Goal: Task Accomplishment & Management: Manage account settings

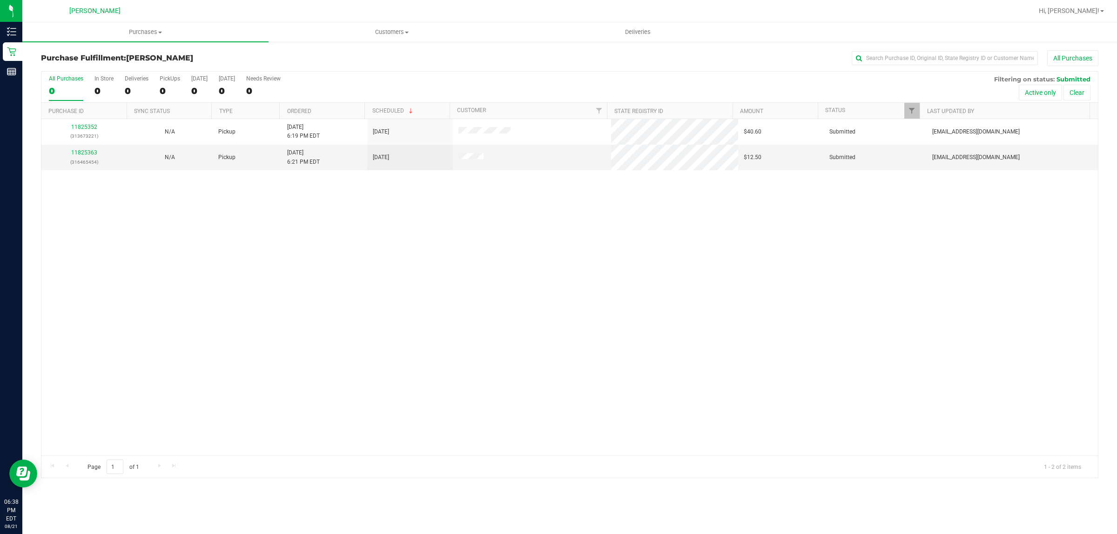
click at [678, 347] on div "11825352 (313673221) N/A Pickup [DATE] 6:19 PM EDT 8/21/2025 $40.60 Submitted […" at bounding box center [569, 287] width 1056 height 336
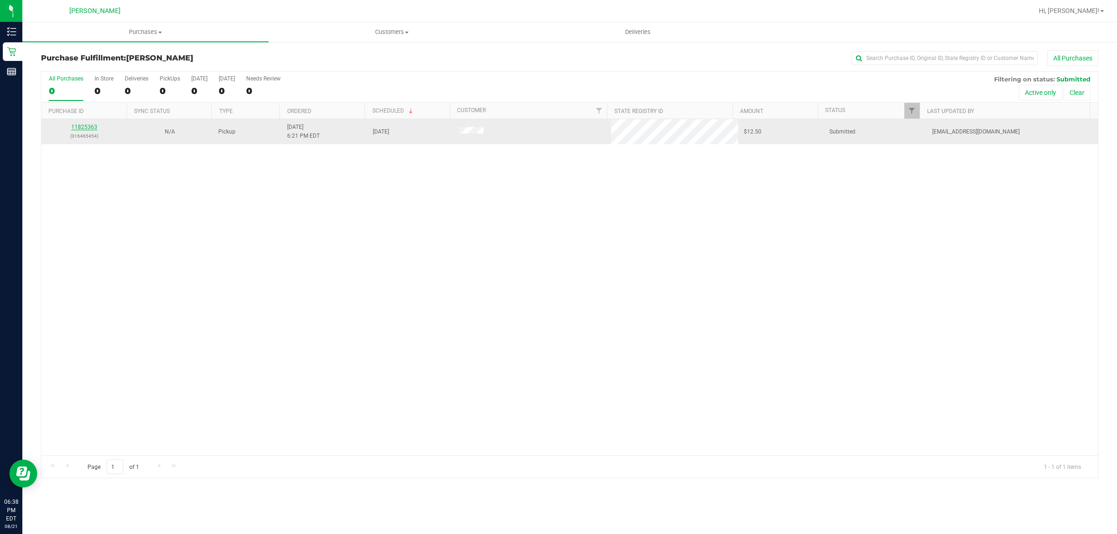
click at [78, 127] on link "11825363" at bounding box center [84, 127] width 26 height 7
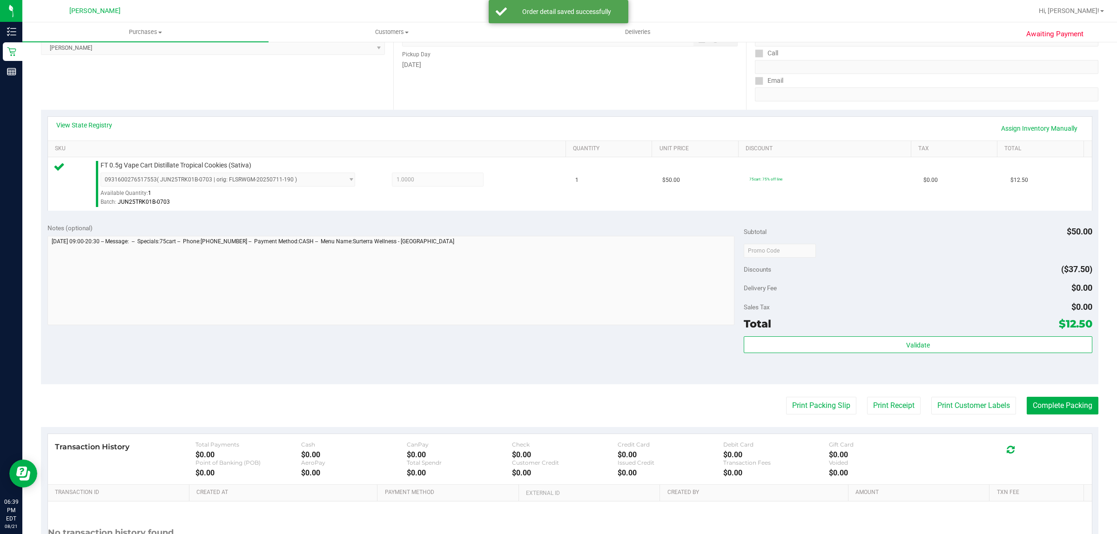
scroll to position [174, 0]
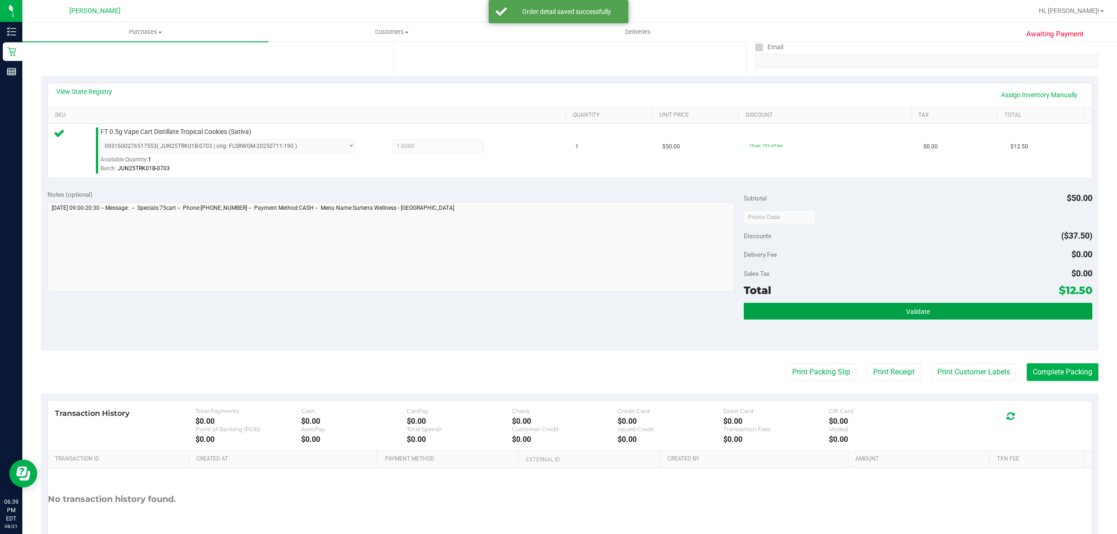
drag, startPoint x: 786, startPoint y: 303, endPoint x: 780, endPoint y: 301, distance: 6.3
click at [785, 302] on div "Subtotal $50.00 Discounts ($37.50) Delivery Fee $0.00 Sales Tax $0.00 Total $12…" at bounding box center [917, 267] width 348 height 155
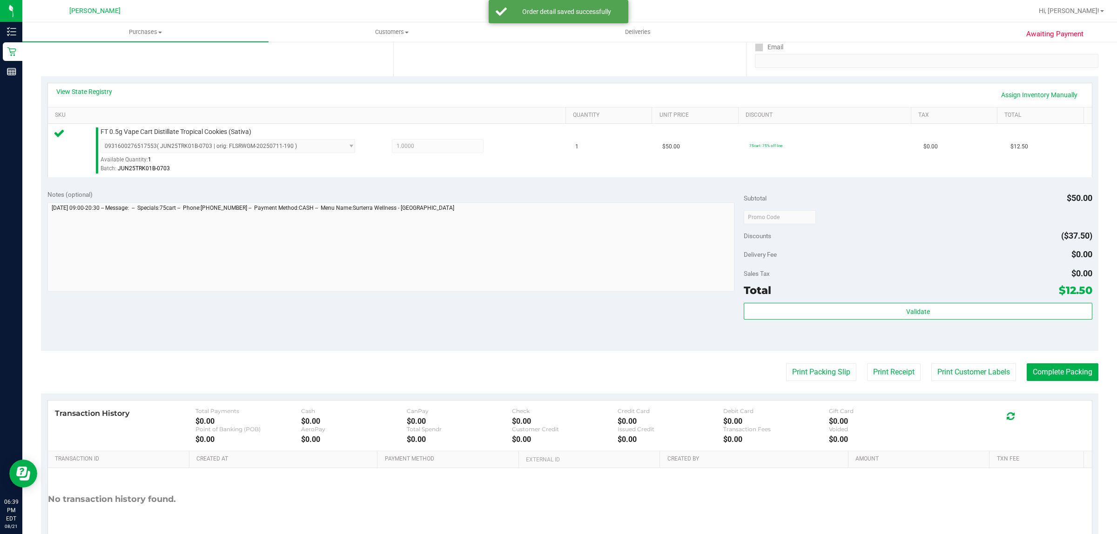
click at [851, 299] on div "Total $12.50" at bounding box center [917, 290] width 348 height 17
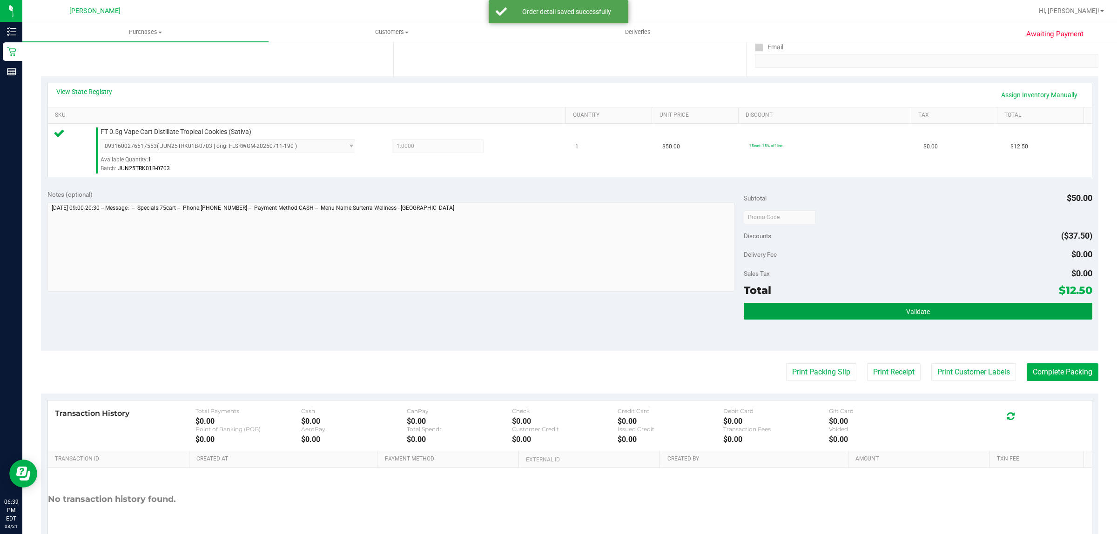
drag, startPoint x: 849, startPoint y: 308, endPoint x: 824, endPoint y: 297, distance: 27.3
click at [849, 308] on button "Validate" at bounding box center [917, 311] width 348 height 17
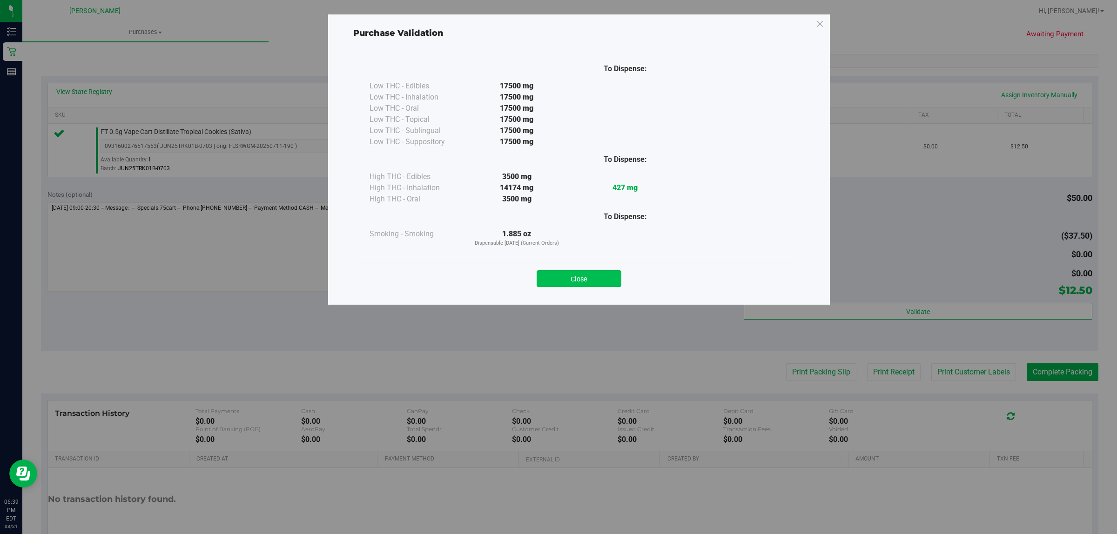
click at [593, 286] on button "Close" at bounding box center [578, 278] width 85 height 17
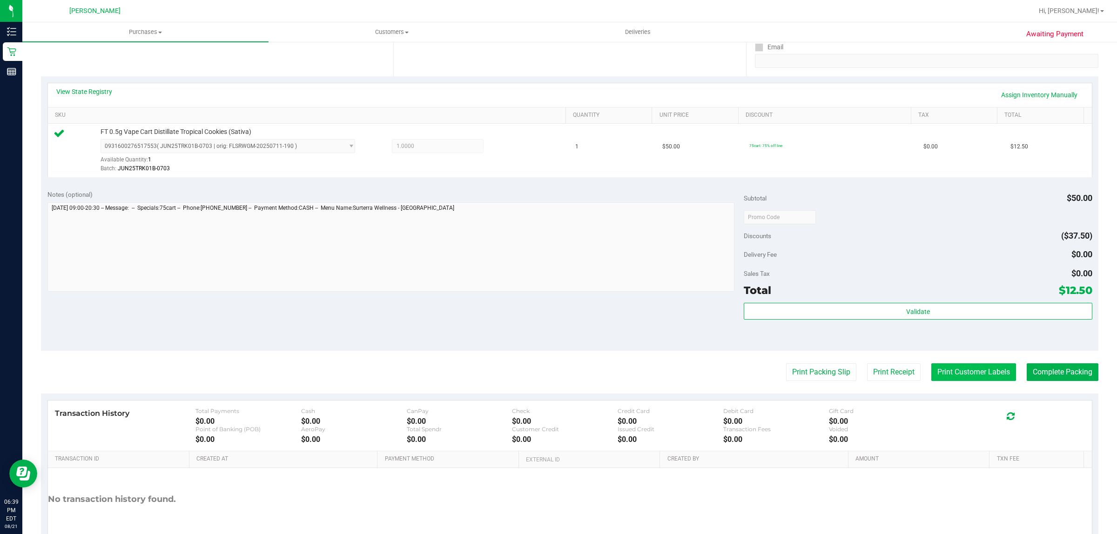
click at [934, 371] on button "Print Customer Labels" at bounding box center [973, 372] width 85 height 18
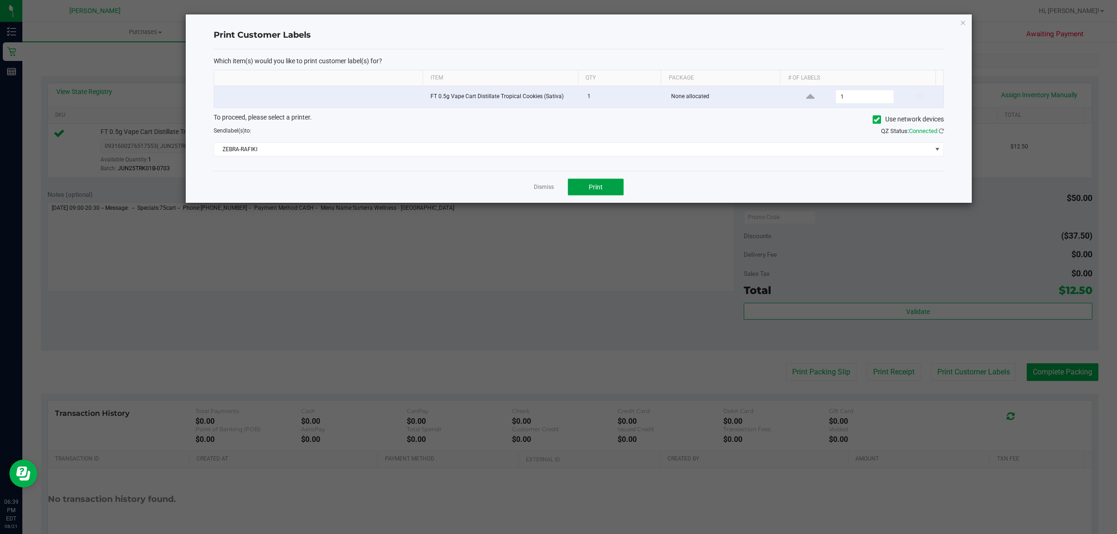
click at [601, 191] on span "Print" at bounding box center [596, 186] width 14 height 7
click at [541, 188] on link "Dismiss" at bounding box center [544, 187] width 20 height 8
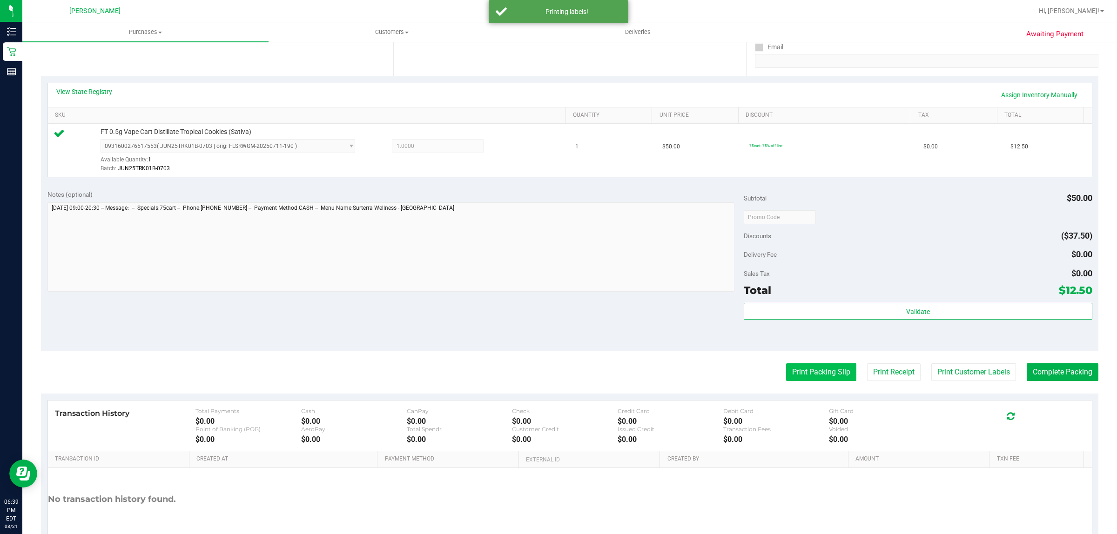
click at [824, 371] on button "Print Packing Slip" at bounding box center [821, 372] width 70 height 18
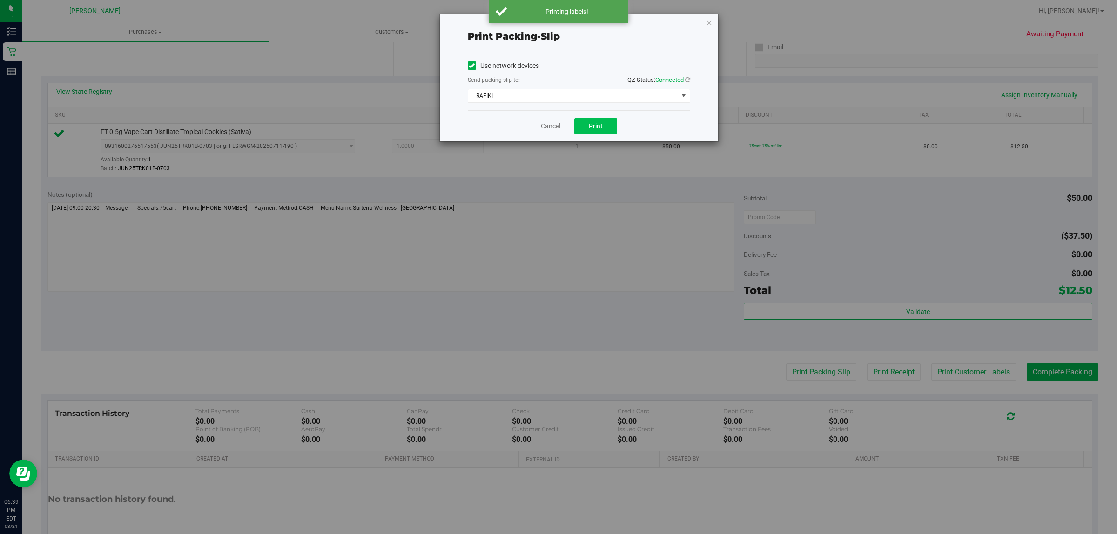
click at [585, 116] on div "Cancel Print" at bounding box center [579, 125] width 222 height 31
click at [587, 127] on button "Print" at bounding box center [595, 126] width 43 height 16
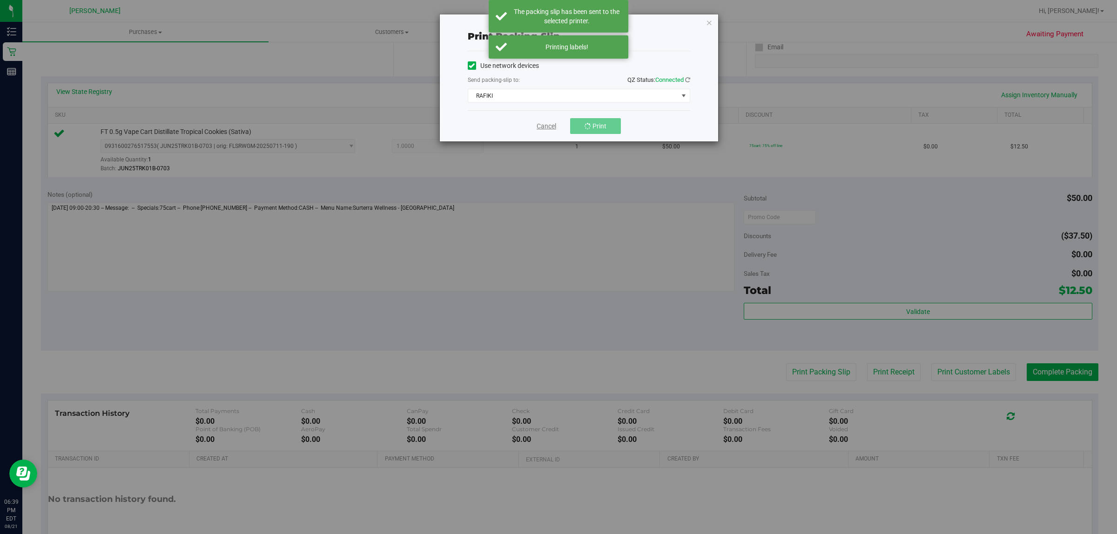
click at [549, 128] on link "Cancel" at bounding box center [546, 126] width 20 height 10
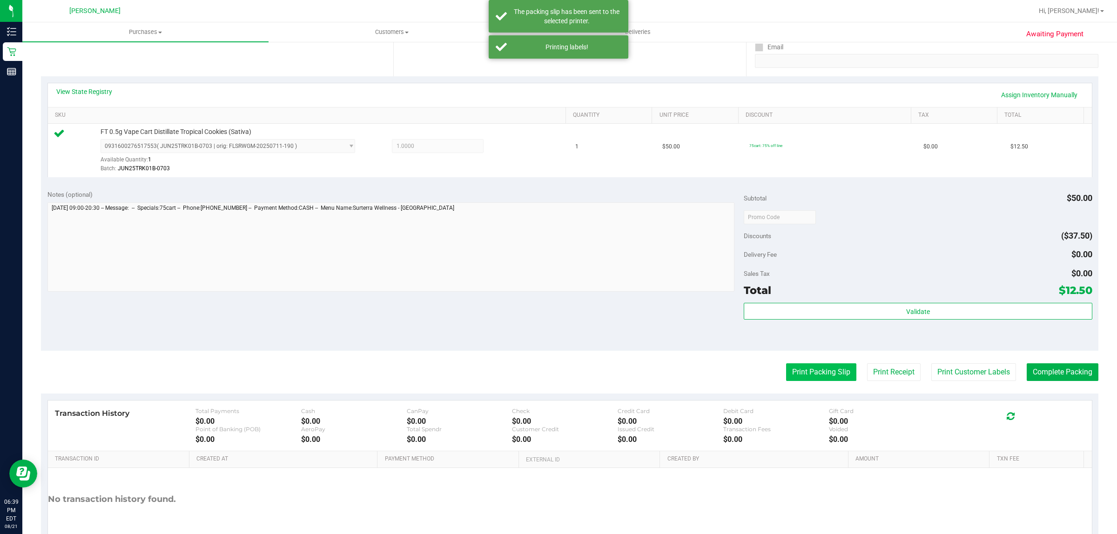
click at [823, 376] on button "Print Packing Slip" at bounding box center [821, 372] width 70 height 18
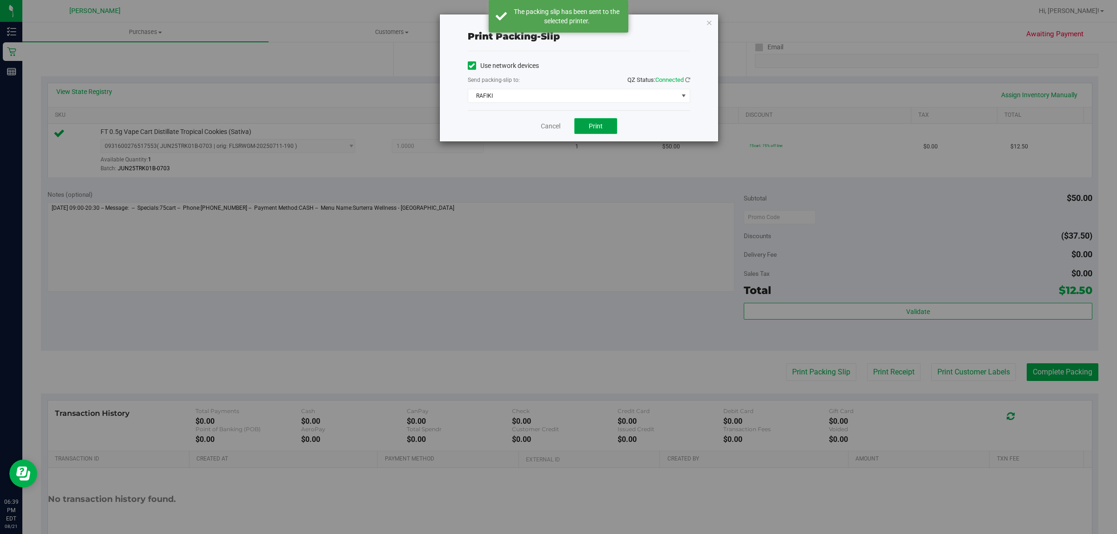
click at [596, 124] on span "Print" at bounding box center [596, 125] width 14 height 7
click at [708, 22] on icon "button" at bounding box center [709, 22] width 7 height 11
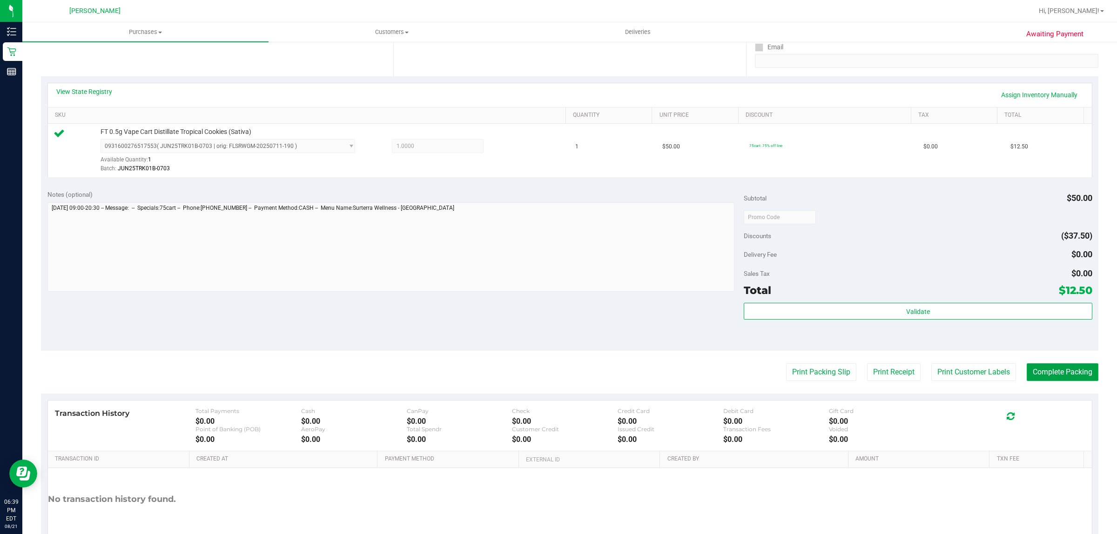
click at [1055, 375] on button "Complete Packing" at bounding box center [1062, 372] width 72 height 18
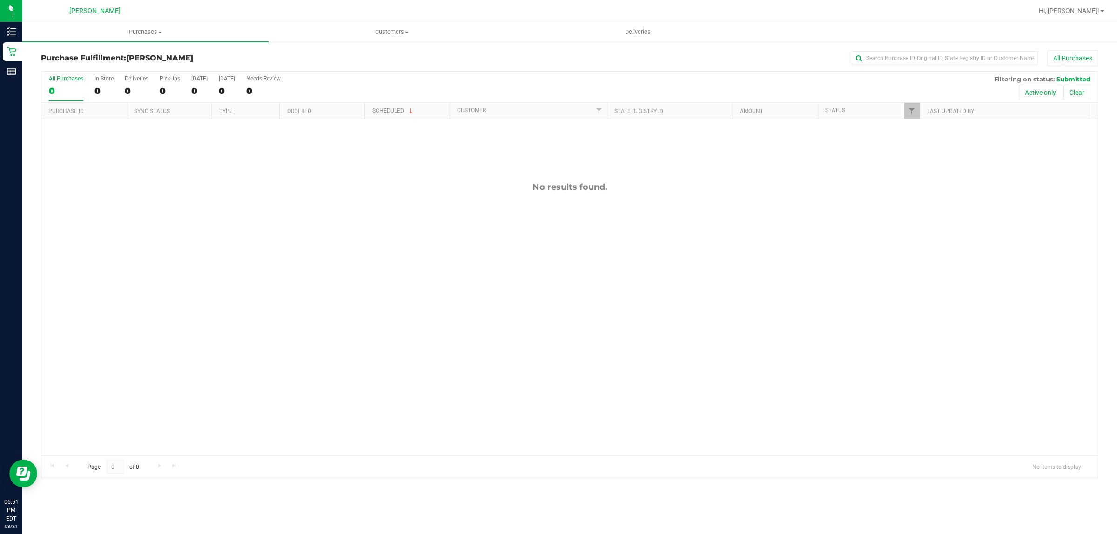
click at [419, 379] on div "No results found." at bounding box center [569, 318] width 1056 height 399
drag, startPoint x: 504, startPoint y: 466, endPoint x: 452, endPoint y: 333, distance: 142.9
click at [505, 462] on div "Page 0 of 0 No items to display" at bounding box center [569, 466] width 1056 height 22
click at [427, 274] on div "No results found." at bounding box center [569, 318] width 1056 height 399
click at [431, 361] on div "No results found." at bounding box center [569, 318] width 1056 height 399
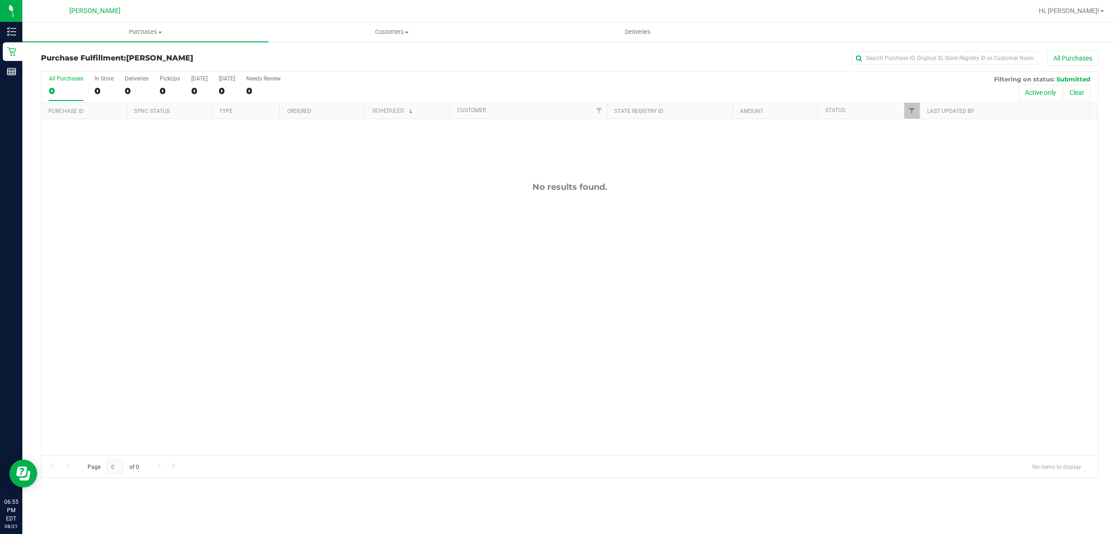
click at [404, 322] on div "No results found." at bounding box center [569, 318] width 1056 height 399
click at [603, 385] on div "No results found." at bounding box center [569, 318] width 1056 height 399
click at [288, 285] on div "No results found." at bounding box center [569, 318] width 1056 height 399
click at [439, 415] on div "No results found." at bounding box center [569, 318] width 1056 height 399
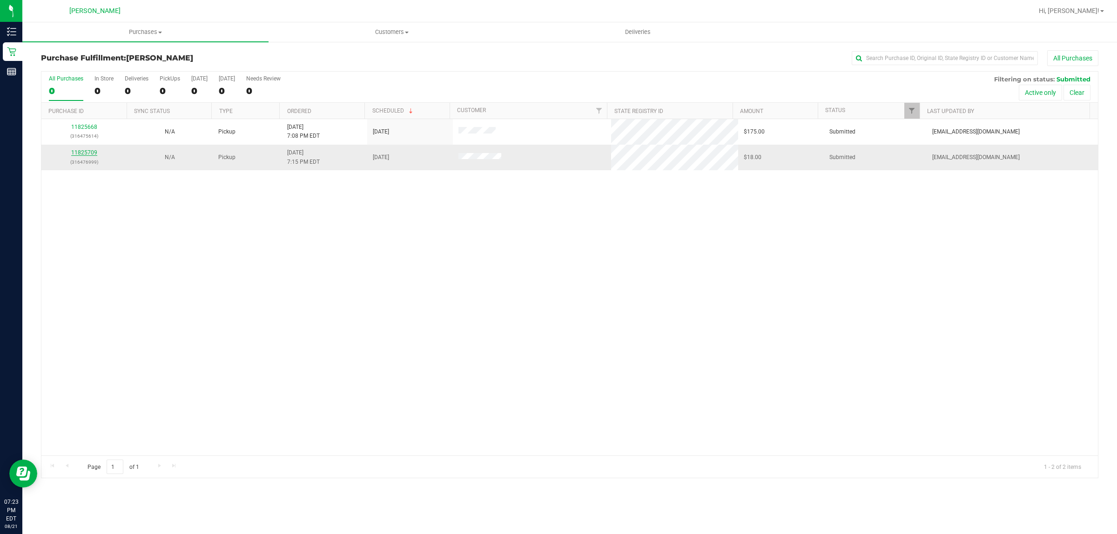
click at [80, 154] on link "11825709" at bounding box center [84, 152] width 26 height 7
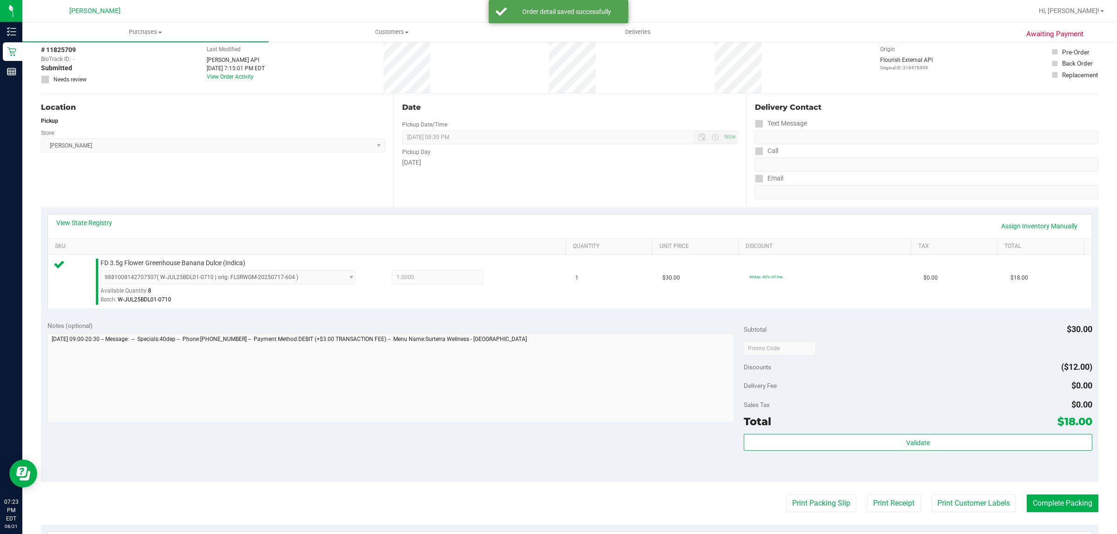
scroll to position [116, 0]
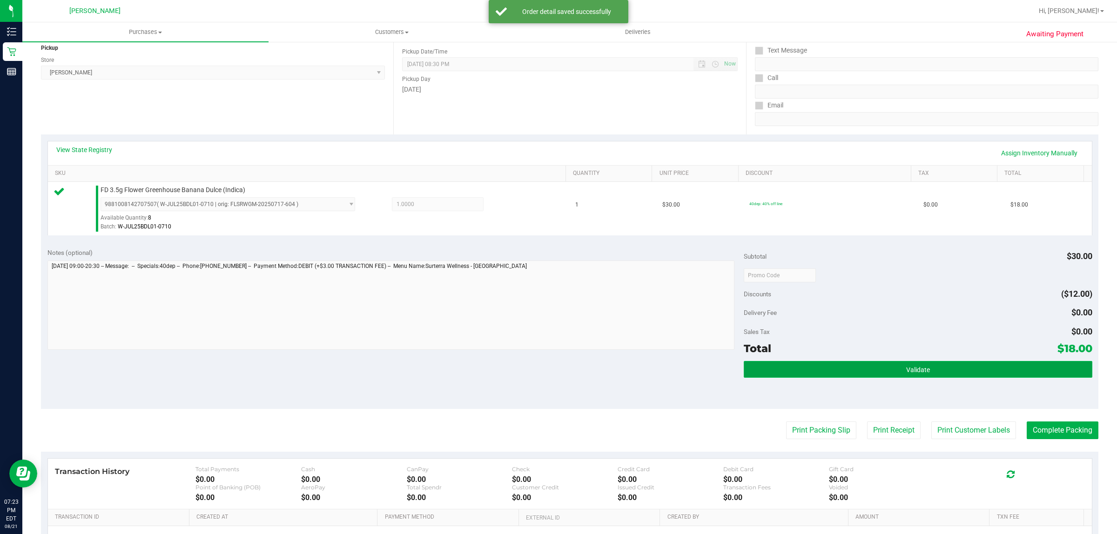
click at [812, 373] on button "Validate" at bounding box center [917, 369] width 348 height 17
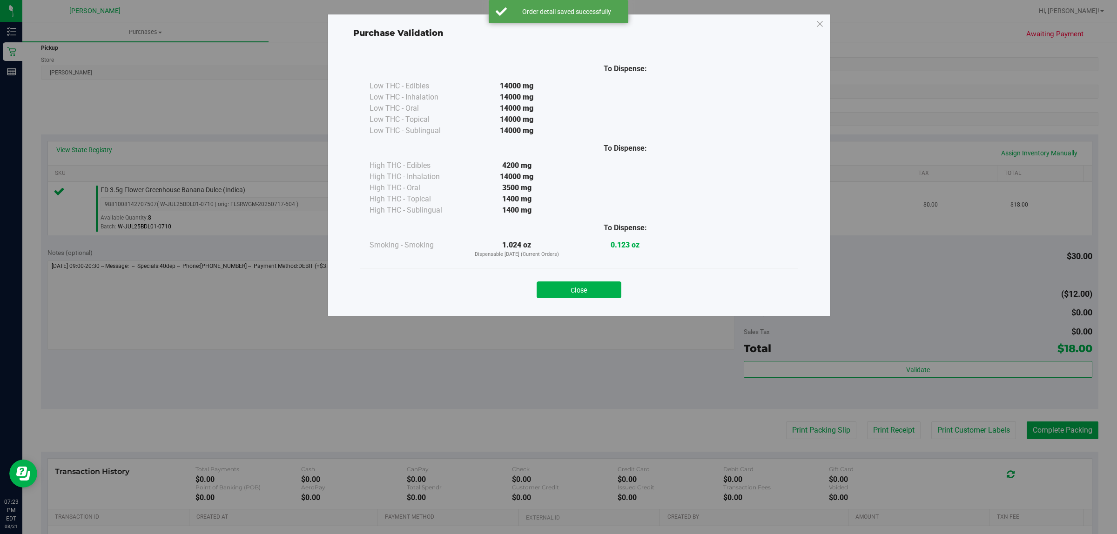
click at [597, 274] on div "Close" at bounding box center [578, 287] width 437 height 38
click at [592, 292] on button "Close" at bounding box center [578, 289] width 85 height 17
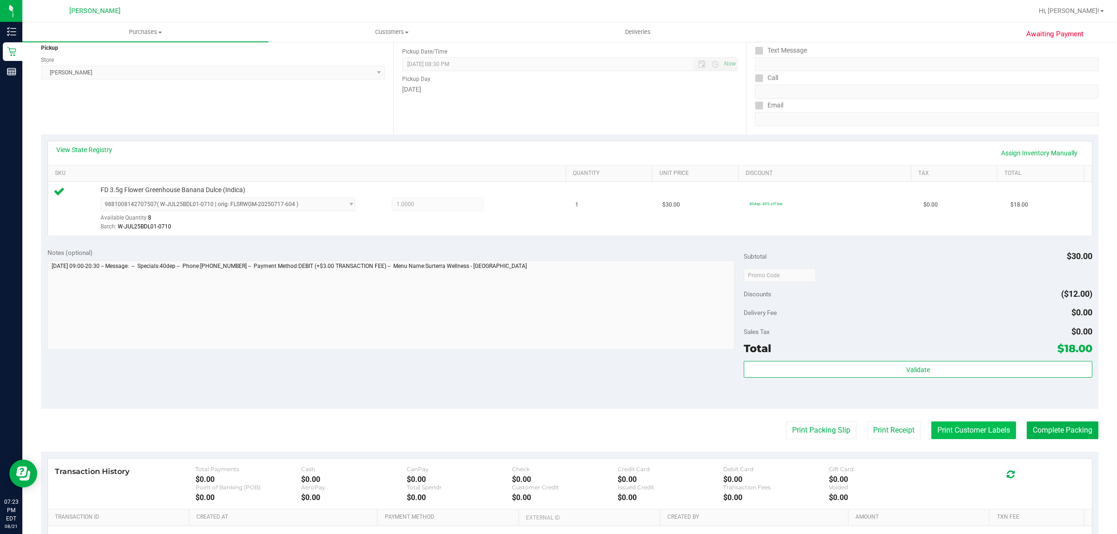
click at [971, 436] on button "Print Customer Labels" at bounding box center [973, 431] width 85 height 18
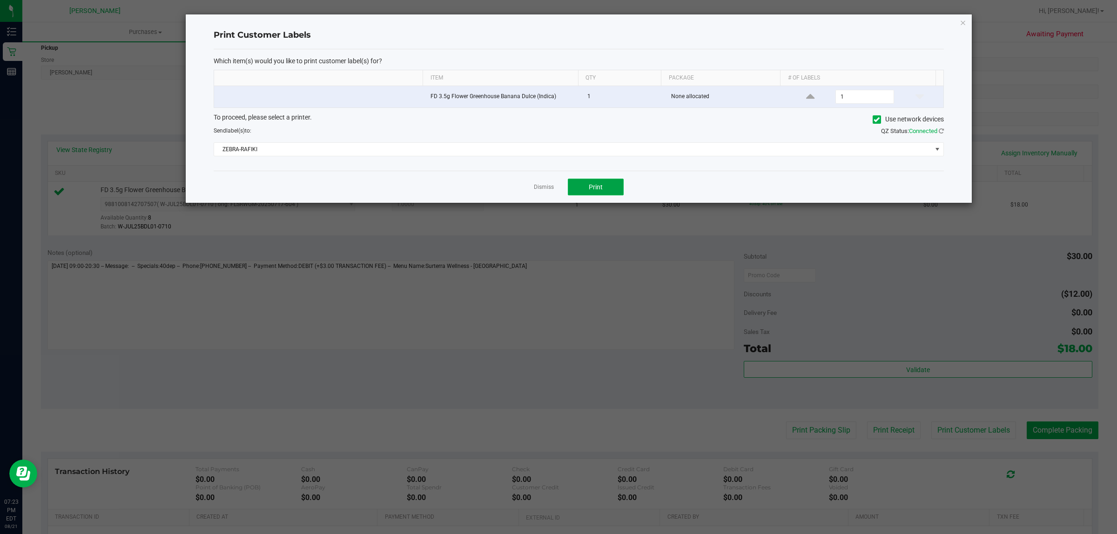
click at [585, 180] on button "Print" at bounding box center [596, 187] width 56 height 17
click at [542, 185] on link "Dismiss" at bounding box center [544, 187] width 20 height 8
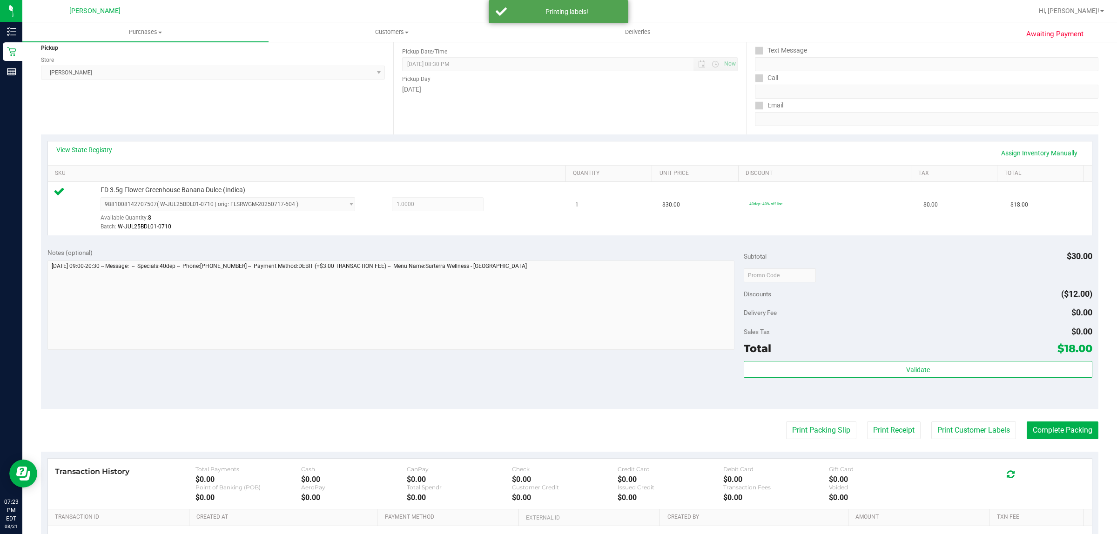
click at [778, 451] on purchase-details "Back Edit Purchase Cancel Purchase View Profile # 11825709 BioTrack ID: - Submi…" at bounding box center [569, 280] width 1057 height 692
click at [794, 422] on button "Print Packing Slip" at bounding box center [821, 431] width 70 height 18
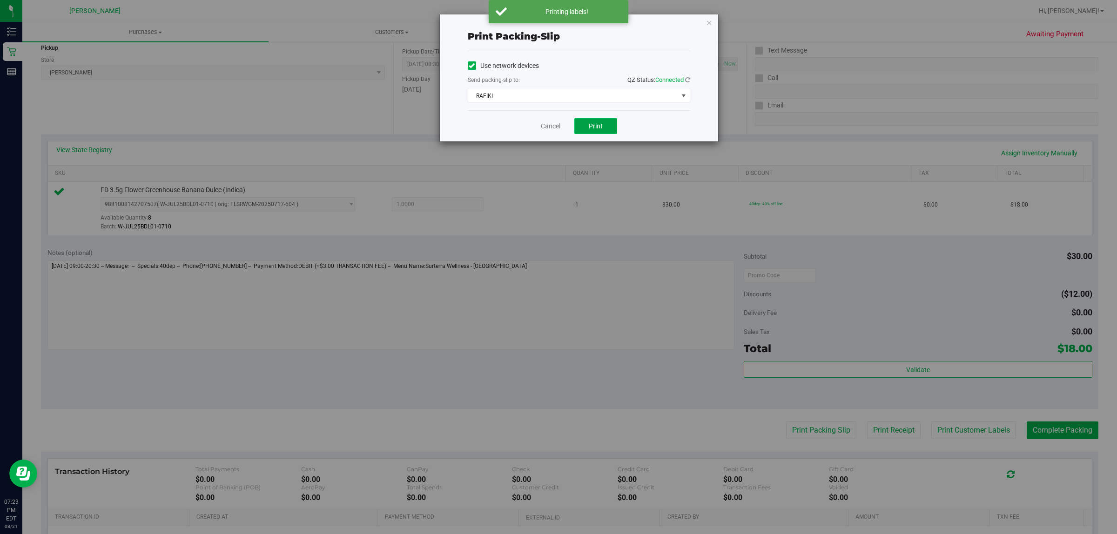
click at [596, 124] on span "Print" at bounding box center [596, 125] width 14 height 7
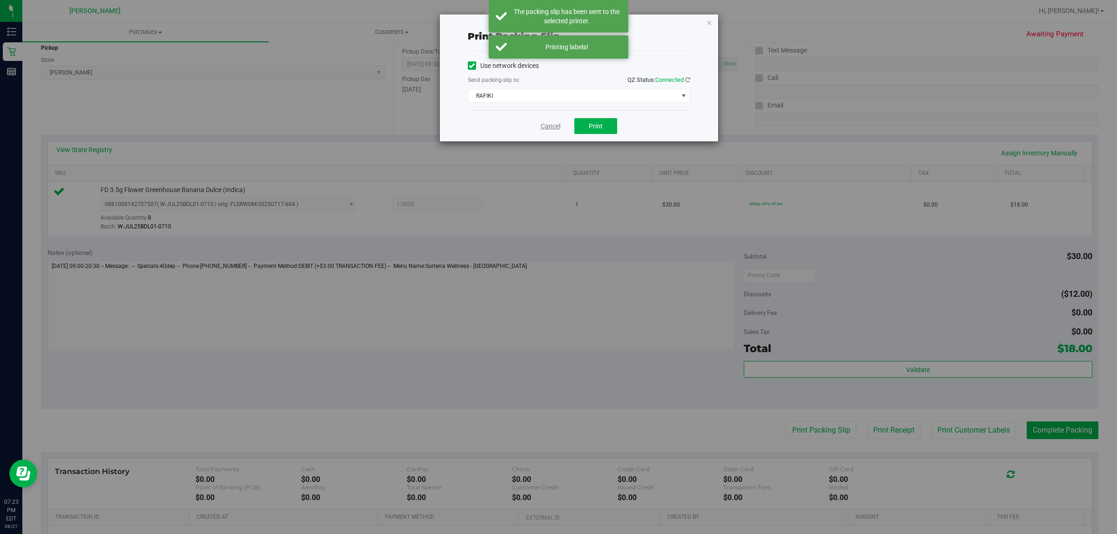
click at [541, 128] on link "Cancel" at bounding box center [551, 126] width 20 height 10
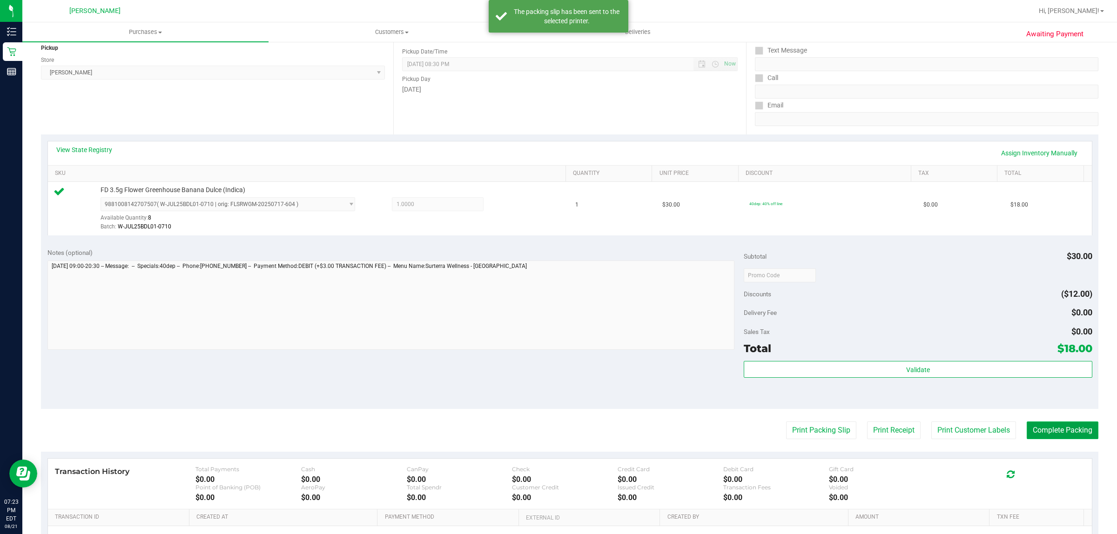
click at [1043, 429] on button "Complete Packing" at bounding box center [1062, 431] width 72 height 18
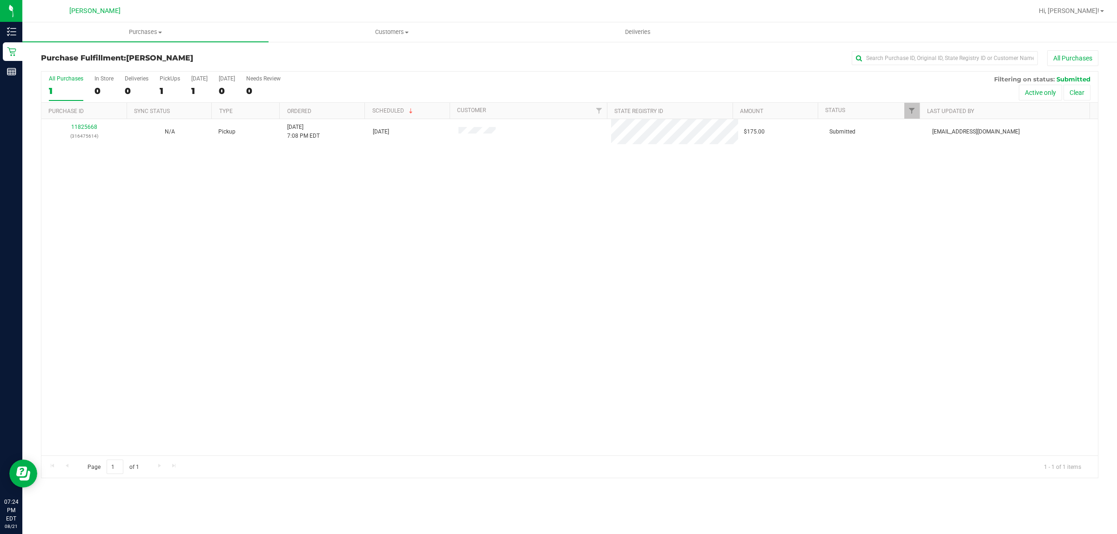
click at [435, 406] on div "11825668 (316475614) N/A Pickup 8/21/2025 7:08 PM EDT 8/21/2025 $175.00 Submitt…" at bounding box center [569, 287] width 1056 height 336
click at [1023, 356] on div "11825668 (316475614) N/A Pickup 8/21/2025 7:08 PM EDT 8/21/2025 $175.00 Submitt…" at bounding box center [569, 287] width 1056 height 336
click at [436, 227] on div "11825769 (316478357) N/A Pickup 8/21/2025 7:24 PM EDT 8/22/2025 $48.00 Submitte…" at bounding box center [569, 287] width 1056 height 336
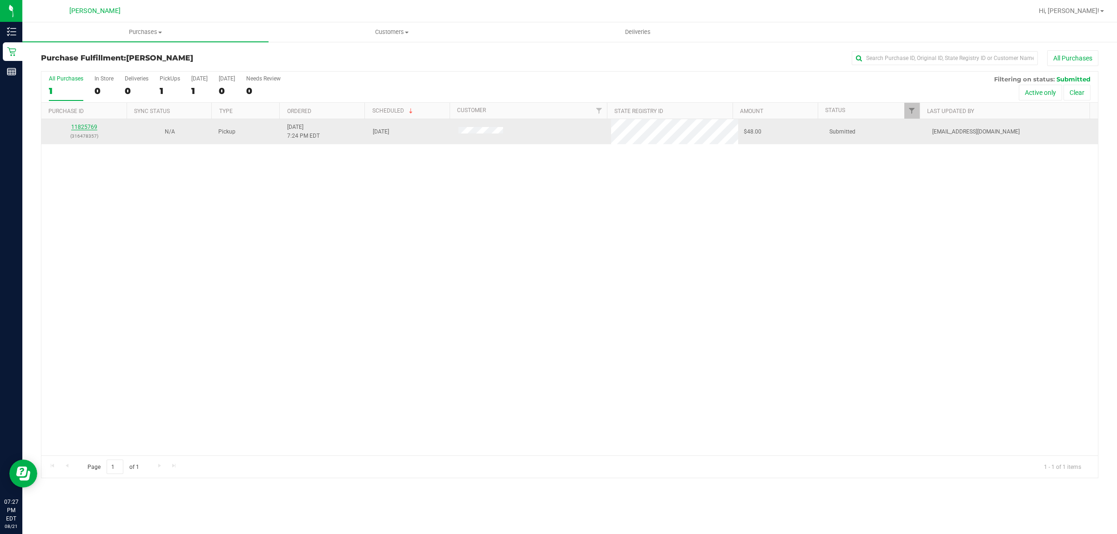
click at [80, 128] on link "11825769" at bounding box center [84, 127] width 26 height 7
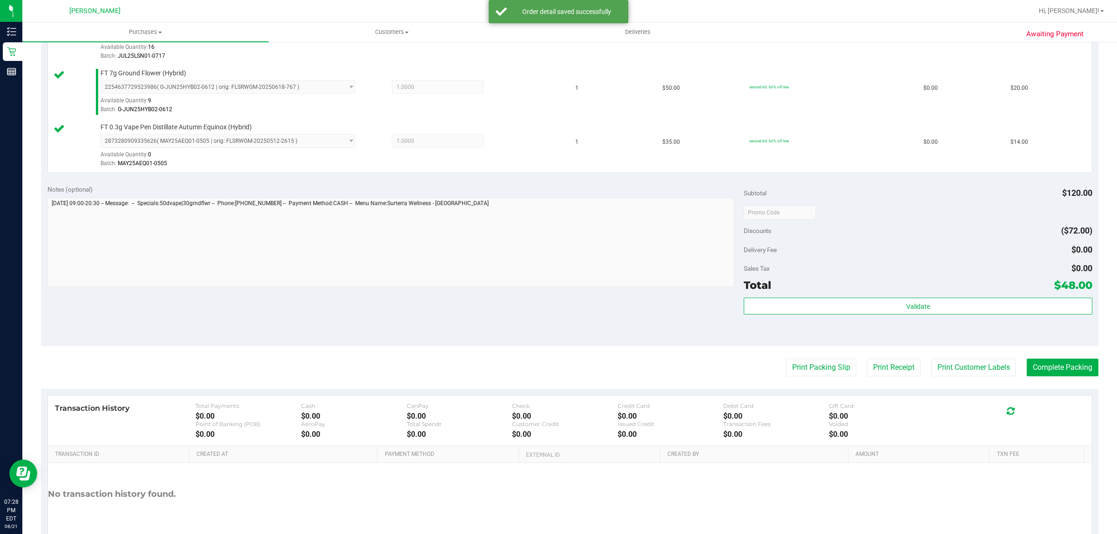
scroll to position [291, 0]
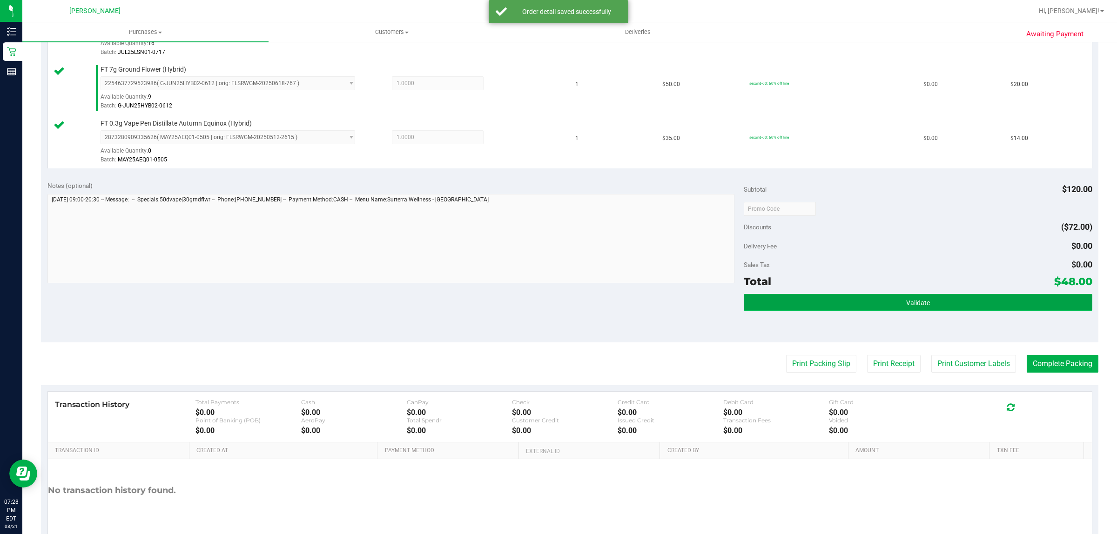
click at [890, 310] on button "Validate" at bounding box center [917, 302] width 348 height 17
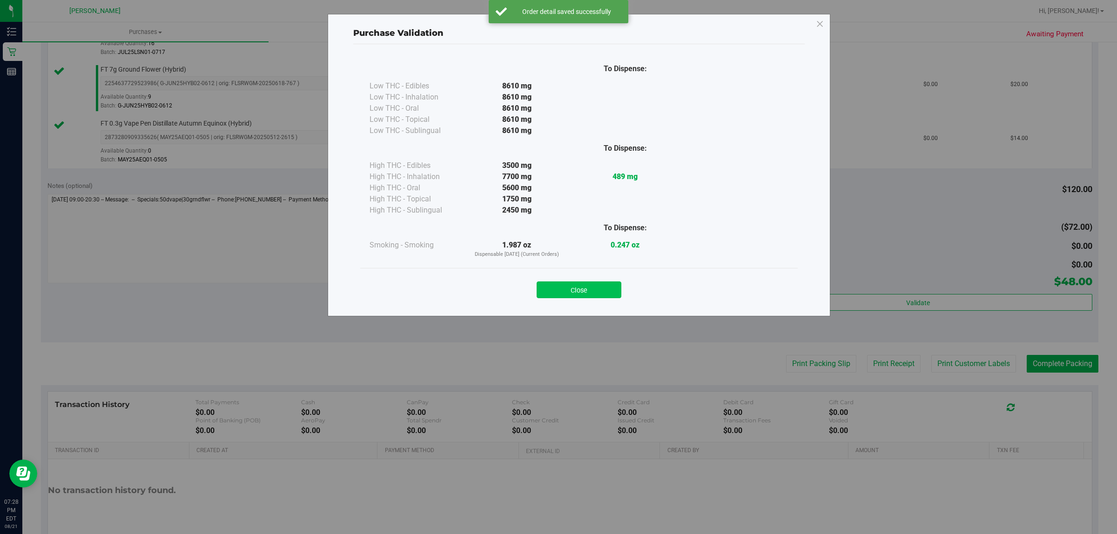
click at [582, 296] on button "Close" at bounding box center [578, 289] width 85 height 17
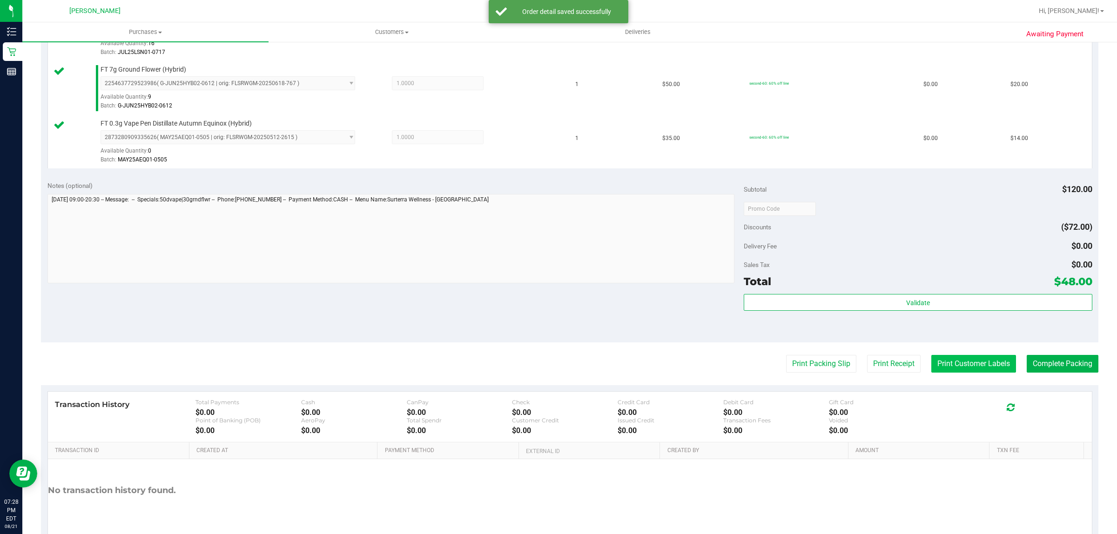
click at [960, 357] on button "Print Customer Labels" at bounding box center [973, 364] width 85 height 18
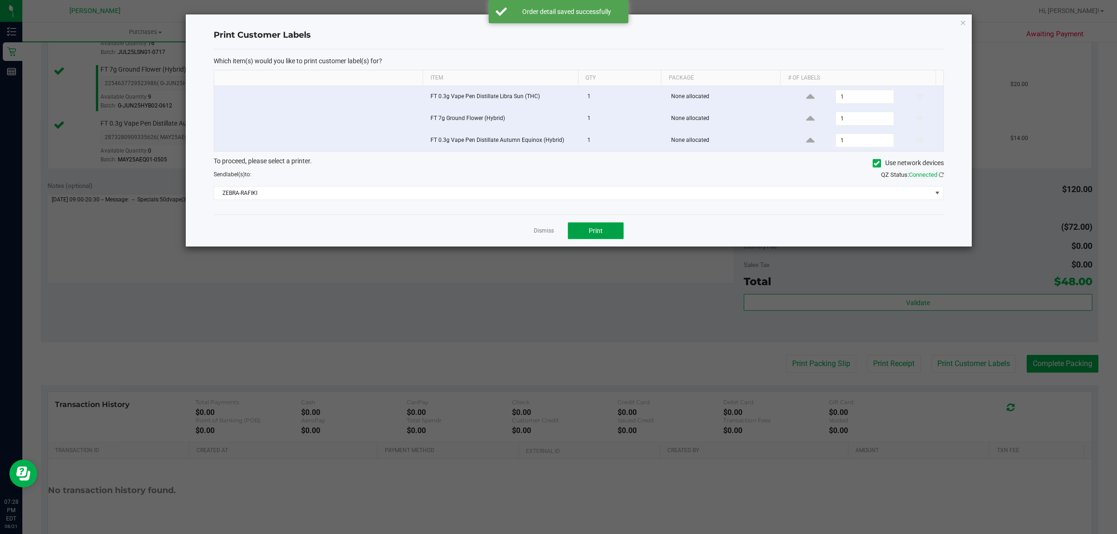
click at [615, 229] on button "Print" at bounding box center [596, 230] width 56 height 17
click at [545, 230] on link "Dismiss" at bounding box center [544, 231] width 20 height 8
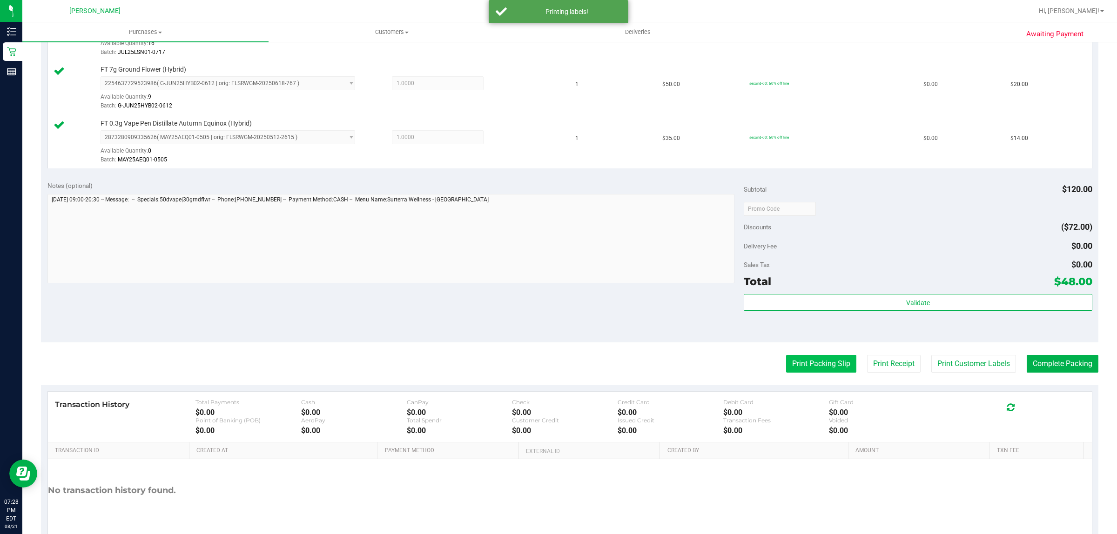
click at [806, 360] on button "Print Packing Slip" at bounding box center [821, 364] width 70 height 18
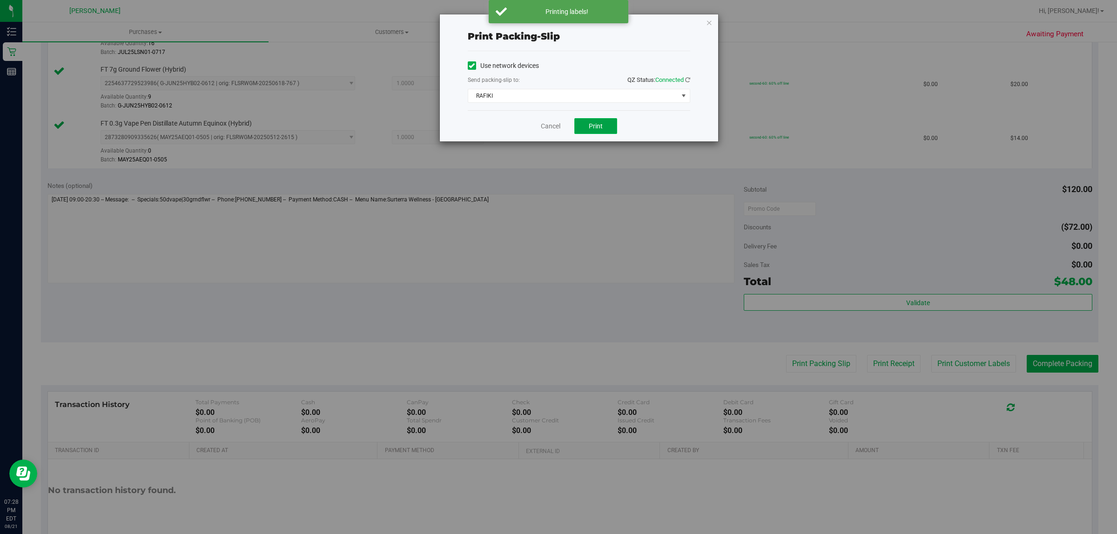
click at [603, 127] on button "Print" at bounding box center [595, 126] width 43 height 16
click at [549, 129] on link "Cancel" at bounding box center [551, 126] width 20 height 10
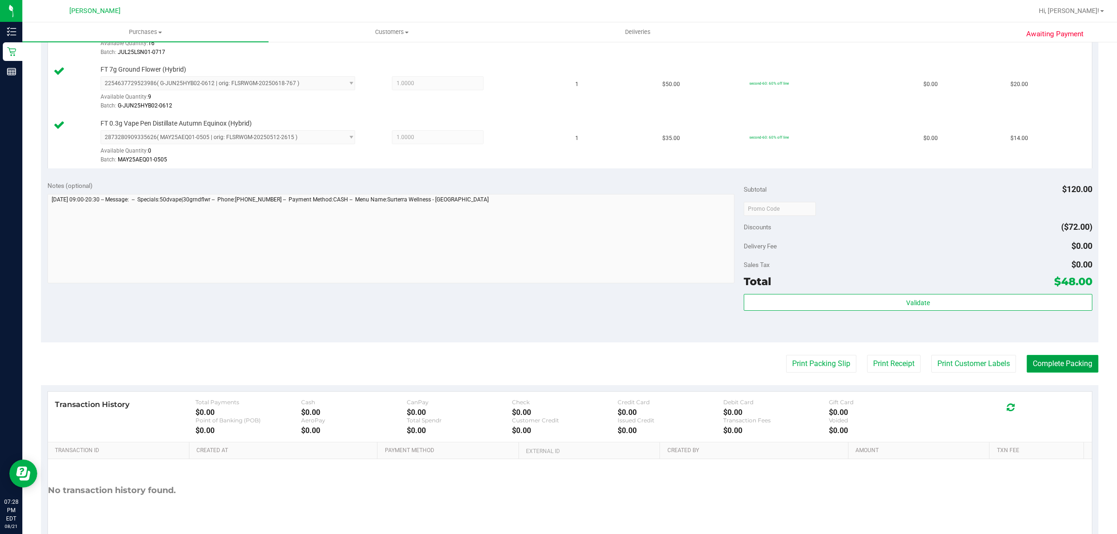
click at [1043, 363] on button "Complete Packing" at bounding box center [1062, 364] width 72 height 18
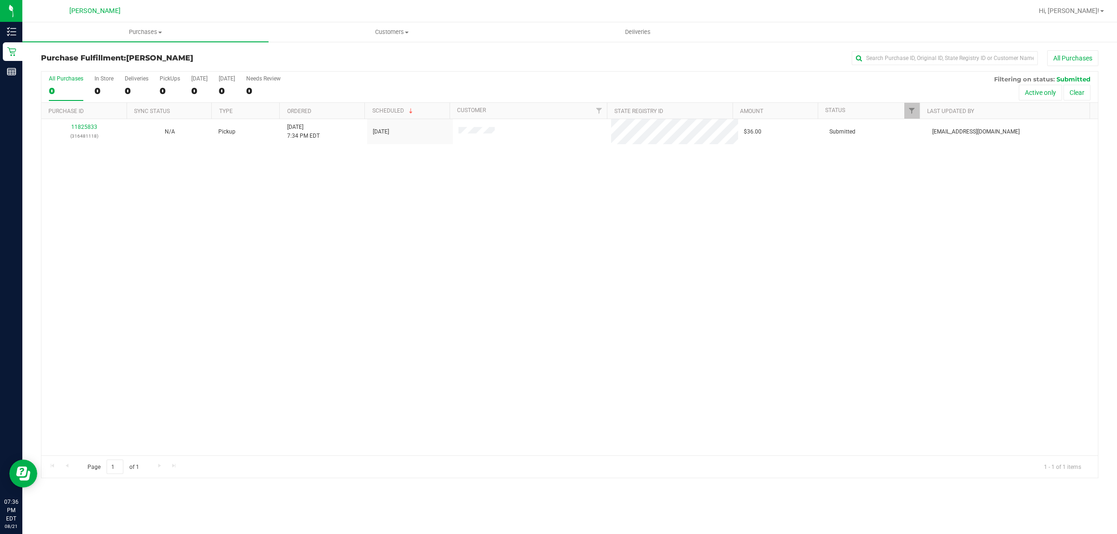
click at [342, 368] on div "11825833 (316481118) N/A Pickup 8/21/2025 7:34 PM EDT 8/21/2025 $36.00 Submitte…" at bounding box center [569, 287] width 1056 height 336
click at [460, 303] on div "11825833 (316481118) N/A Pickup 8/21/2025 7:34 PM EDT 8/21/2025 $36.00 Submitte…" at bounding box center [569, 287] width 1056 height 336
click at [306, 237] on div "11825833 (316481118) N/A Pickup 8/21/2025 7:34 PM EDT 8/21/2025 $36.00 Submitte…" at bounding box center [569, 287] width 1056 height 336
click at [420, 286] on div "11825833 (316481118) N/A Pickup 8/21/2025 7:34 PM EDT 8/21/2025 $36.00 Submitte…" at bounding box center [569, 287] width 1056 height 336
click at [338, 320] on div "11825833 (316481118) N/A Pickup 8/21/2025 7:34 PM EDT 8/21/2025 $36.00 Submitte…" at bounding box center [569, 287] width 1056 height 336
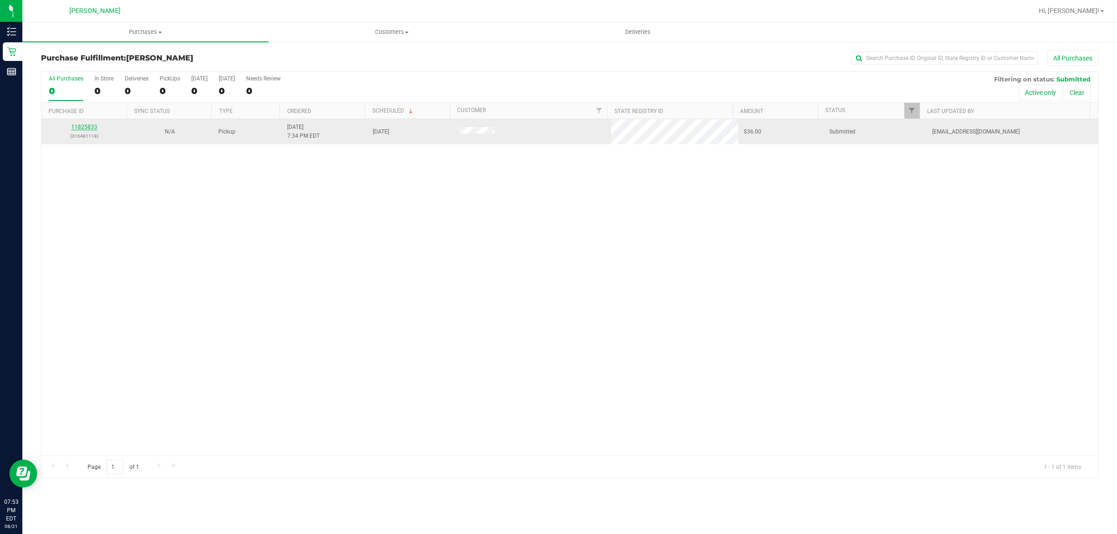
click at [80, 126] on link "11825833" at bounding box center [84, 127] width 26 height 7
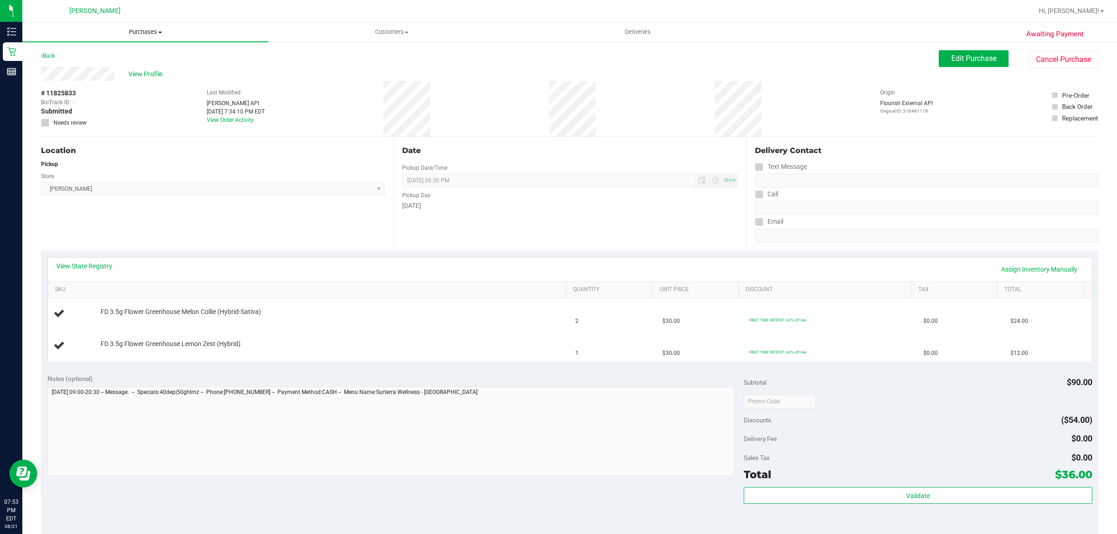
click at [147, 36] on span "Purchases" at bounding box center [145, 32] width 246 height 8
click at [47, 30] on span "Purchases" at bounding box center [145, 32] width 246 height 8
click at [45, 54] on link "Back" at bounding box center [48, 56] width 14 height 7
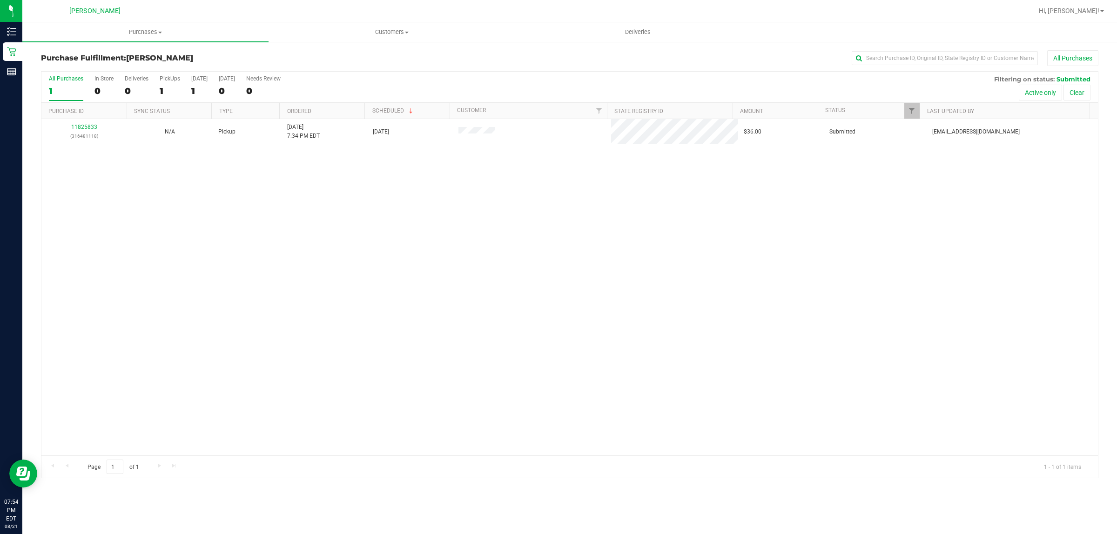
click at [390, 268] on div "11825833 (316481118) N/A Pickup 8/21/2025 7:34 PM EDT 8/21/2025 $36.00 Submitte…" at bounding box center [569, 287] width 1056 height 336
click at [408, 322] on div "11825833 (316481118) N/A Pickup 8/21/2025 7:34 PM EDT 8/21/2025 $36.00 Submitte…" at bounding box center [569, 287] width 1056 height 336
click at [382, 336] on div "11825833 (316481118) N/A Pickup 8/21/2025 7:34 PM EDT 8/21/2025 $36.00 Submitte…" at bounding box center [569, 287] width 1056 height 336
click at [294, 250] on div "11825833 (316481118) N/A Pickup 8/21/2025 7:34 PM EDT 8/21/2025 $36.00 Submitte…" at bounding box center [569, 287] width 1056 height 336
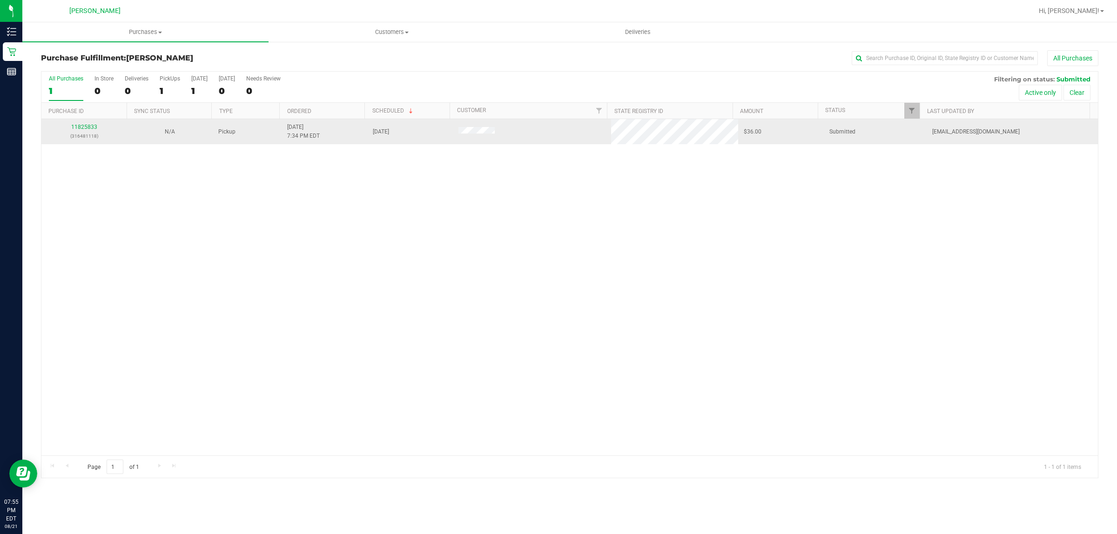
click at [85, 132] on div "11825833 (316481118)" at bounding box center [84, 132] width 74 height 18
click at [82, 130] on link "11825833" at bounding box center [84, 127] width 26 height 7
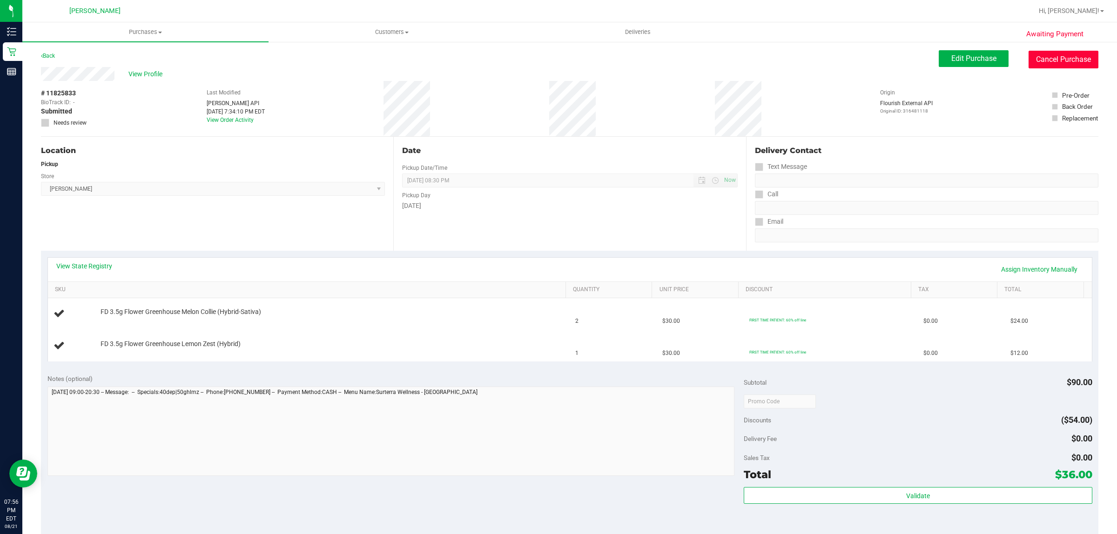
click at [1061, 57] on button "Cancel Purchase" at bounding box center [1063, 60] width 70 height 18
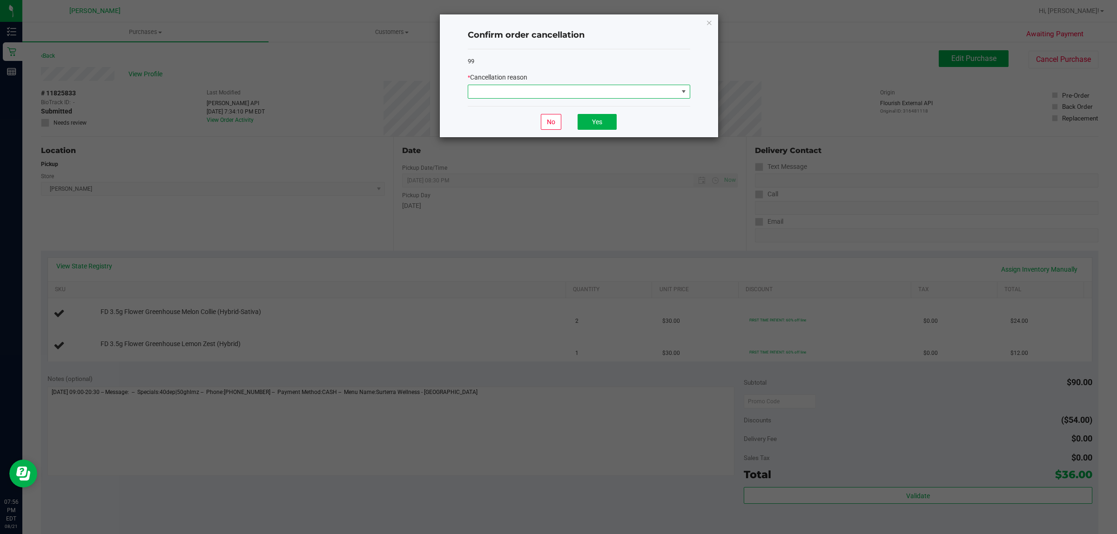
click at [602, 99] on span at bounding box center [579, 92] width 222 height 14
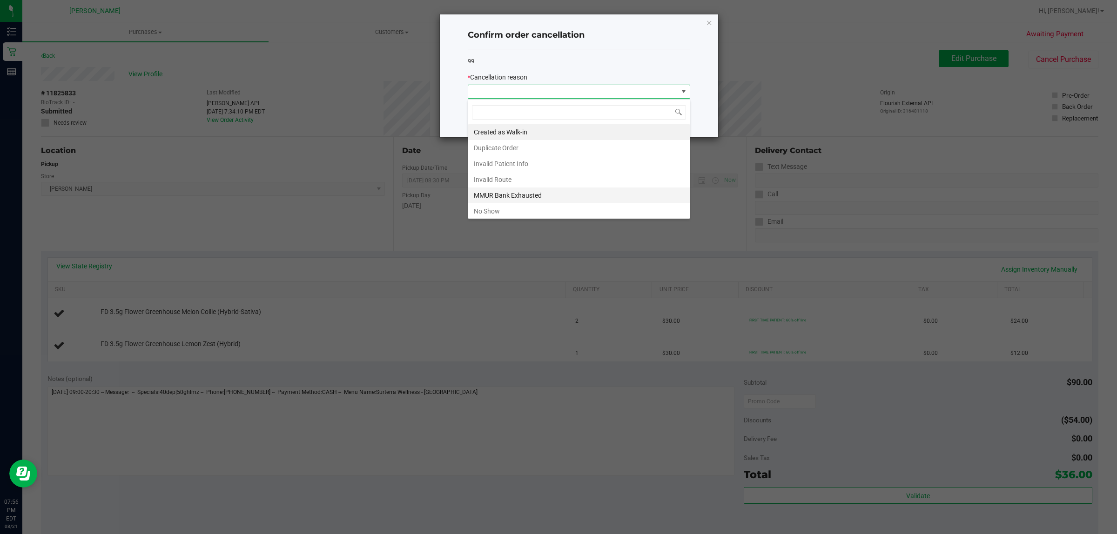
scroll to position [14, 222]
click at [559, 210] on li "No Show" at bounding box center [578, 211] width 221 height 16
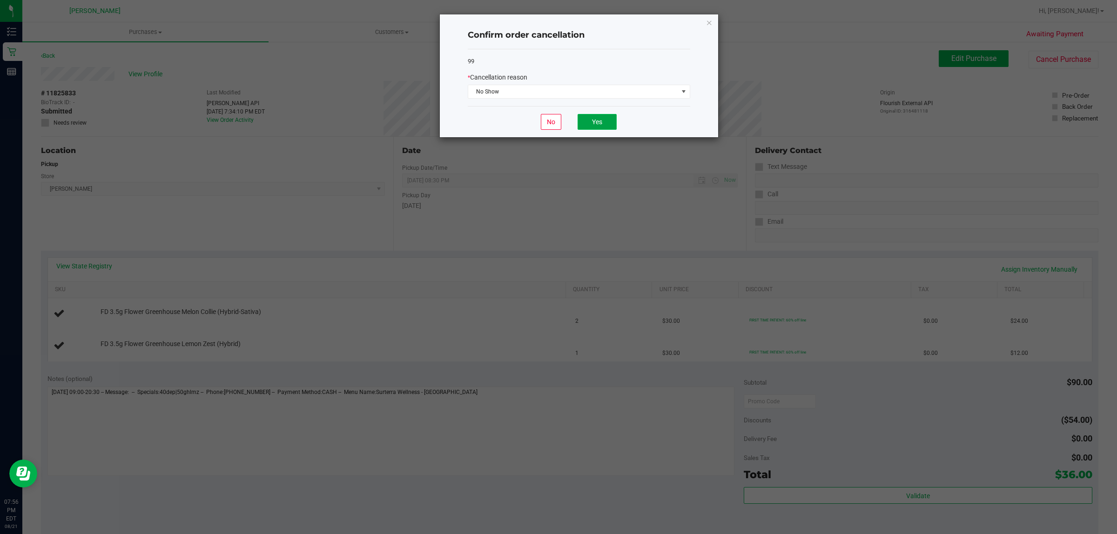
click at [600, 126] on button "Yes" at bounding box center [596, 122] width 39 height 16
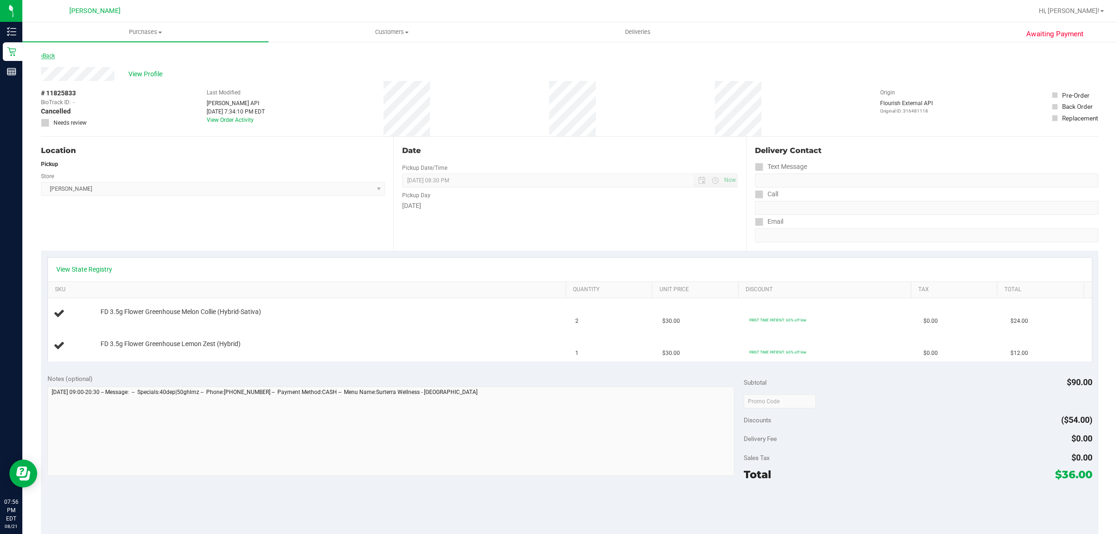
click at [54, 56] on div "Back" at bounding box center [48, 55] width 14 height 11
click at [50, 56] on link "Back" at bounding box center [48, 56] width 14 height 7
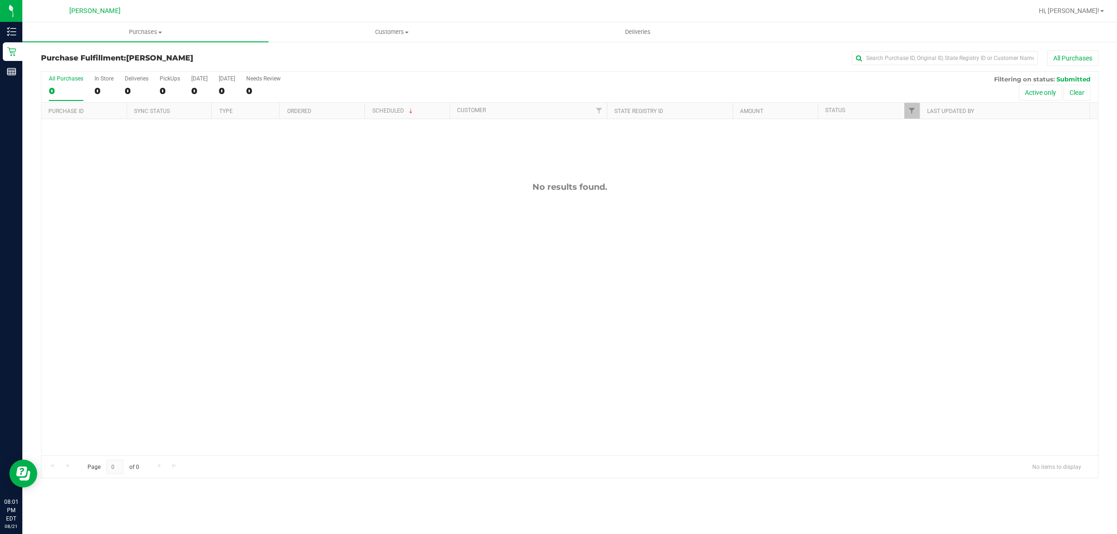
click at [292, 230] on div "No results found." at bounding box center [569, 318] width 1056 height 399
click at [357, 263] on div "No results found." at bounding box center [569, 318] width 1056 height 399
click at [126, 22] on uib-tab-heading "Purchases Summary of purchases Fulfillment All purchases" at bounding box center [145, 32] width 246 height 20
click at [136, 26] on uib-tab-heading "Purchases Summary of purchases Fulfillment All purchases" at bounding box center [145, 32] width 246 height 20
click at [137, 31] on span "Purchases" at bounding box center [145, 32] width 246 height 8
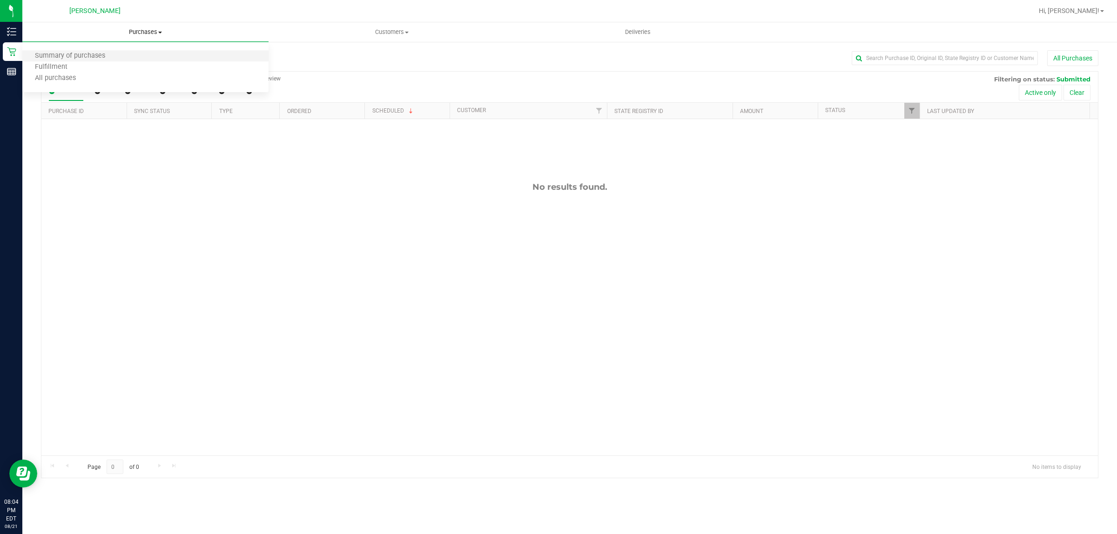
click at [116, 60] on li "Summary of purchases" at bounding box center [145, 56] width 246 height 11
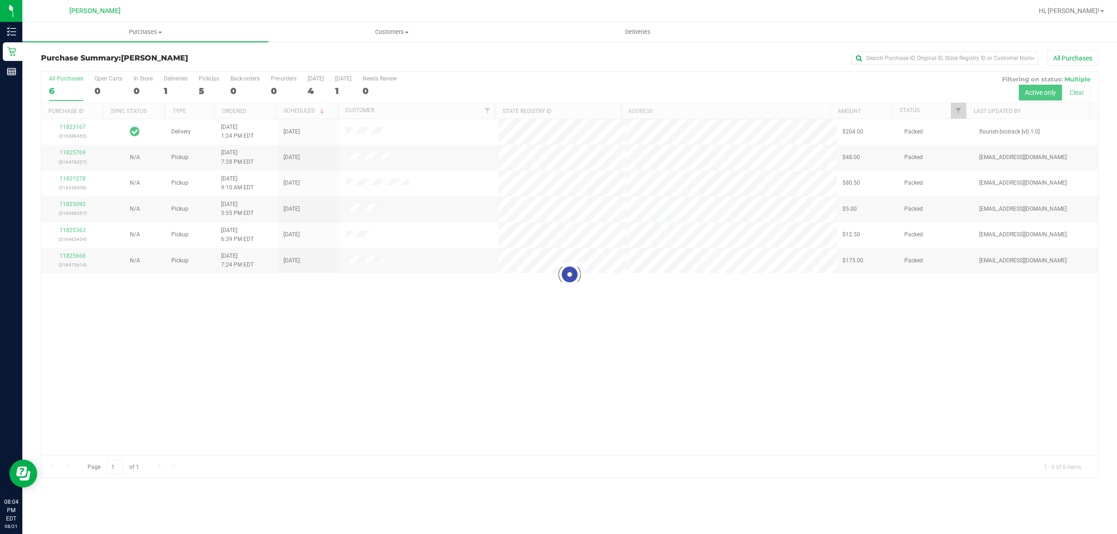
click at [278, 331] on div at bounding box center [569, 275] width 1056 height 406
click at [243, 110] on link "Ordered" at bounding box center [234, 111] width 24 height 7
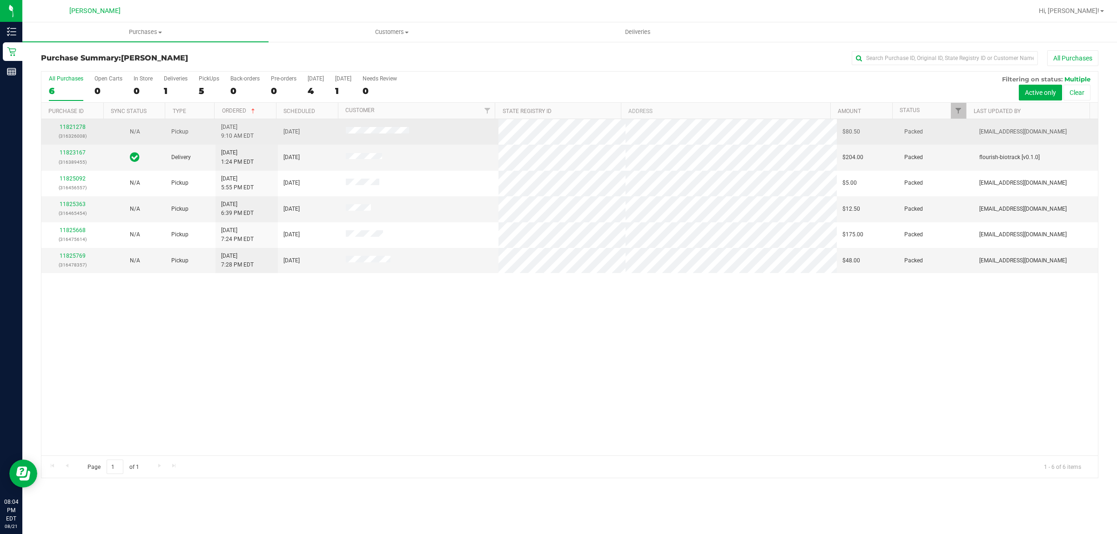
click at [70, 124] on div "11821278 (316326008)" at bounding box center [72, 132] width 51 height 18
click at [70, 127] on link "11821278" at bounding box center [73, 127] width 26 height 7
click at [66, 129] on link "11821278" at bounding box center [73, 127] width 26 height 7
click at [67, 129] on link "11821278" at bounding box center [73, 127] width 26 height 7
click at [70, 126] on link "11821278" at bounding box center [73, 127] width 26 height 7
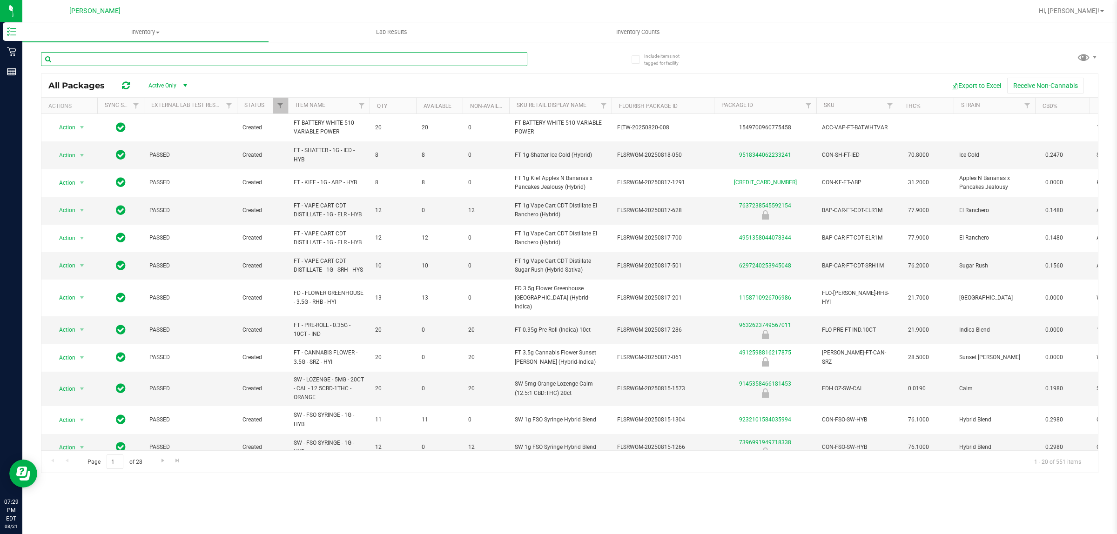
click at [249, 63] on input "text" at bounding box center [284, 59] width 486 height 14
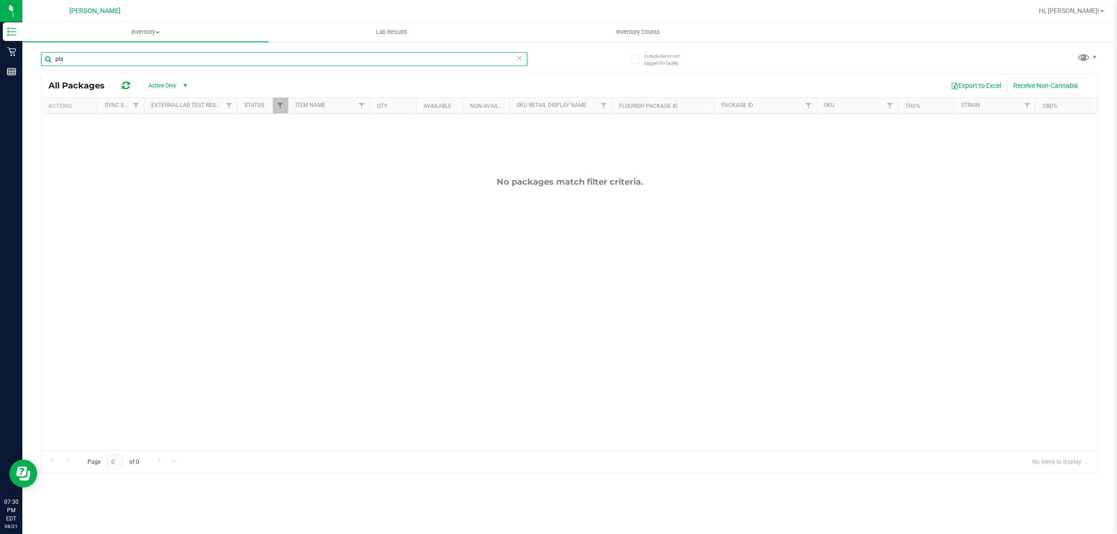
type input "pla"
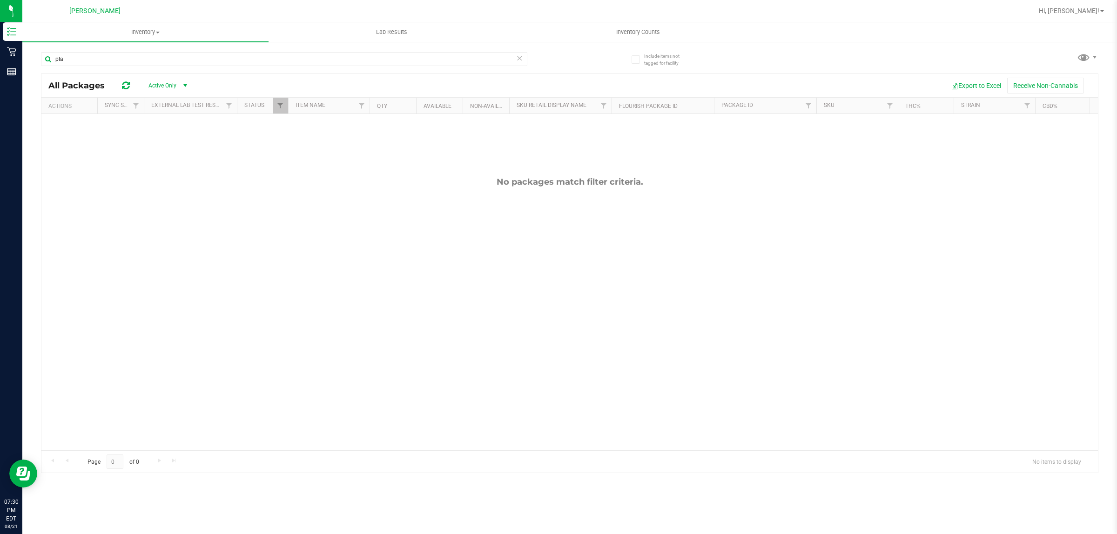
click at [517, 57] on icon at bounding box center [519, 57] width 7 height 11
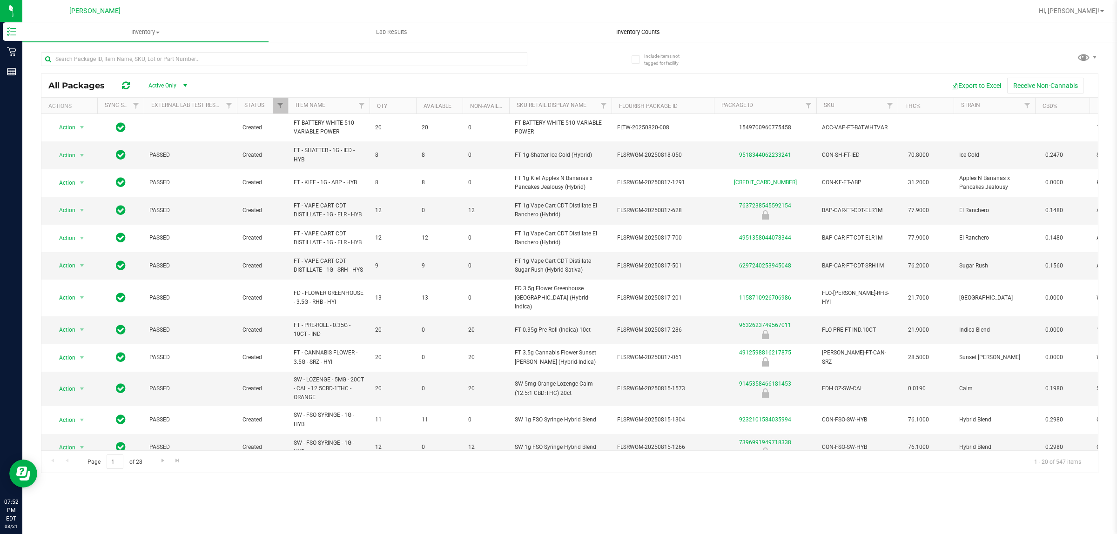
click at [638, 30] on span "Inventory Counts" at bounding box center [637, 32] width 69 height 8
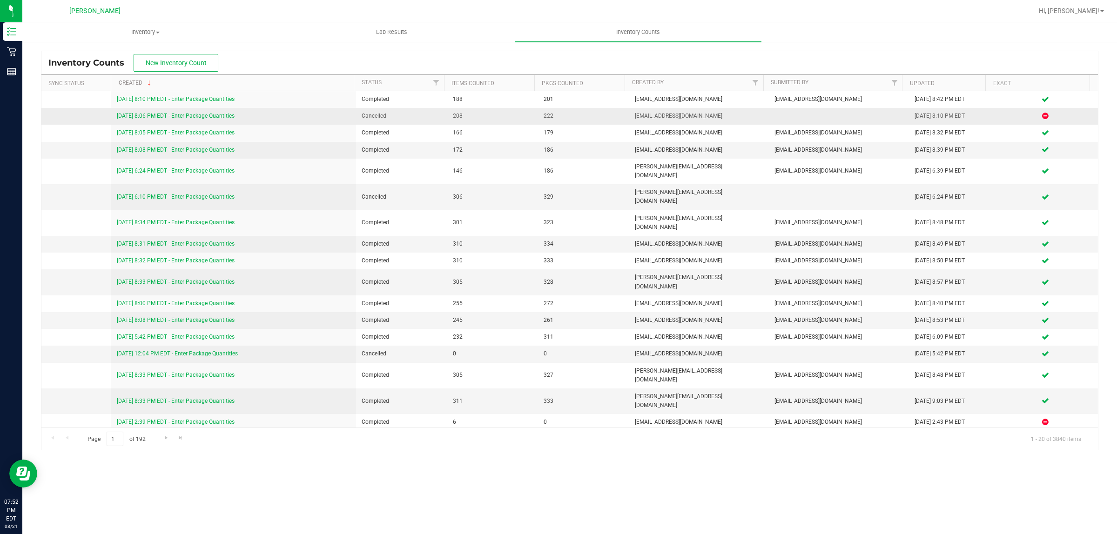
click at [215, 119] on link "[DATE] 8:06 PM EDT - Enter Package Quantities" at bounding box center [176, 116] width 118 height 7
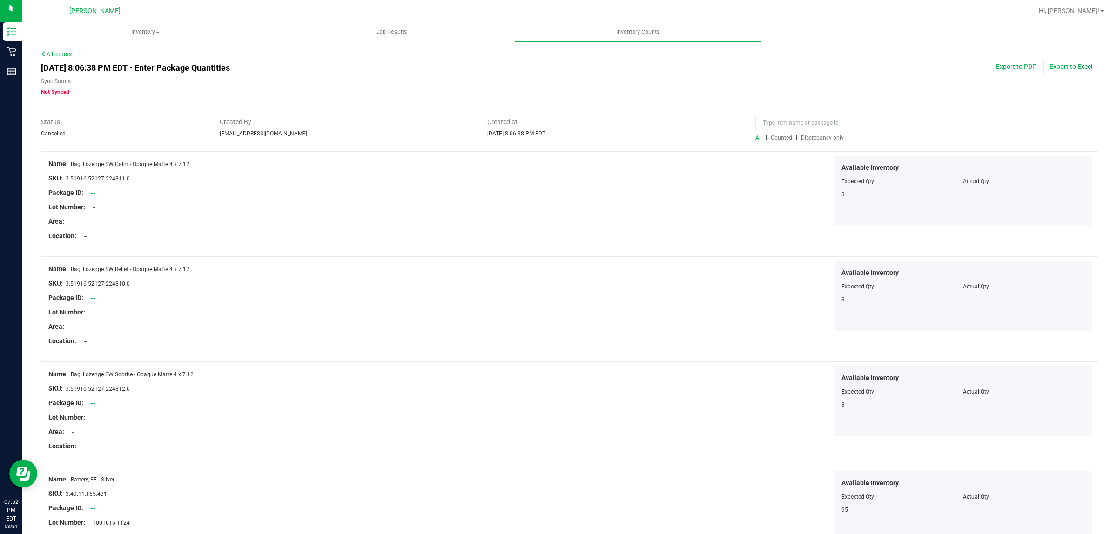
click at [808, 135] on span "Discrepancy only" at bounding box center [822, 137] width 43 height 7
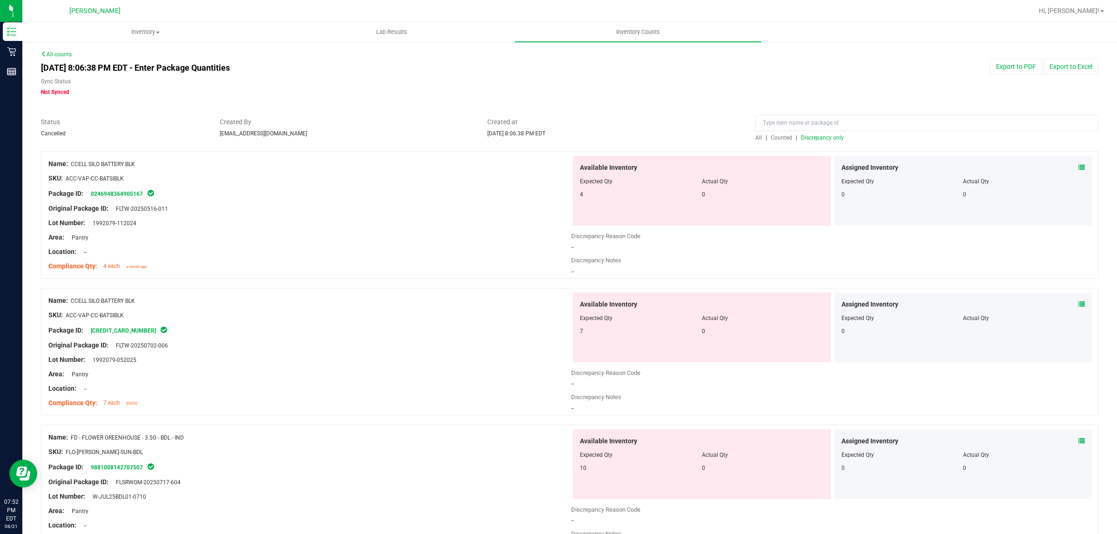
click at [49, 52] on link "All counts" at bounding box center [56, 54] width 31 height 7
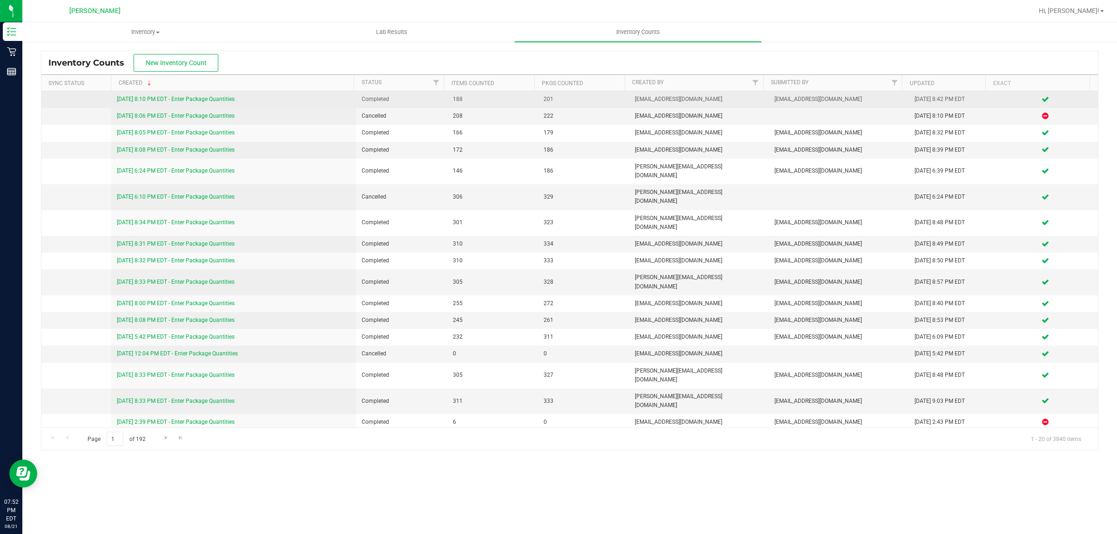
click at [219, 104] on div "[DATE] 8:10 PM EDT - Enter Package Quantities" at bounding box center [234, 99] width 234 height 9
click at [247, 104] on div "[DATE] 8:10 PM EDT - Enter Package Quantities" at bounding box center [234, 99] width 234 height 9
click at [212, 99] on link "[DATE] 8:10 PM EDT - Enter Package Quantities" at bounding box center [176, 99] width 118 height 7
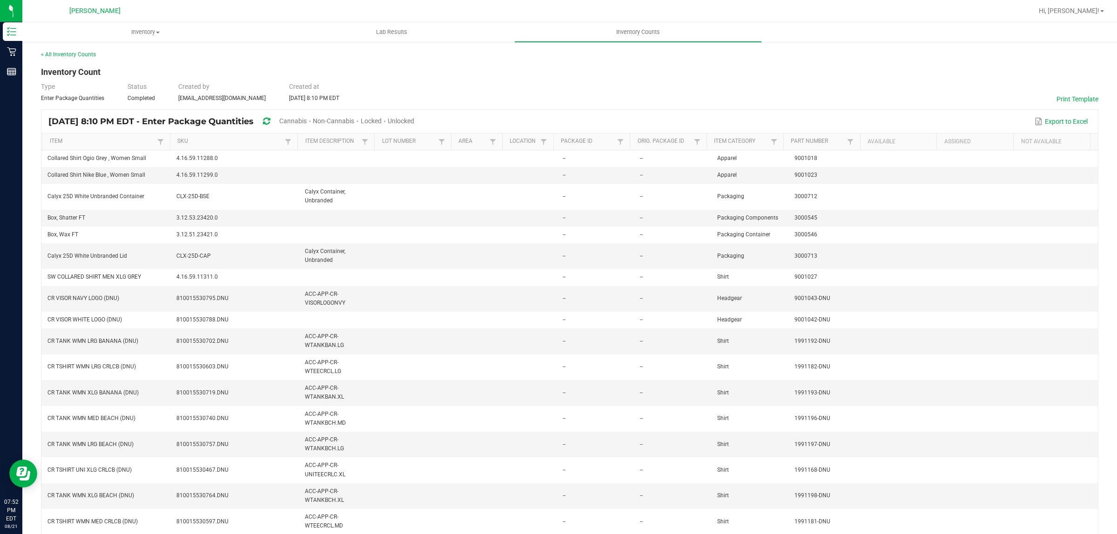
click at [639, 57] on div "< All Inventory Counts" at bounding box center [569, 54] width 1057 height 8
click at [56, 57] on link "< All Inventory Counts" at bounding box center [68, 54] width 55 height 7
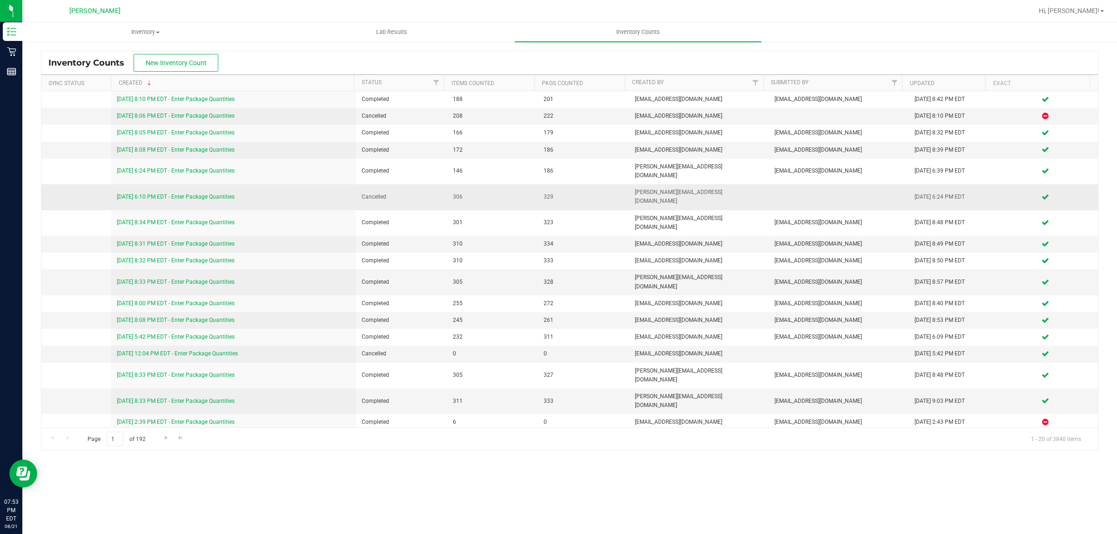
click at [203, 194] on link "[DATE] 6:10 PM EDT - Enter Package Quantities" at bounding box center [176, 197] width 118 height 7
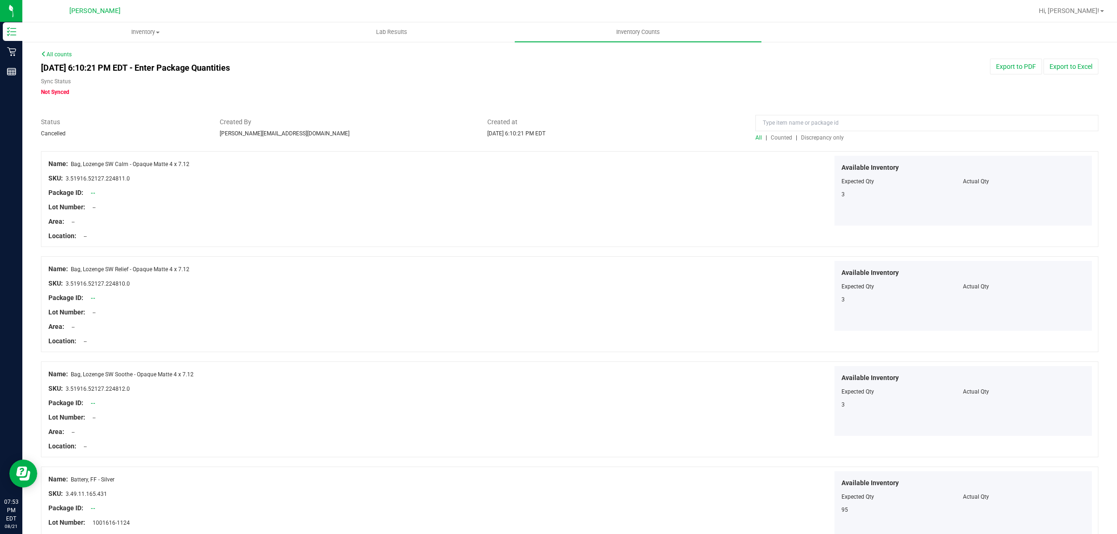
click at [48, 54] on link "All counts" at bounding box center [56, 54] width 31 height 7
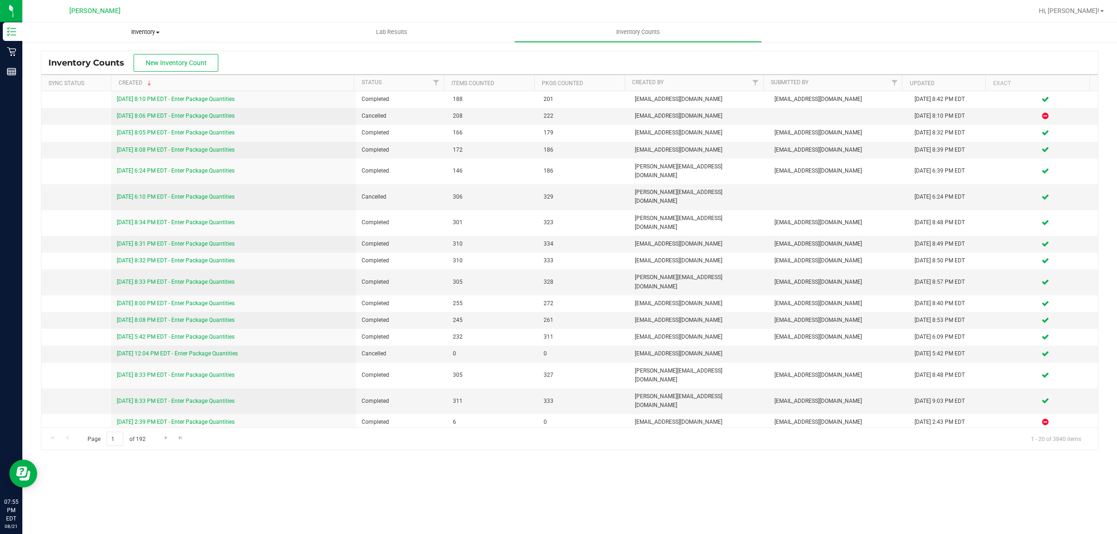
click at [141, 31] on span "Inventory" at bounding box center [145, 32] width 245 height 8
click at [145, 59] on li "All packages" at bounding box center [145, 56] width 246 height 11
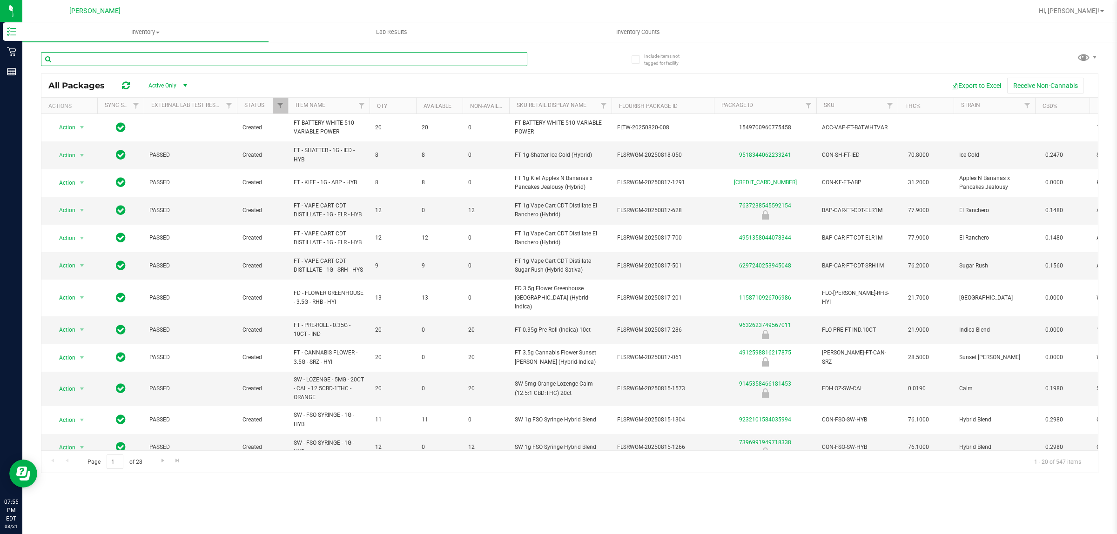
click at [235, 59] on input "text" at bounding box center [284, 59] width 486 height 14
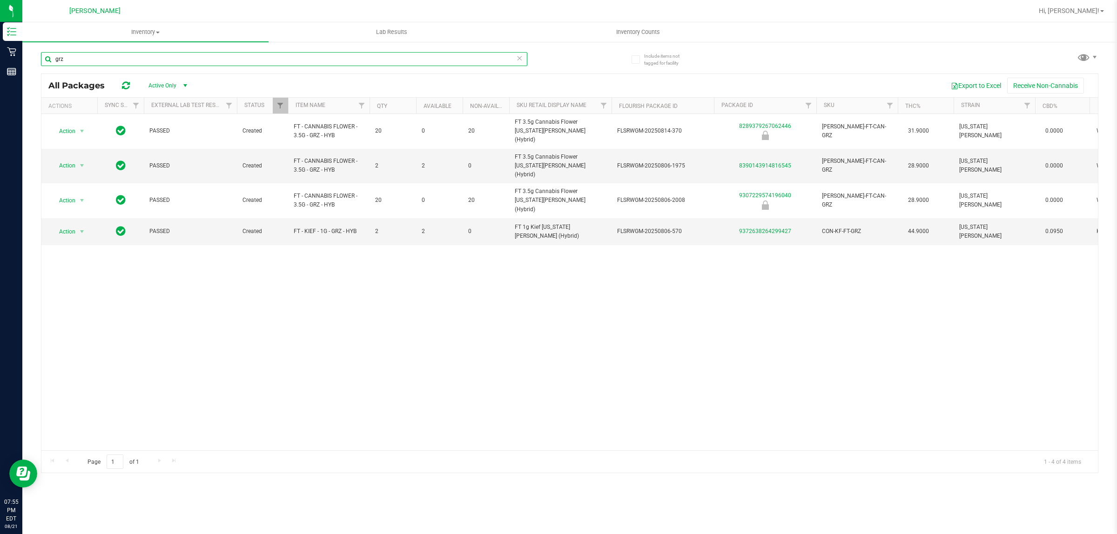
type input "grz"
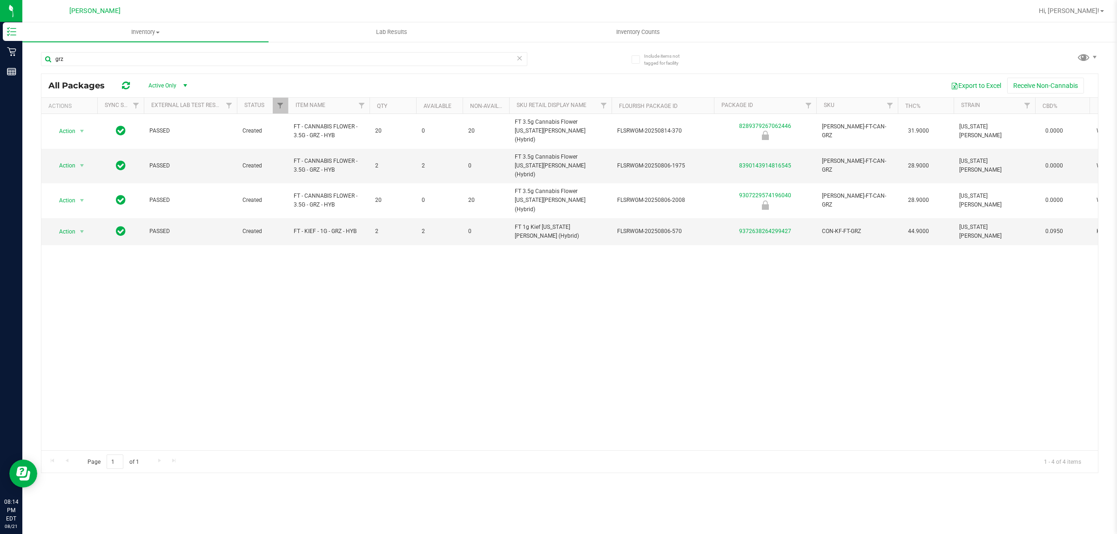
click at [519, 57] on icon at bounding box center [519, 57] width 7 height 11
click at [643, 35] on span "Inventory Counts" at bounding box center [637, 32] width 69 height 8
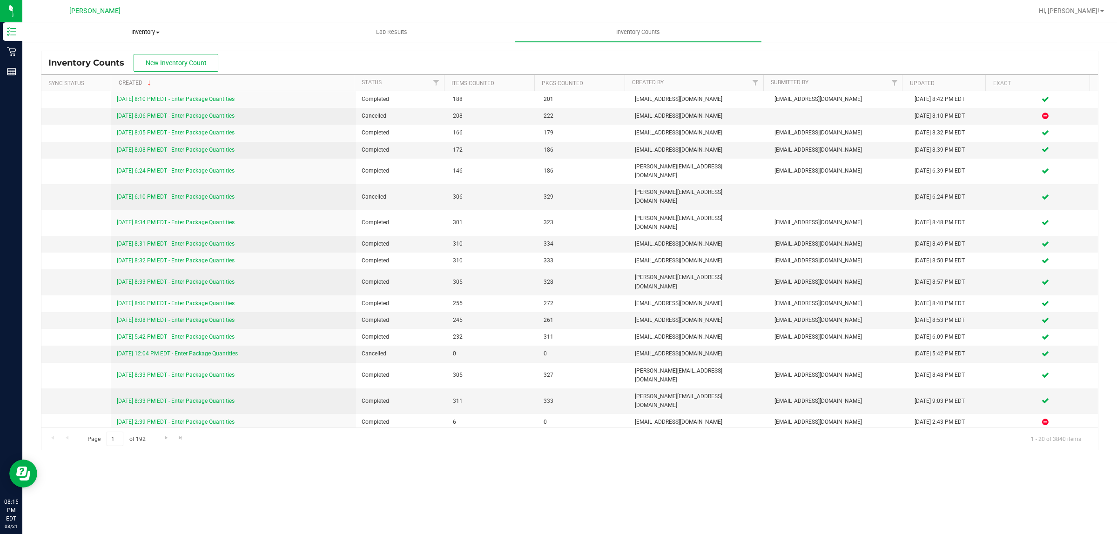
click at [163, 25] on uib-tab-heading "Inventory All packages All inventory Waste log" at bounding box center [145, 32] width 245 height 19
click at [134, 54] on li "All packages" at bounding box center [145, 56] width 246 height 11
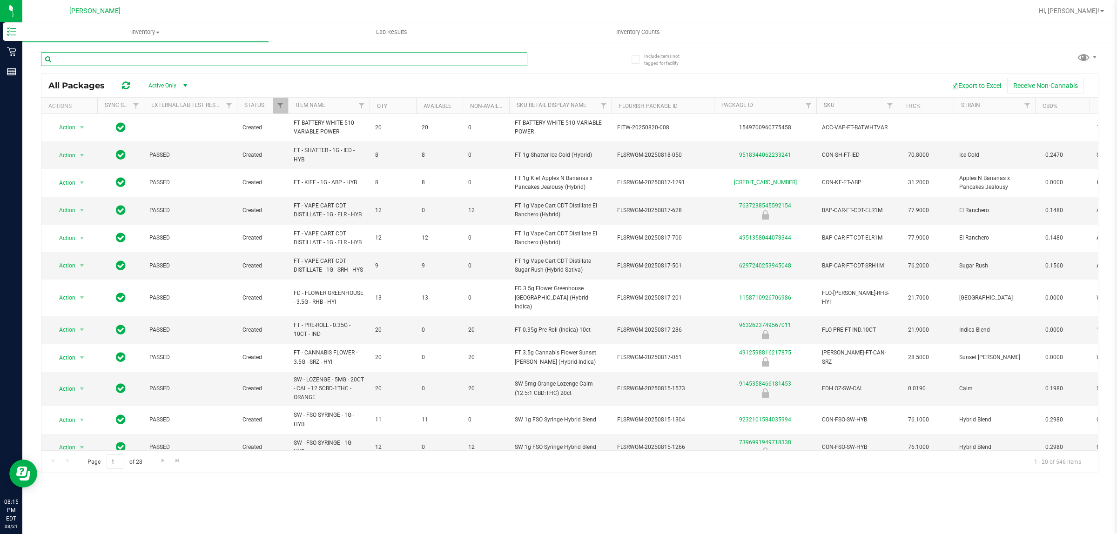
click at [295, 61] on input "text" at bounding box center [284, 59] width 486 height 14
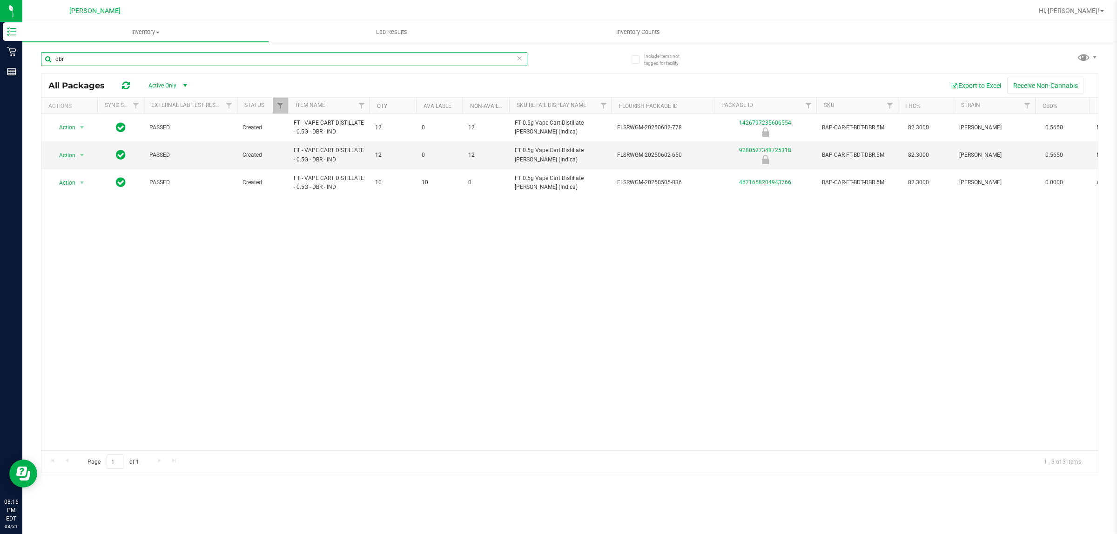
type input "dbr"
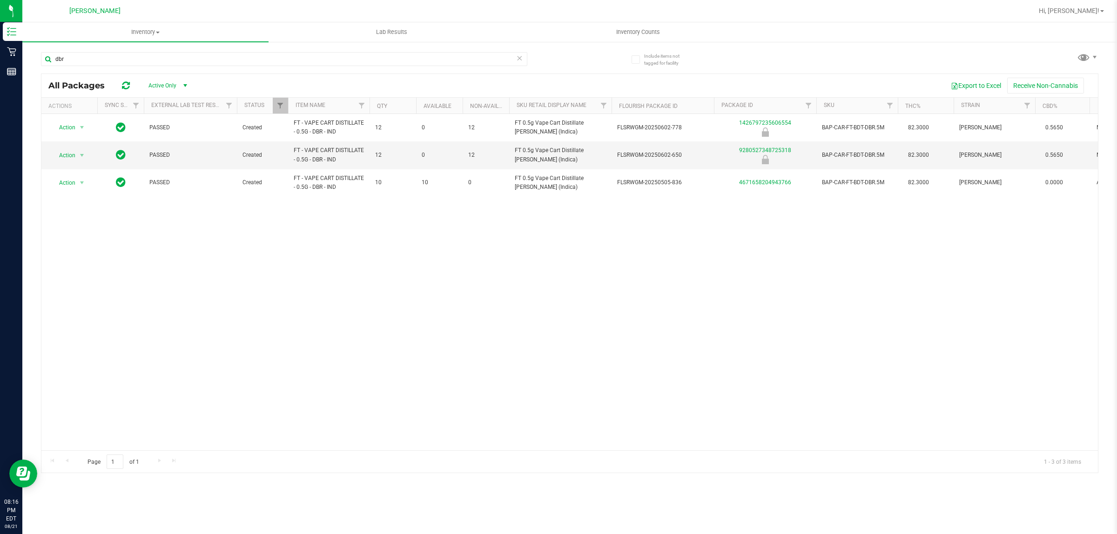
click at [518, 59] on icon at bounding box center [519, 57] width 7 height 11
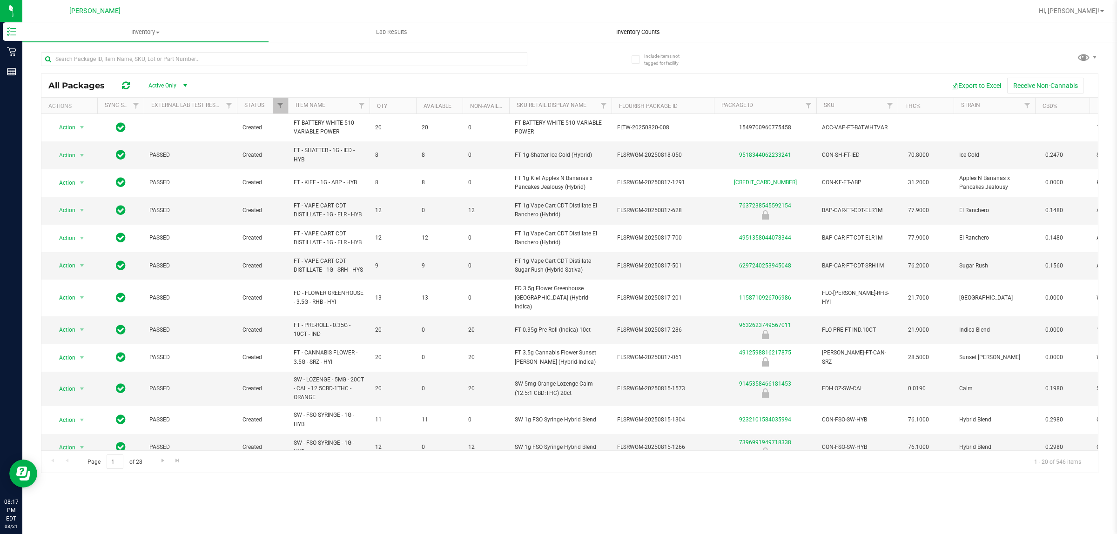
click at [646, 29] on span "Inventory Counts" at bounding box center [637, 32] width 69 height 8
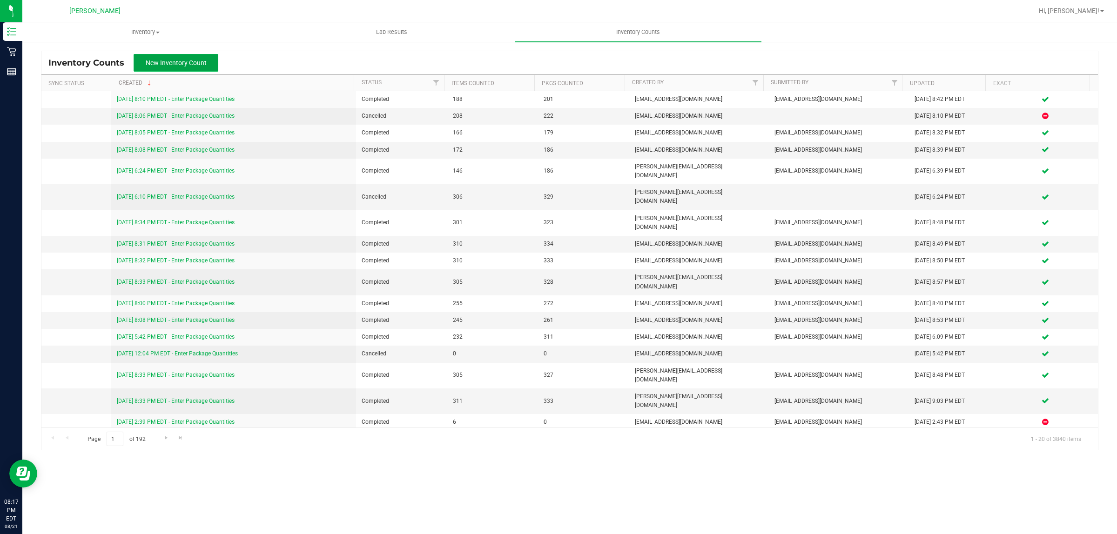
click at [189, 62] on span "New Inventory Count" at bounding box center [176, 62] width 61 height 7
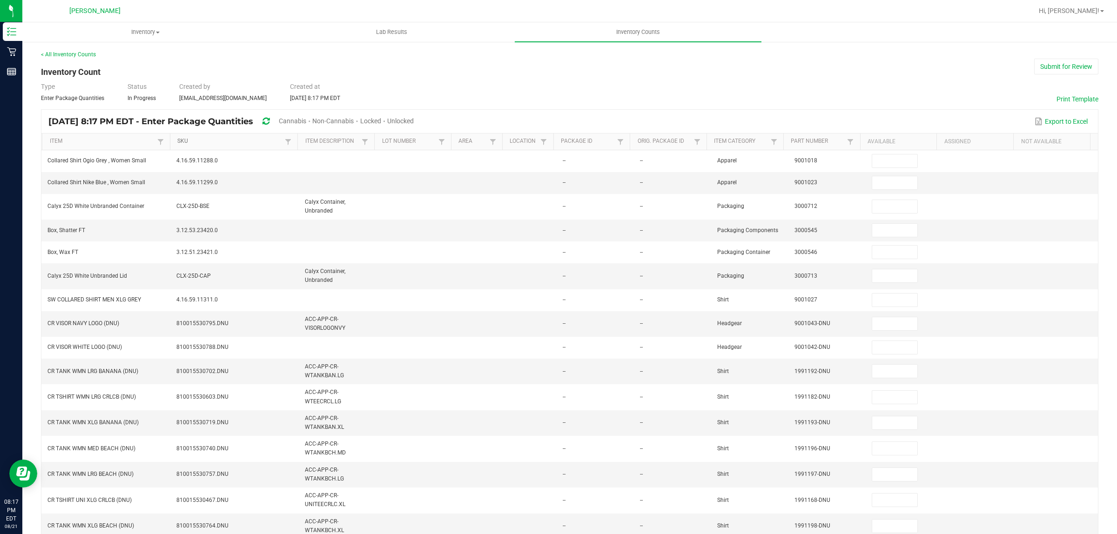
click at [179, 143] on link "SKU" at bounding box center [229, 141] width 105 height 7
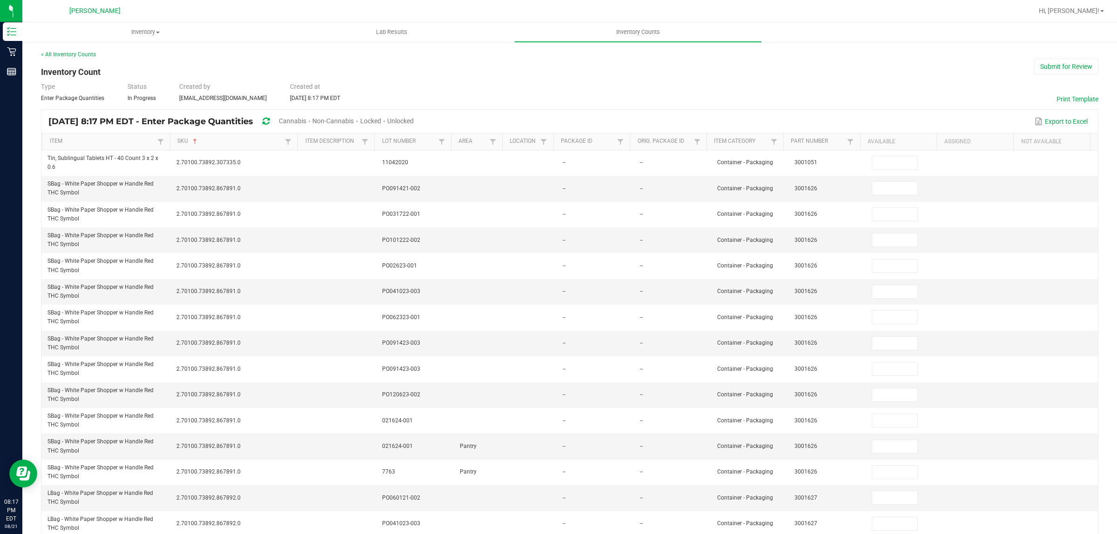
click at [306, 120] on span "Cannabis" at bounding box center [292, 120] width 27 height 7
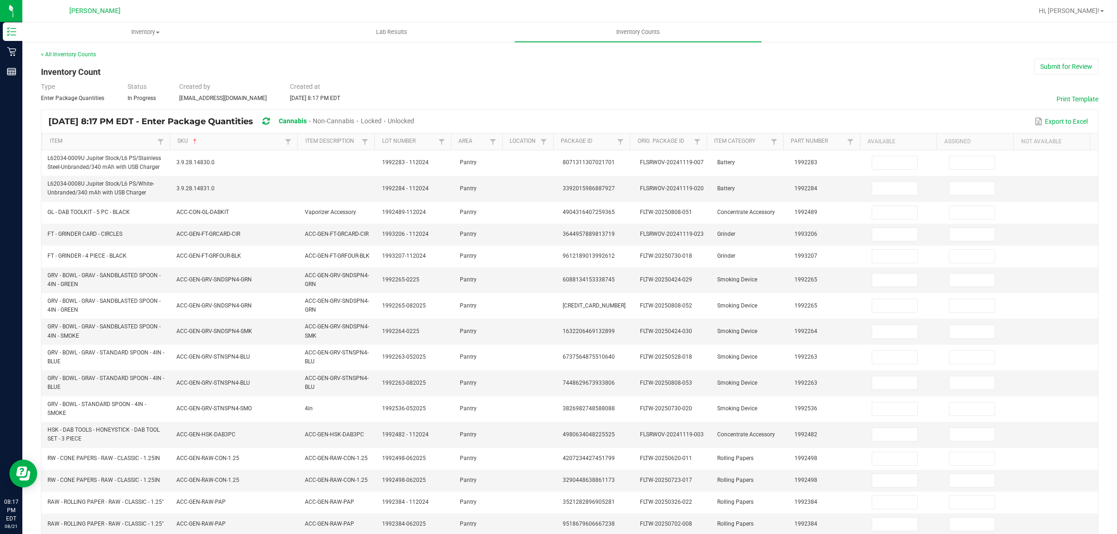
click at [414, 122] on span "Unlocked" at bounding box center [401, 120] width 27 height 7
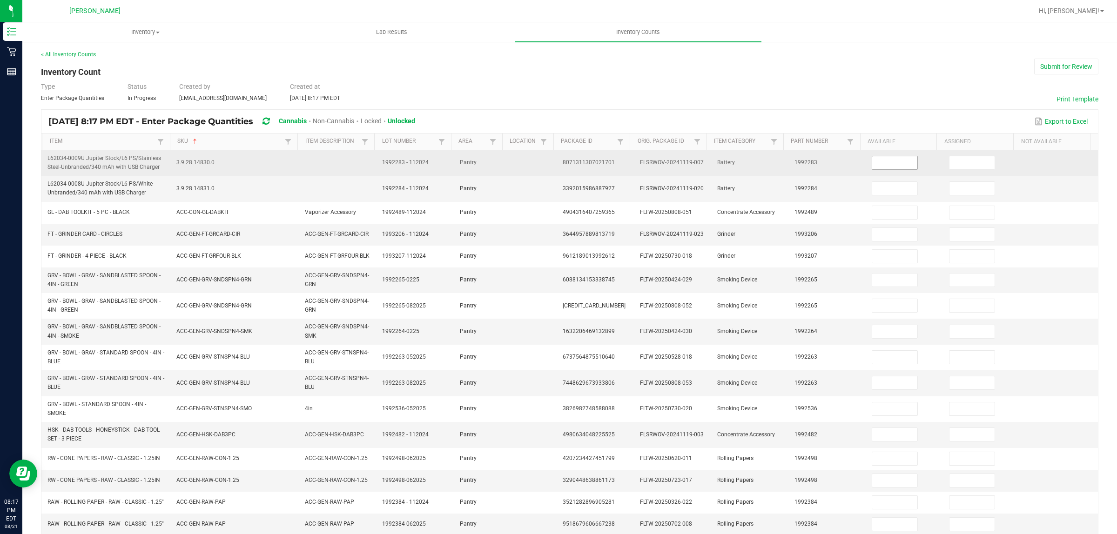
click at [872, 161] on input at bounding box center [894, 162] width 45 height 13
type input "0"
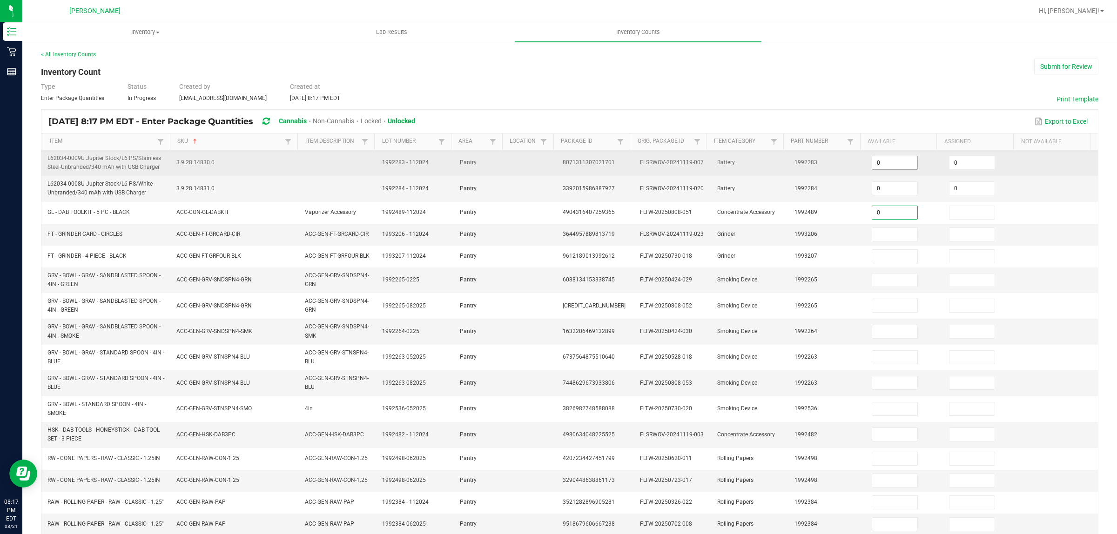
type input "0"
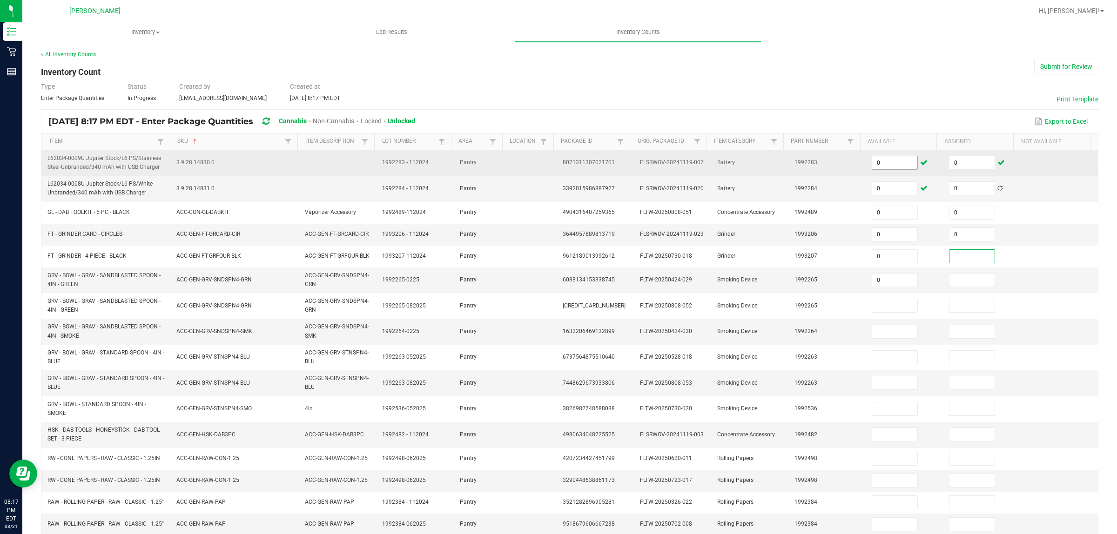
type input "0"
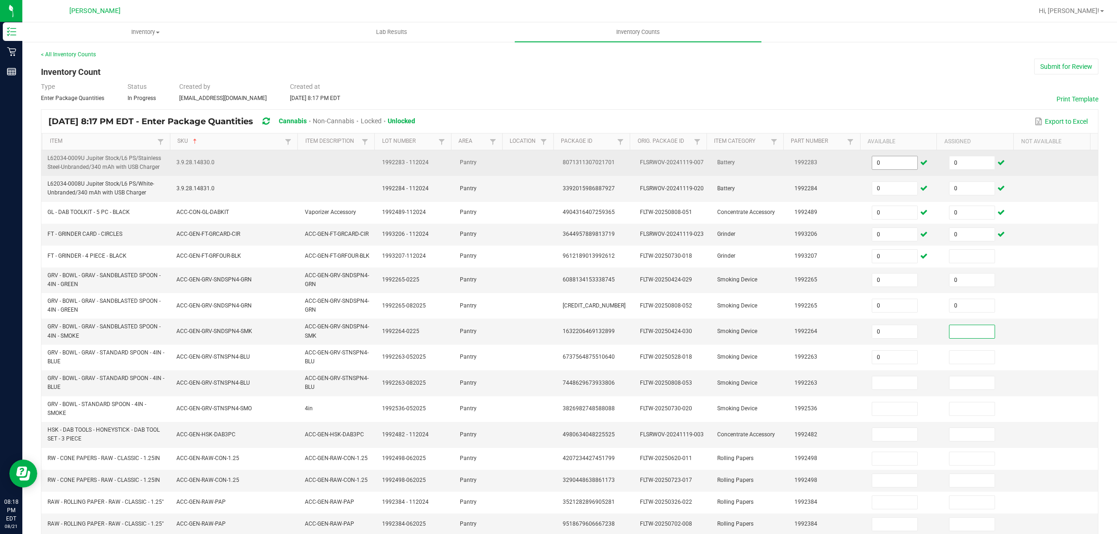
type input "0"
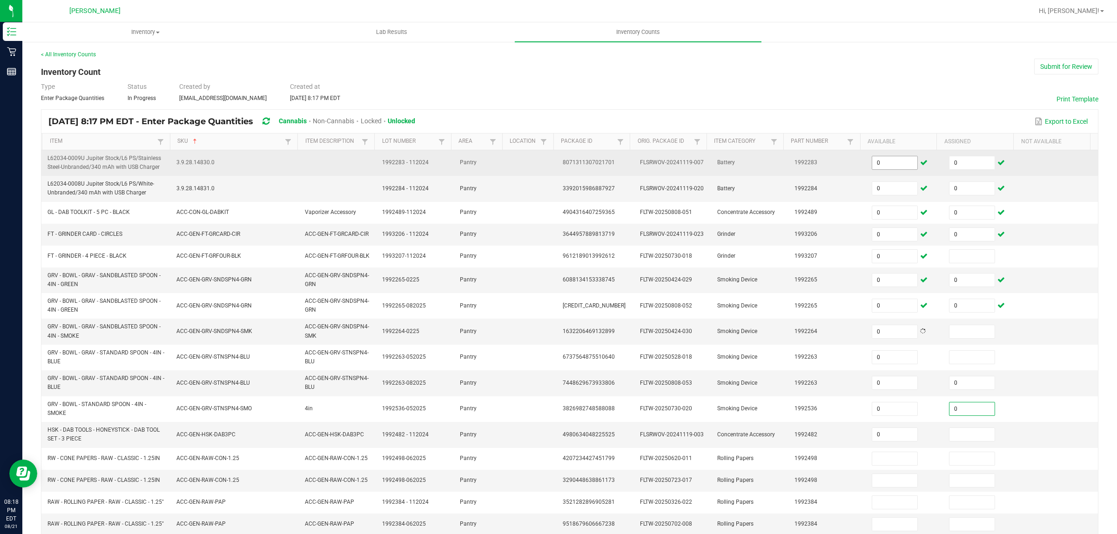
type input "0"
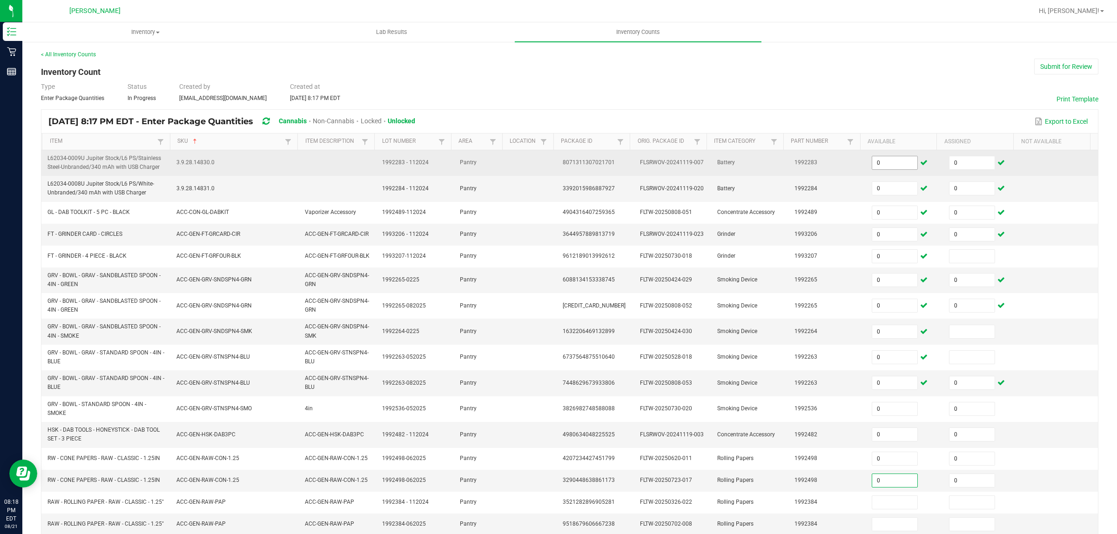
type input "0"
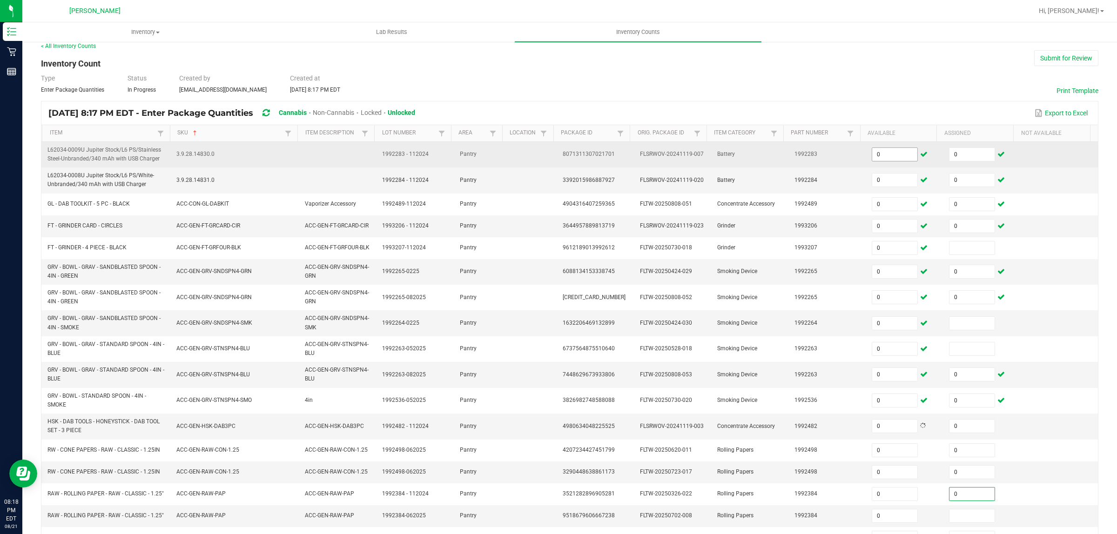
type input "0"
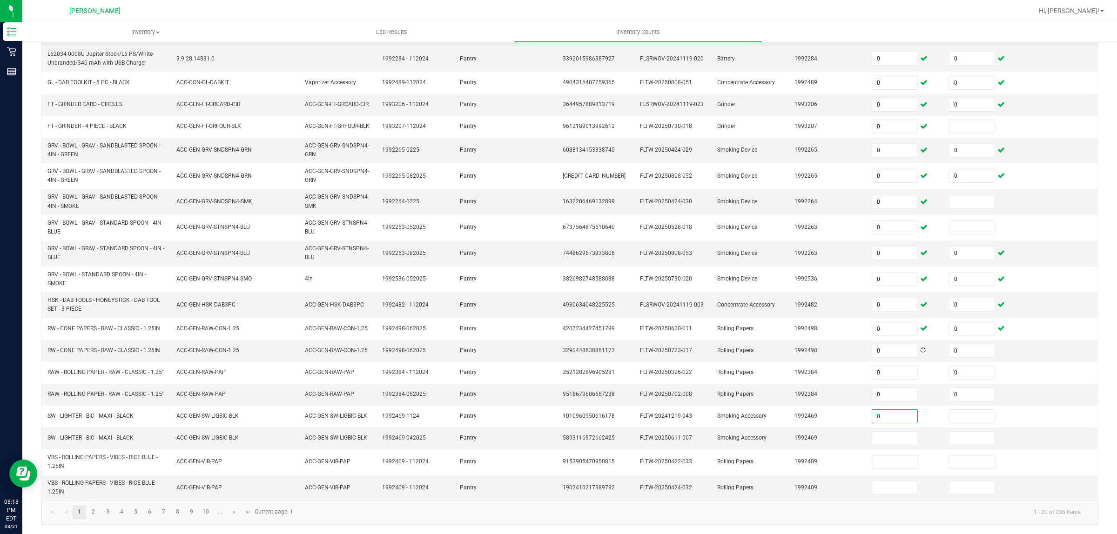
type input "0"
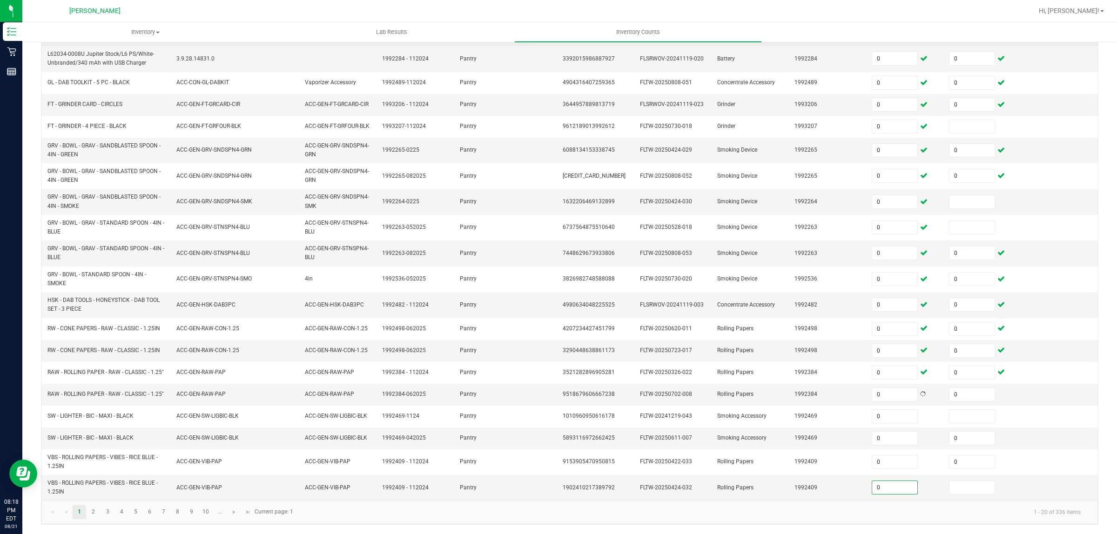
type input "0"
click at [950, 198] on input at bounding box center [971, 201] width 45 height 13
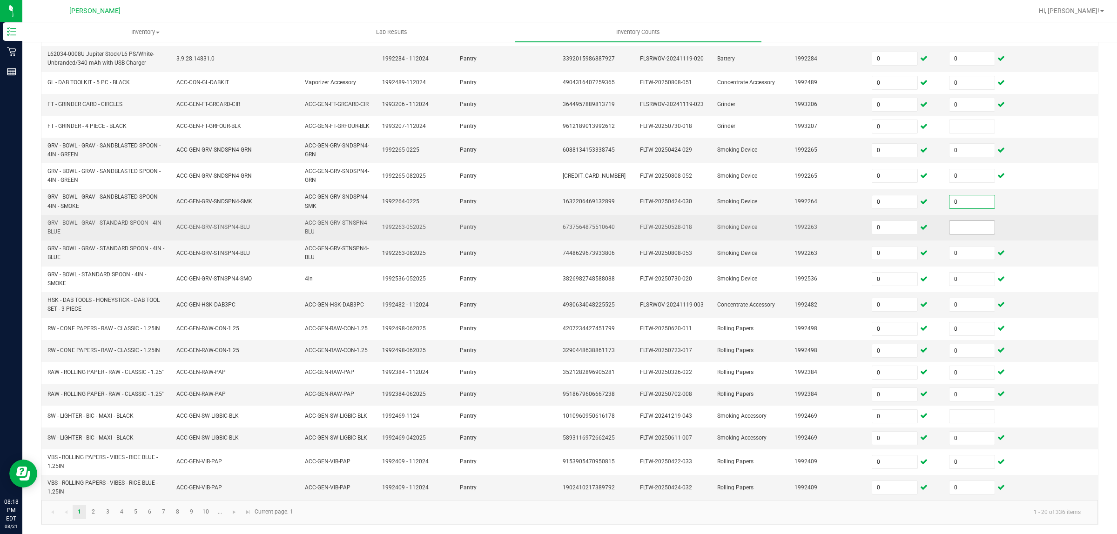
type input "0"
click at [951, 221] on input at bounding box center [971, 227] width 45 height 13
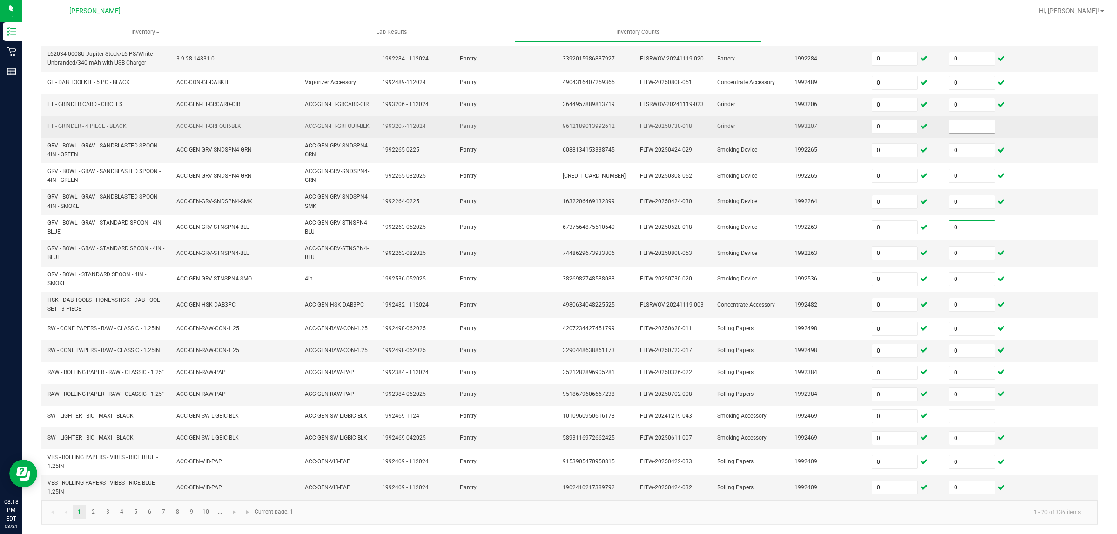
type input "0"
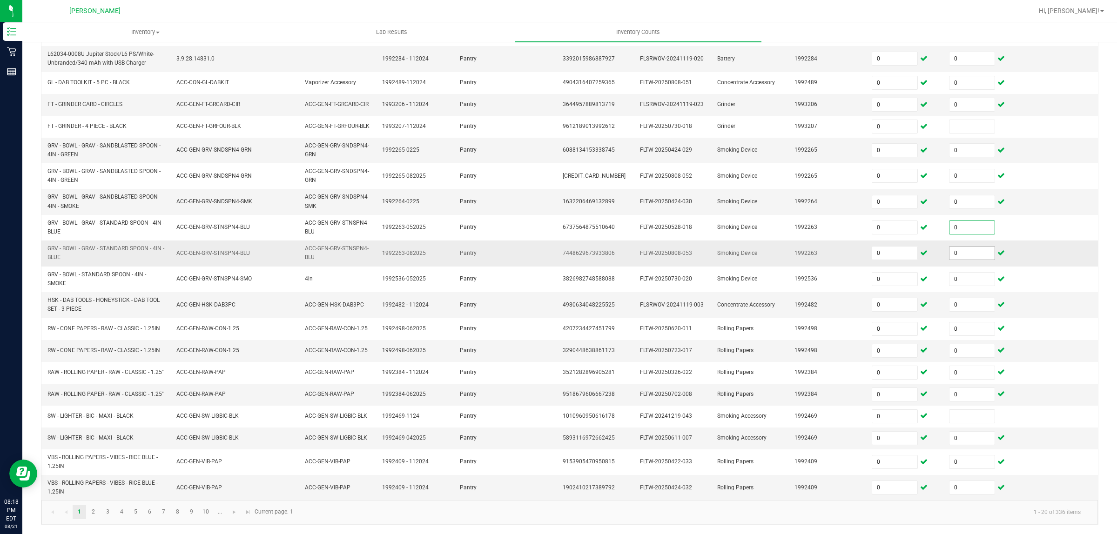
drag, startPoint x: 966, startPoint y: 108, endPoint x: 961, endPoint y: 240, distance: 131.8
click at [968, 120] on input at bounding box center [971, 126] width 45 height 13
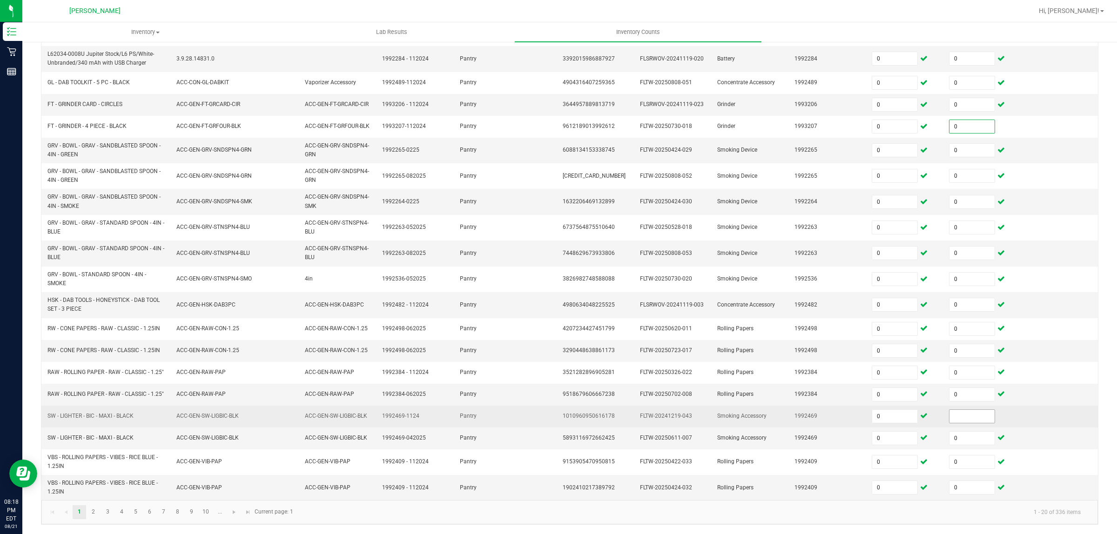
type input "0"
click at [949, 418] on input at bounding box center [971, 416] width 45 height 13
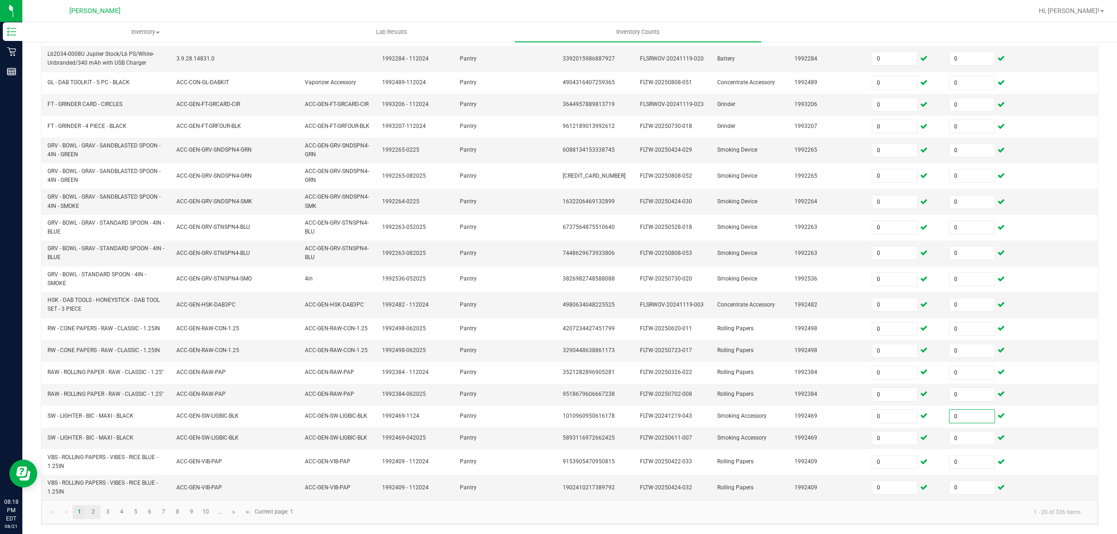
type input "0"
click at [94, 513] on link "2" at bounding box center [93, 512] width 13 height 14
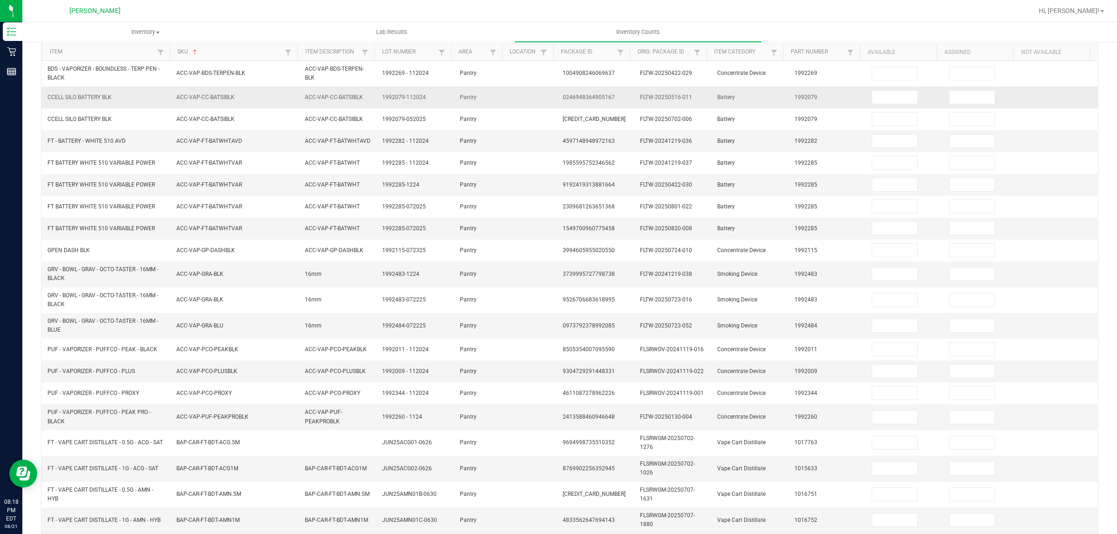
scroll to position [68, 0]
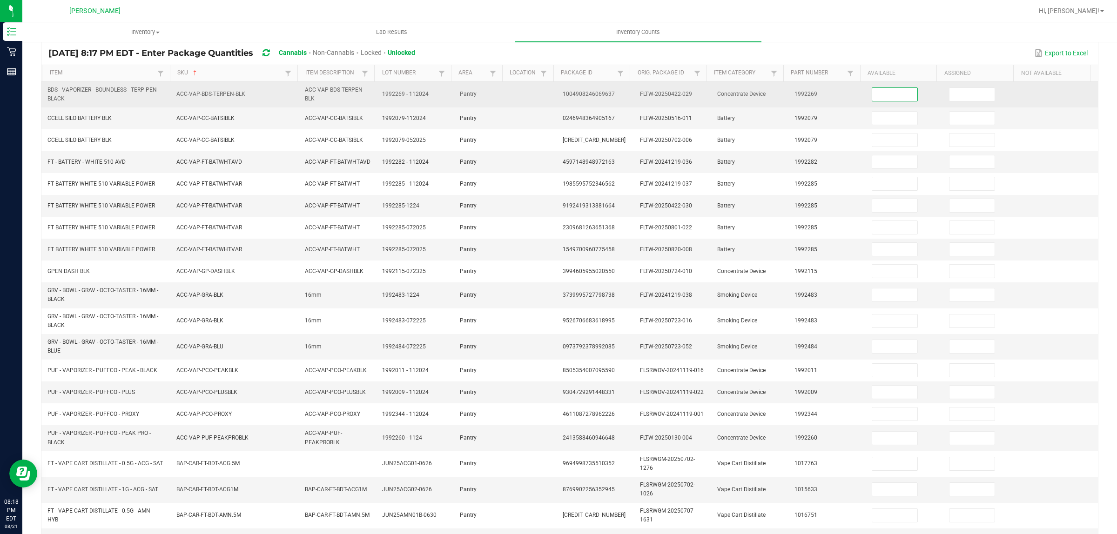
click at [891, 92] on input at bounding box center [894, 94] width 45 height 13
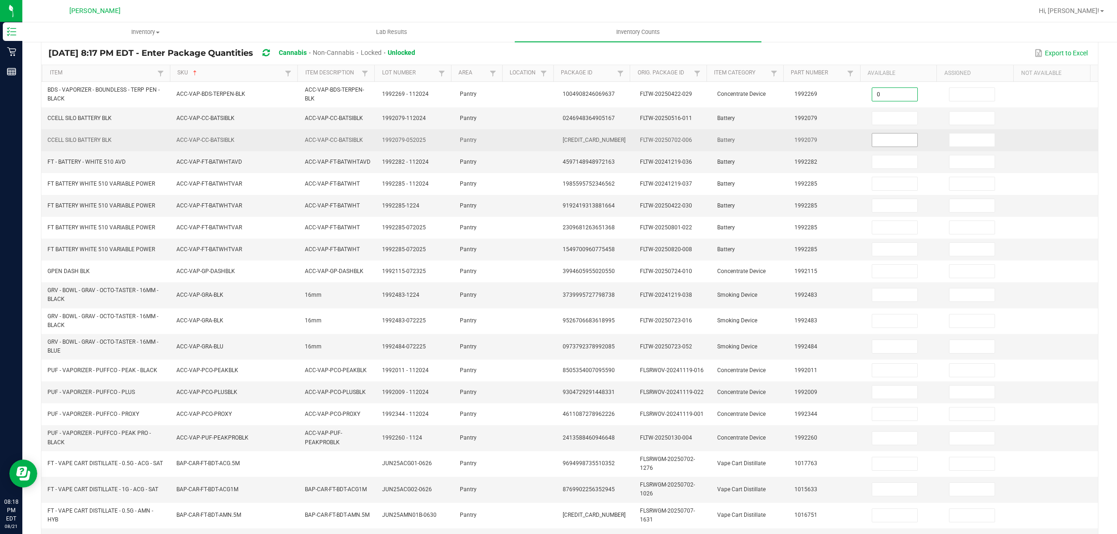
type input "0"
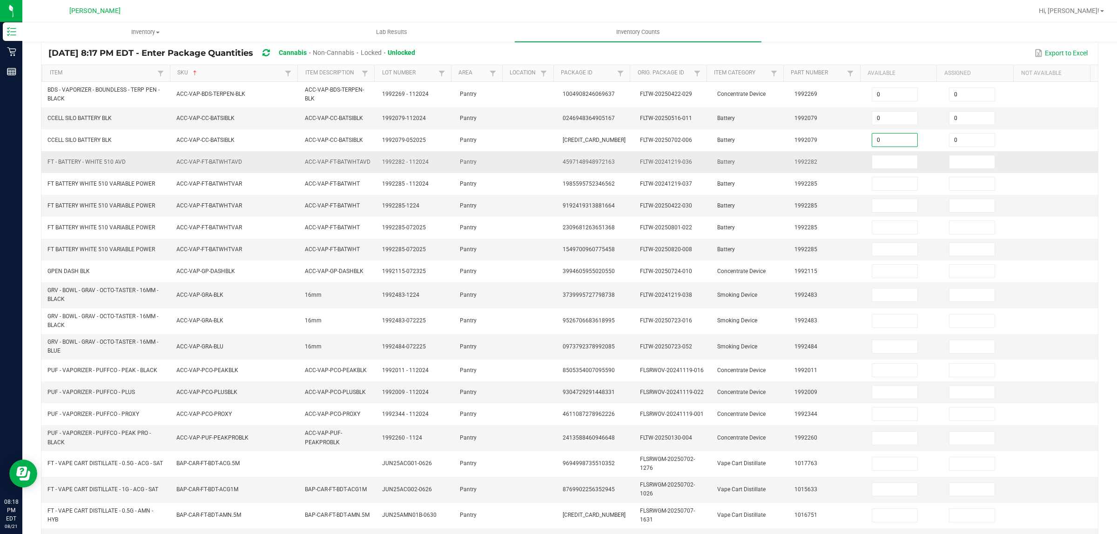
type input "0"
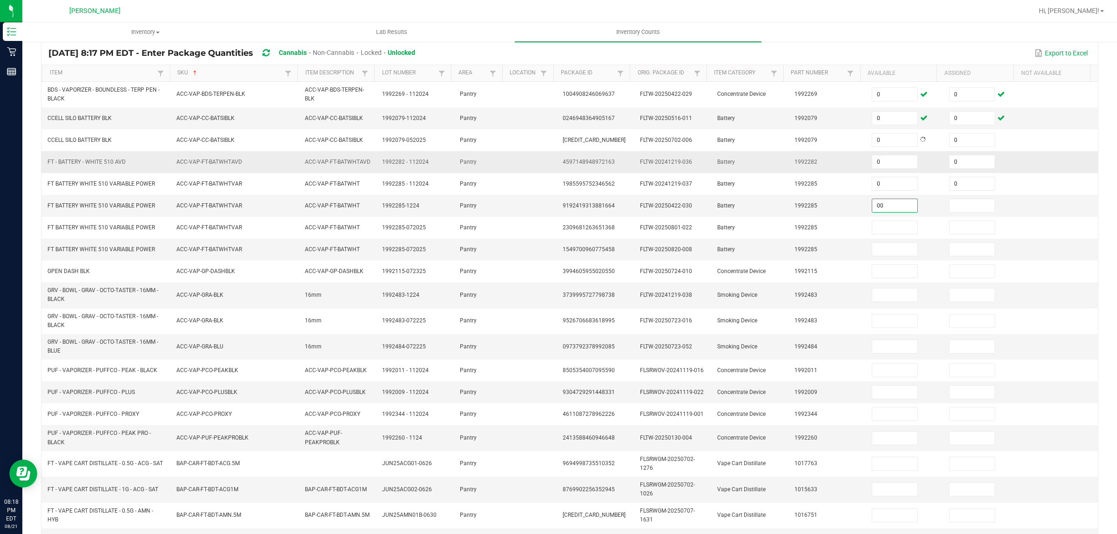
type input "0"
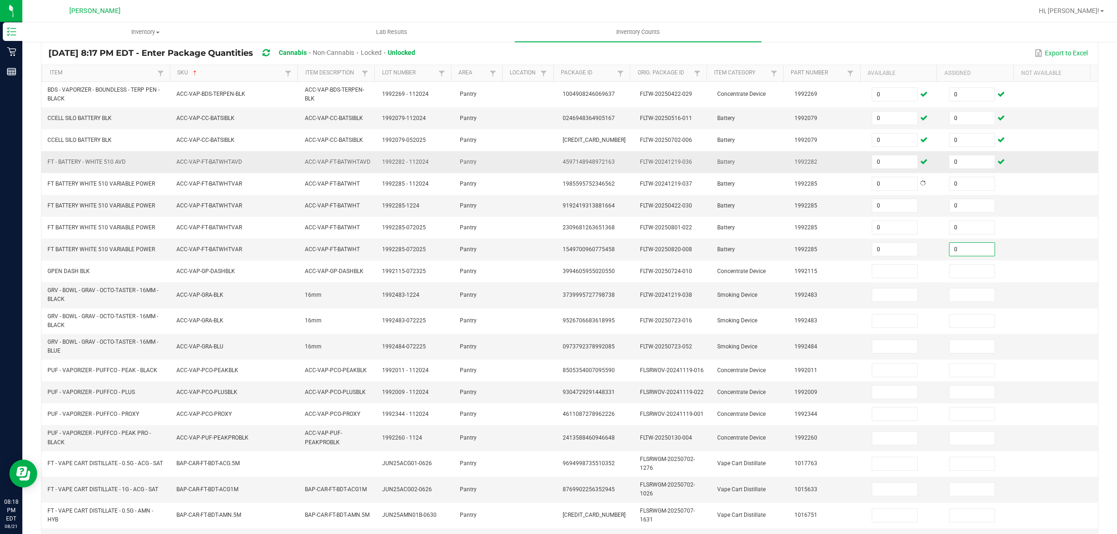
type input "0"
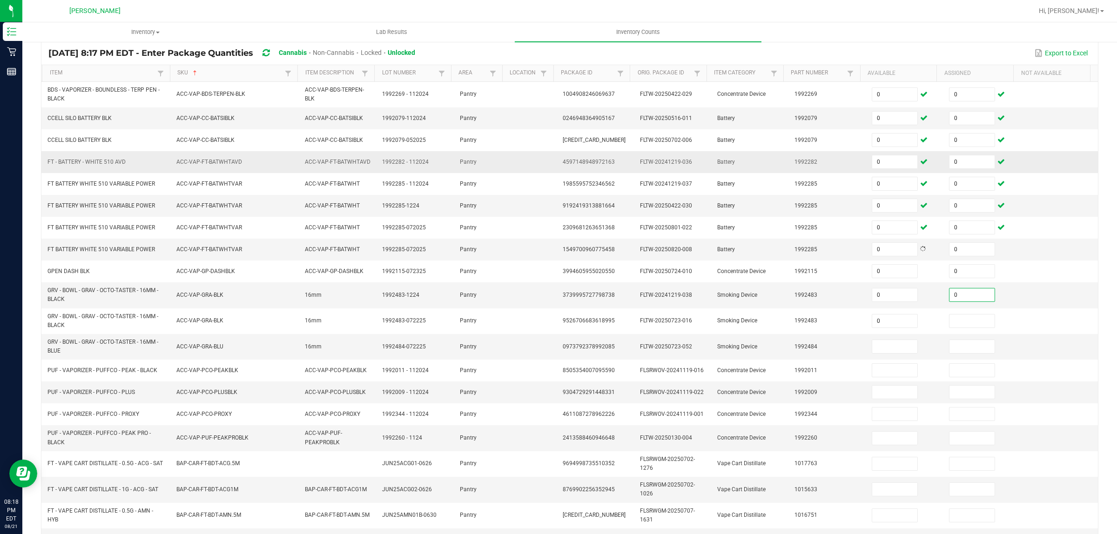
type input "0"
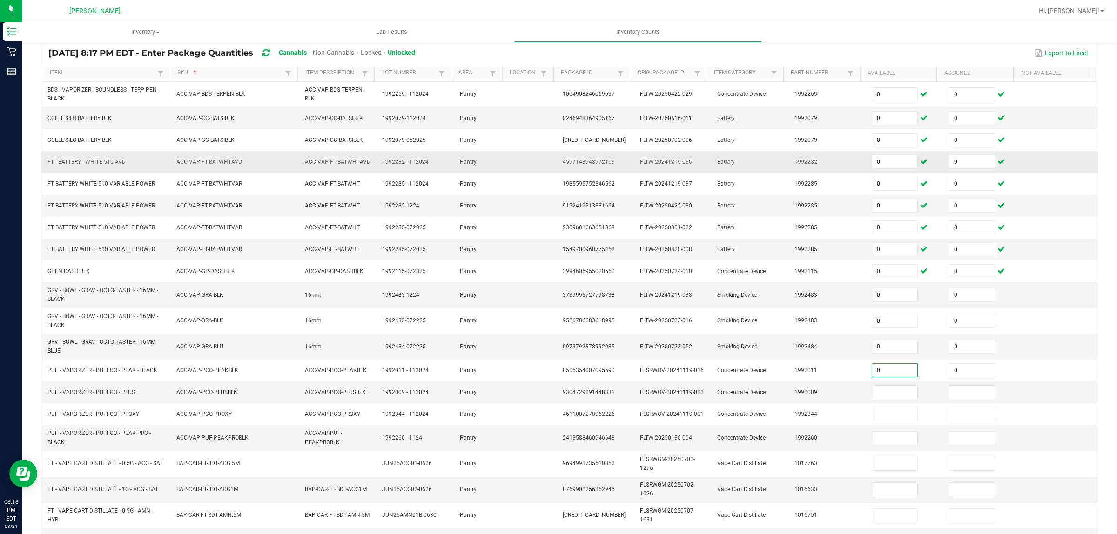
type input "0"
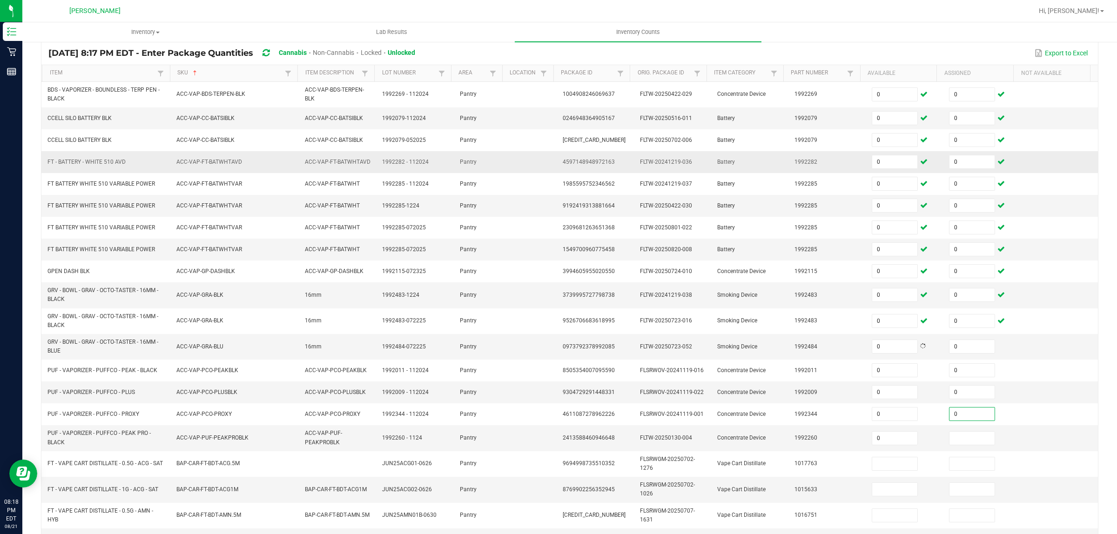
type input "0"
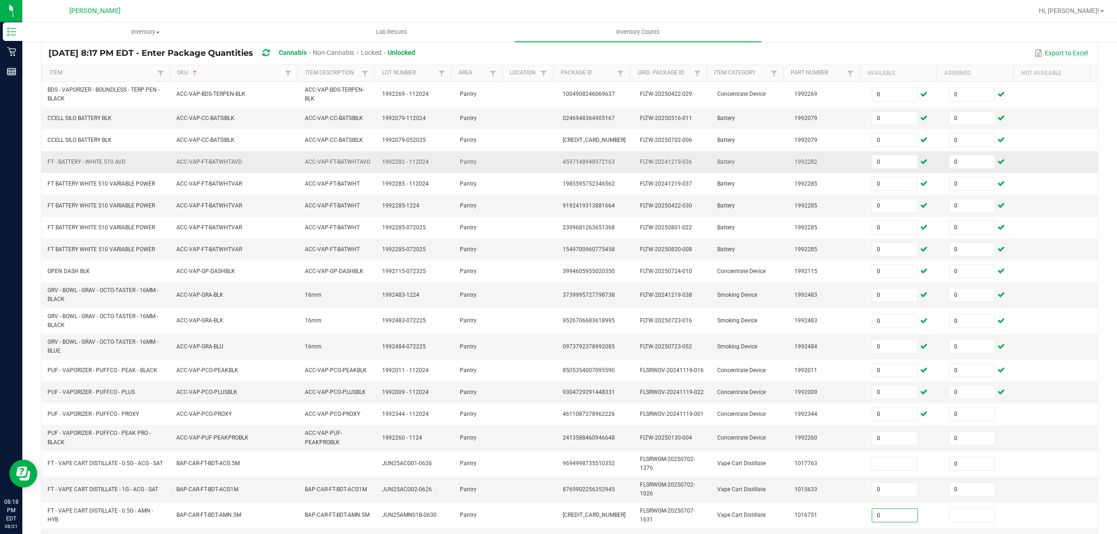
type input "0"
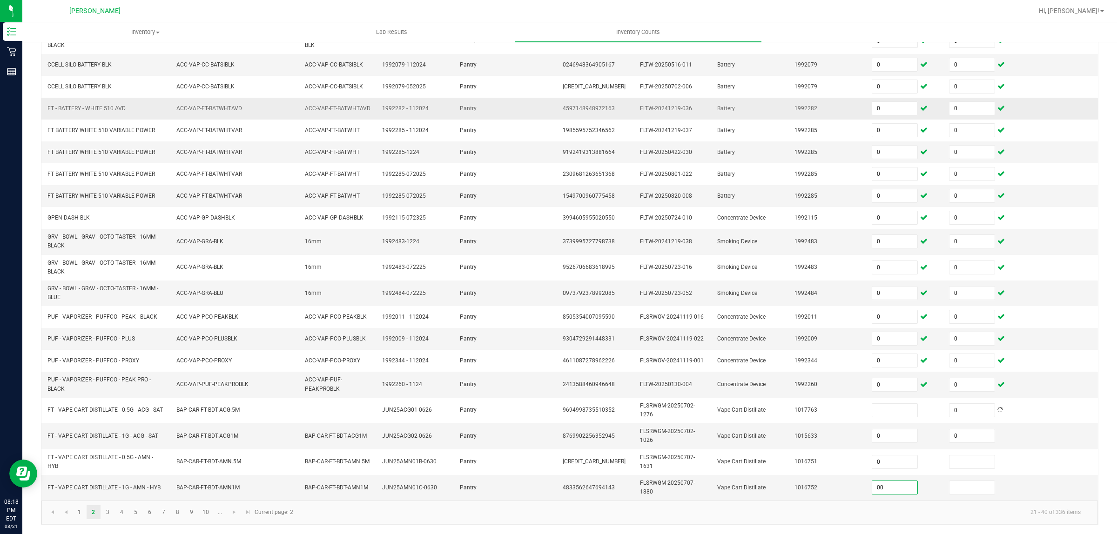
type input "0"
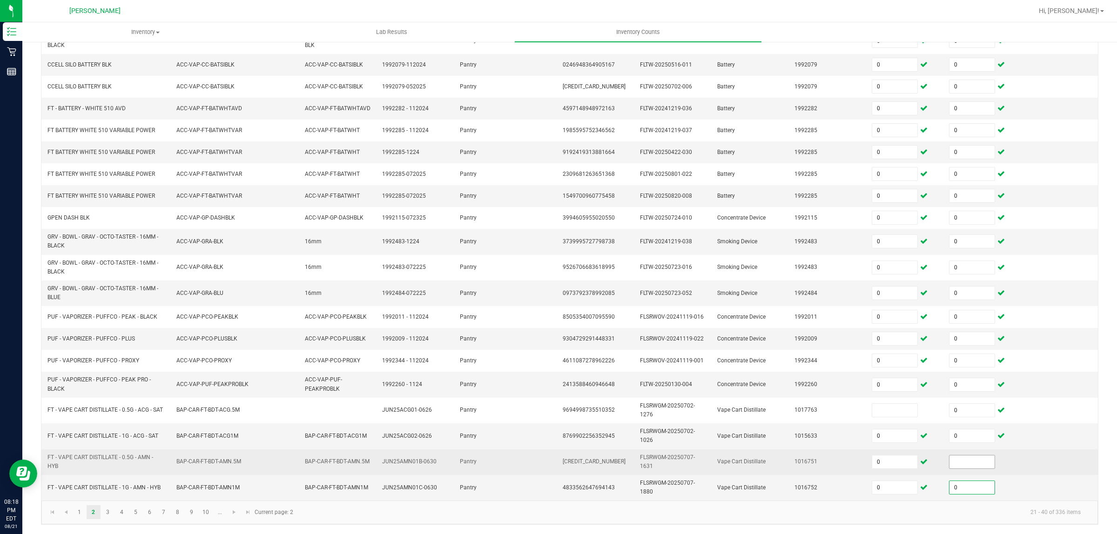
type input "0"
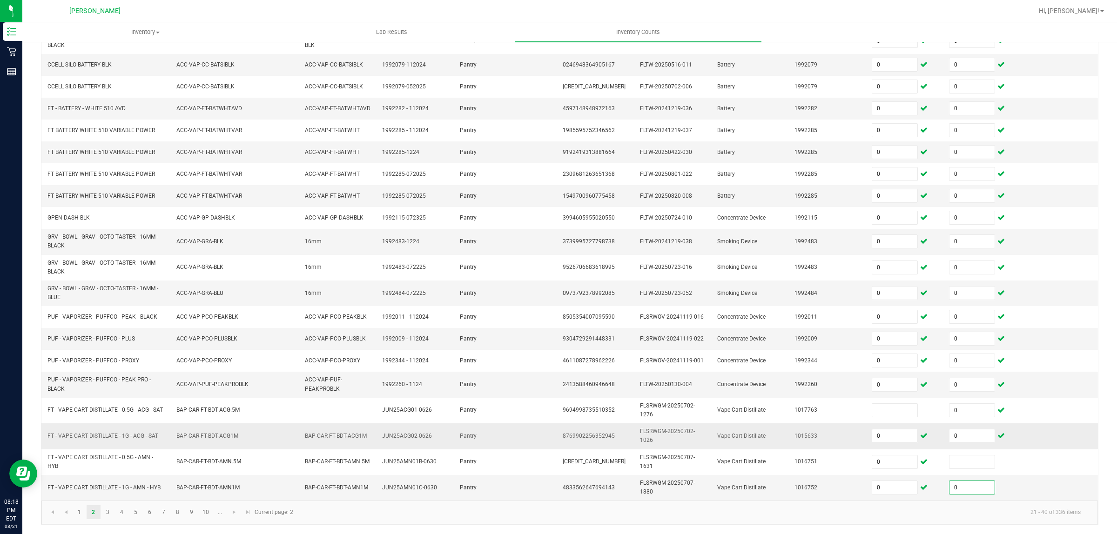
drag, startPoint x: 954, startPoint y: 465, endPoint x: 924, endPoint y: 427, distance: 49.3
click at [955, 465] on input at bounding box center [971, 461] width 45 height 13
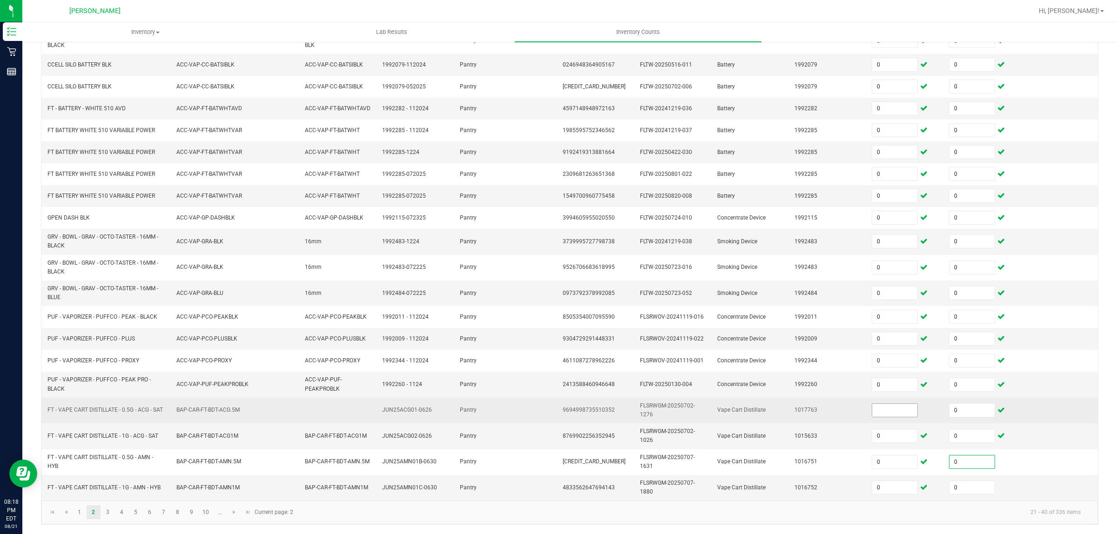
type input "0"
click at [884, 415] on input at bounding box center [894, 410] width 45 height 13
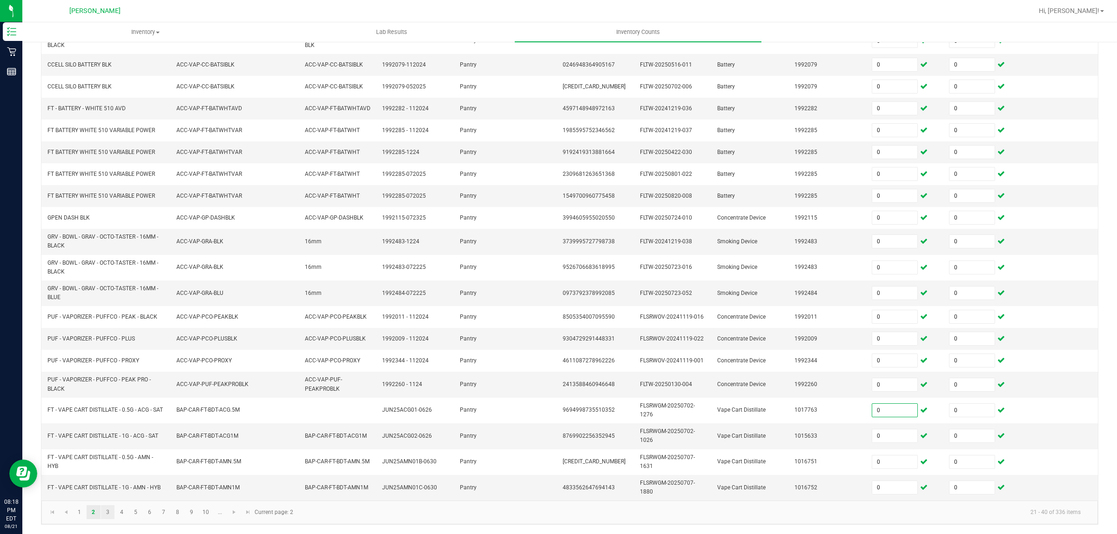
type input "0"
click at [103, 512] on link "3" at bounding box center [107, 512] width 13 height 14
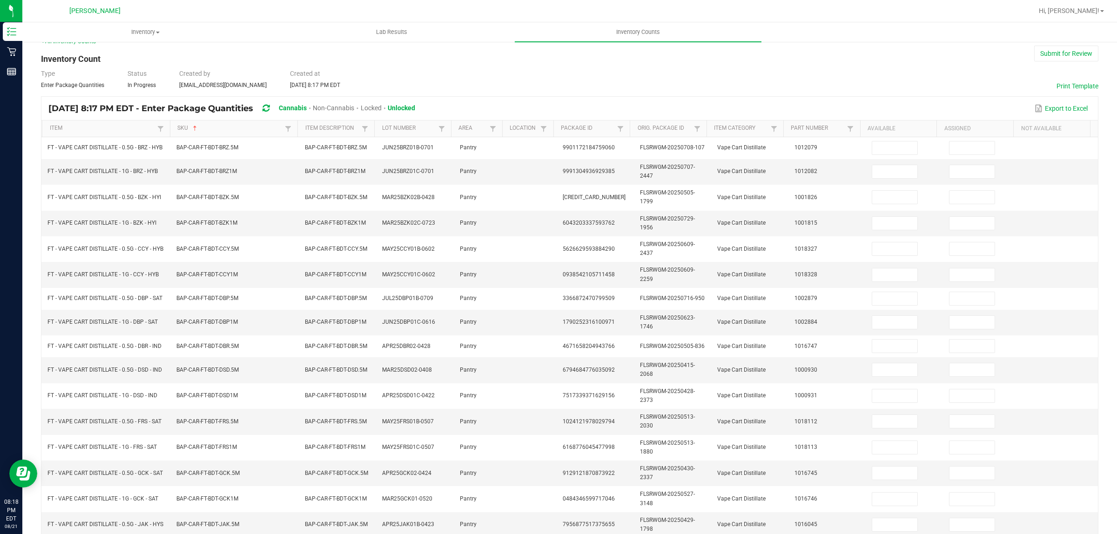
scroll to position [10, 0]
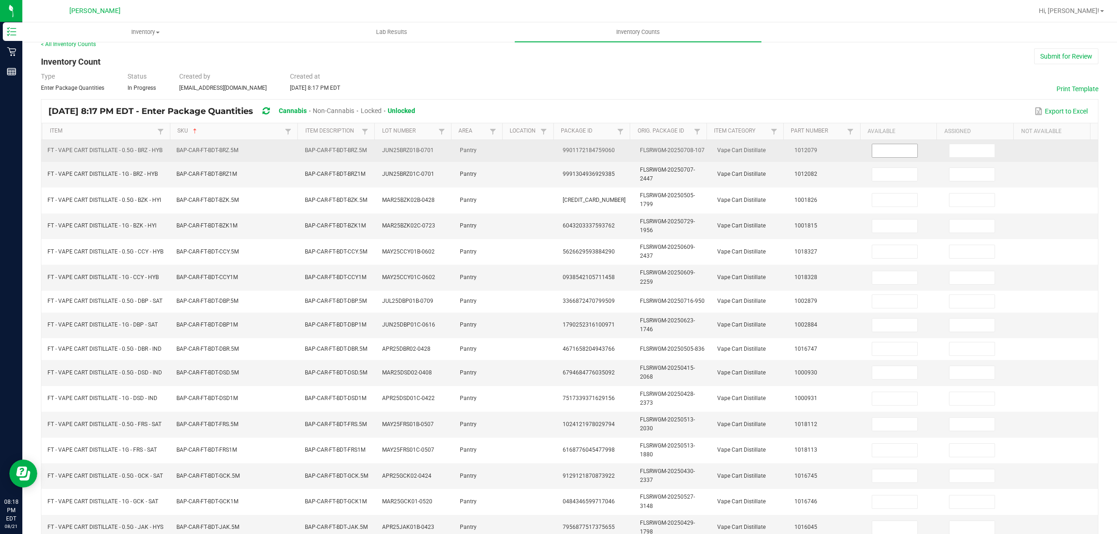
click at [889, 150] on input at bounding box center [894, 150] width 45 height 13
type input "0"
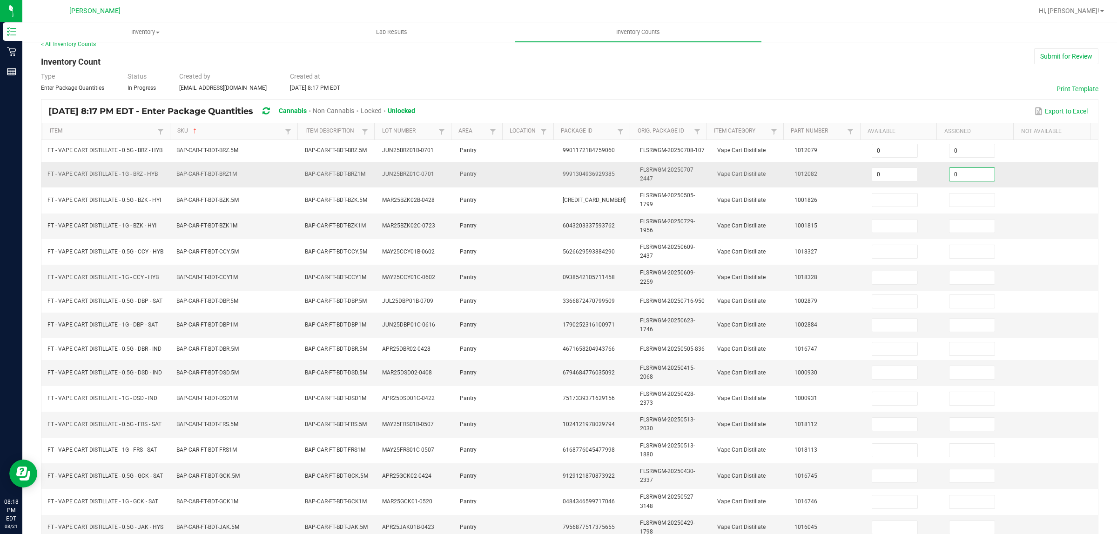
type input "0"
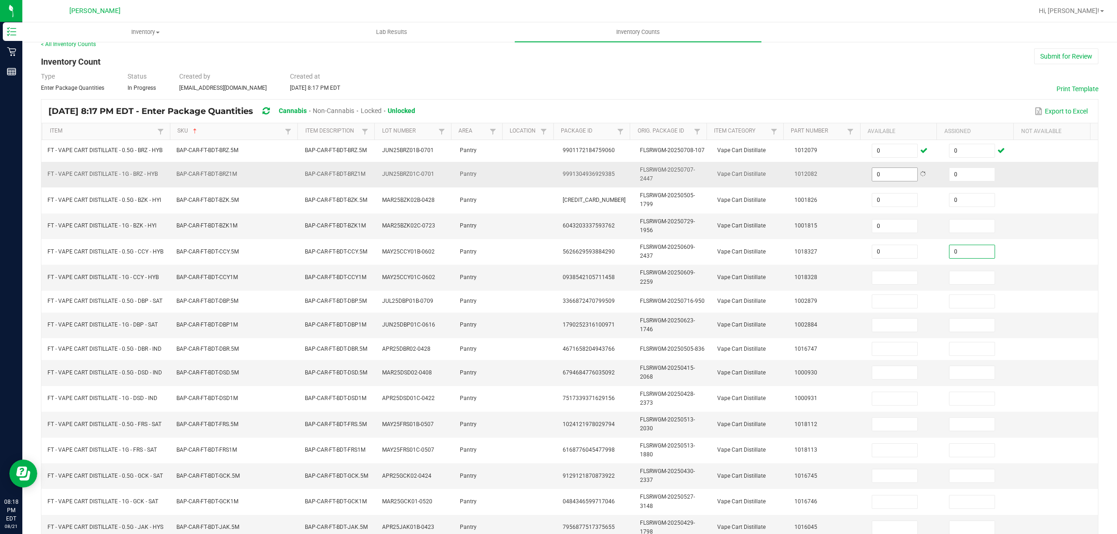
type input "0"
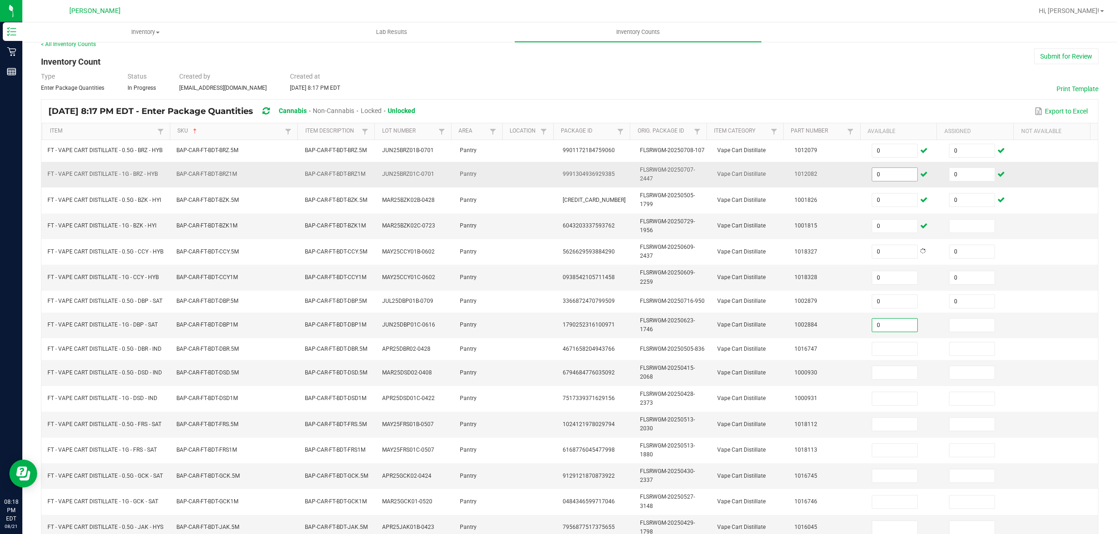
type input "0"
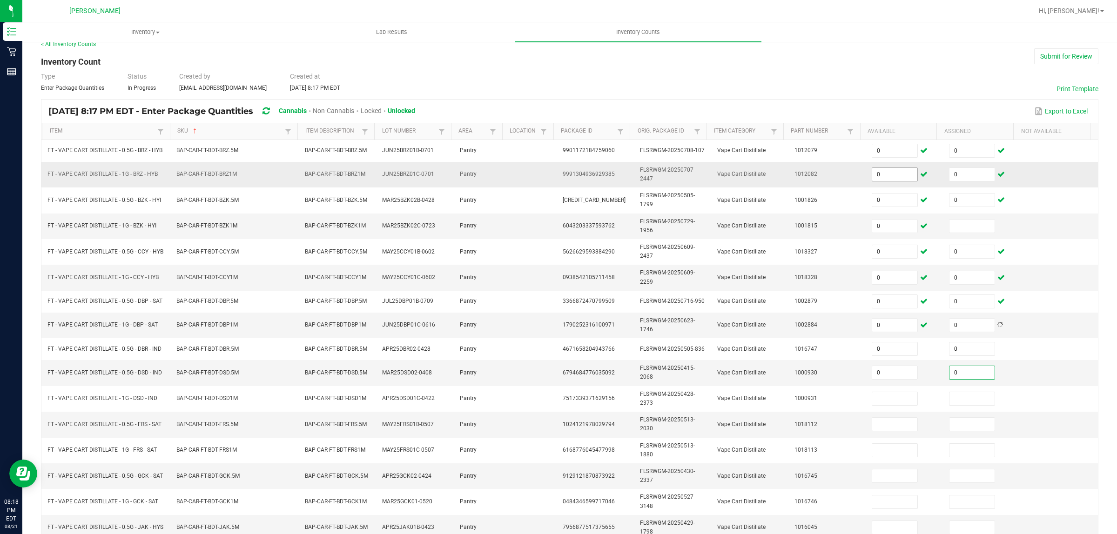
type input "0"
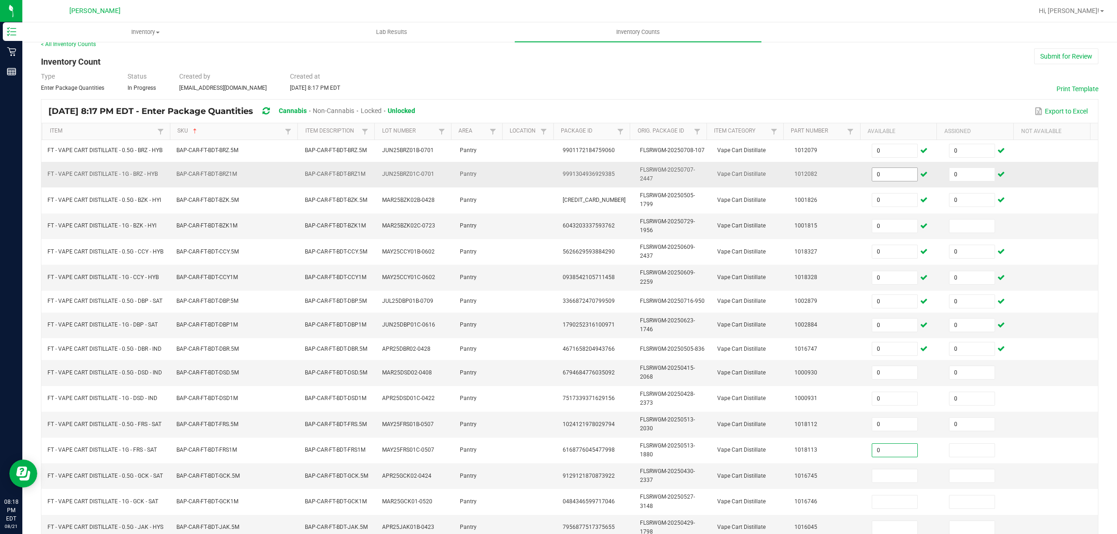
type input "0"
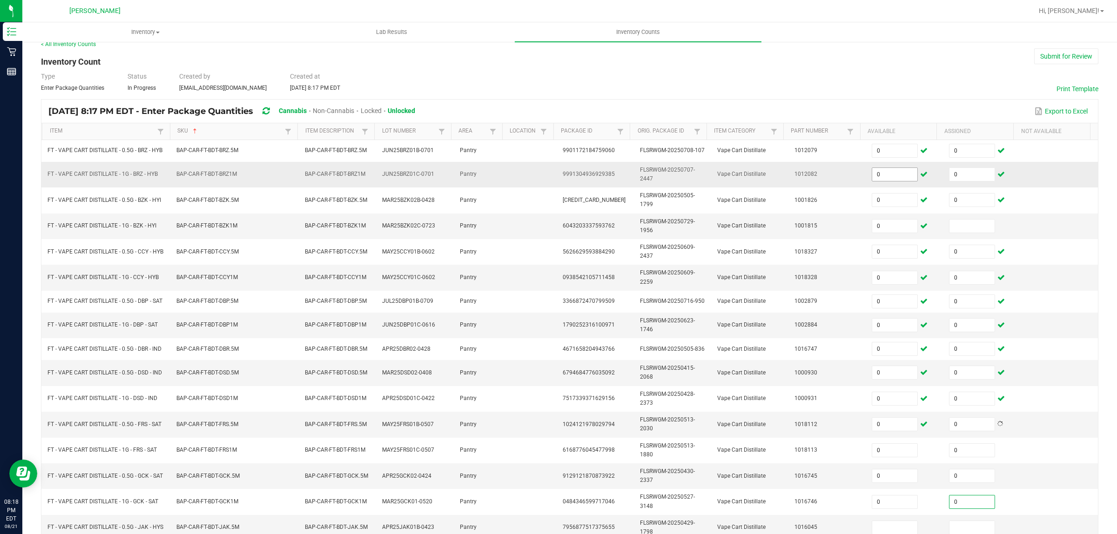
type input "0"
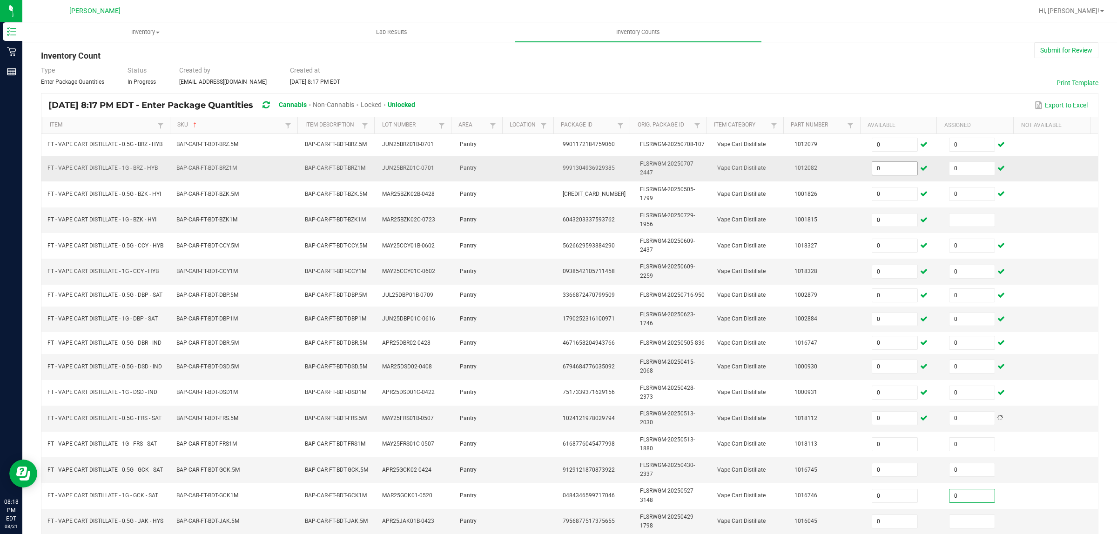
type input "0"
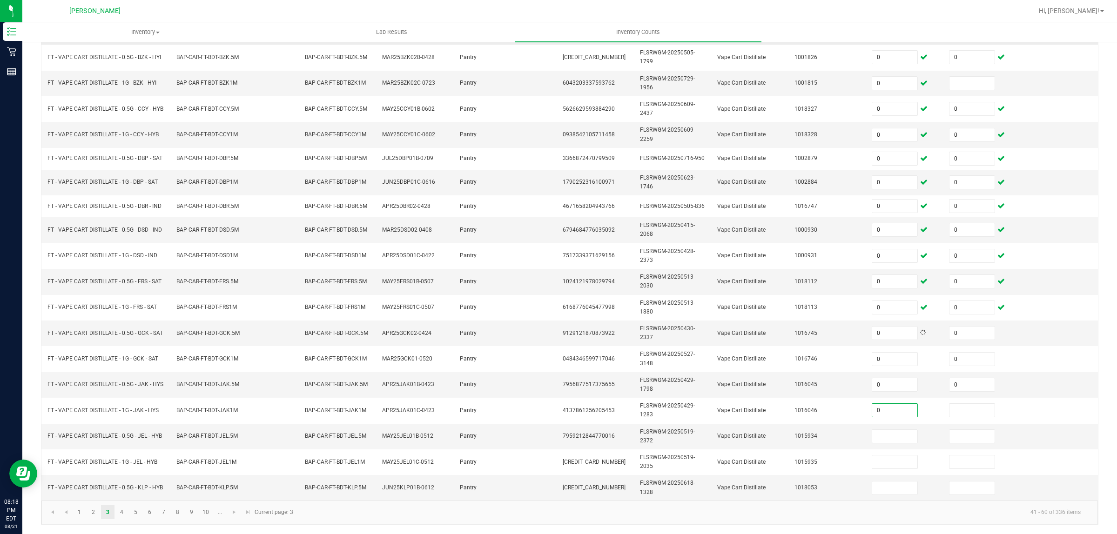
type input "0"
click at [117, 516] on link "4" at bounding box center [121, 512] width 13 height 14
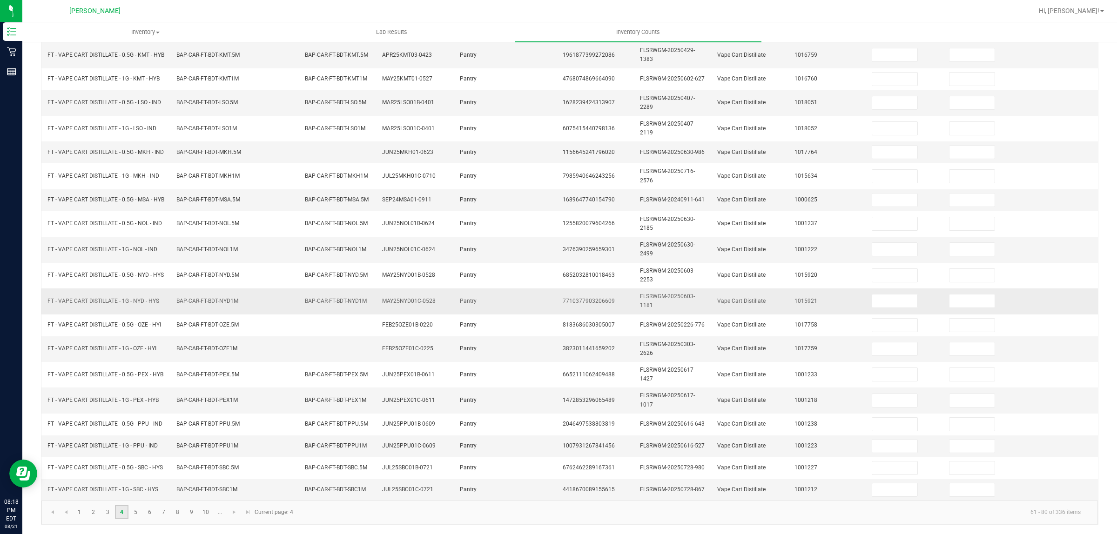
scroll to position [149, 0]
click at [879, 48] on input at bounding box center [894, 54] width 45 height 13
click at [139, 510] on link "5" at bounding box center [135, 512] width 13 height 14
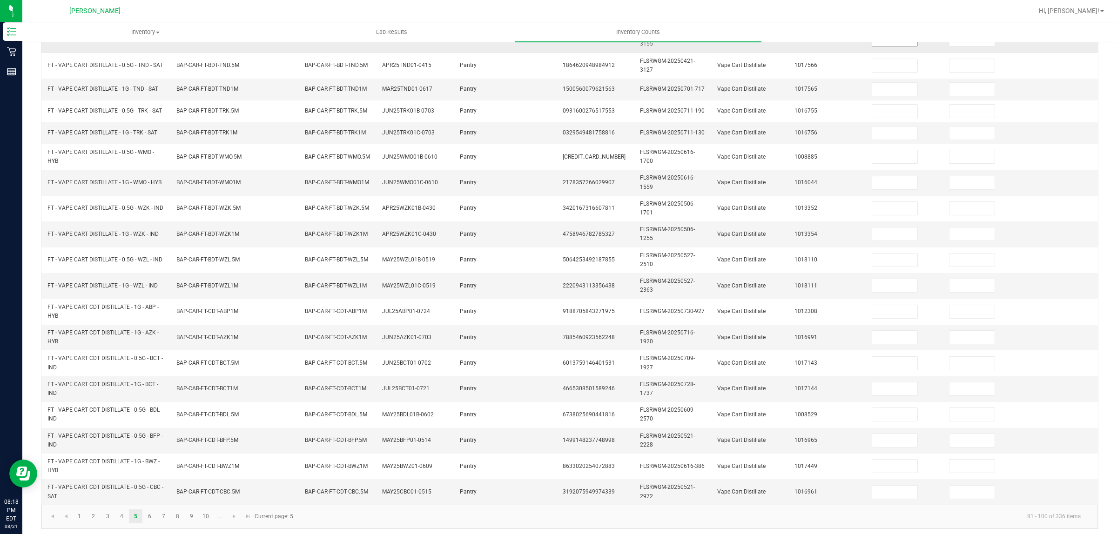
drag, startPoint x: 891, startPoint y: 42, endPoint x: 897, endPoint y: 42, distance: 6.0
click at [897, 42] on input at bounding box center [894, 39] width 45 height 13
click at [147, 522] on link "6" at bounding box center [149, 516] width 13 height 14
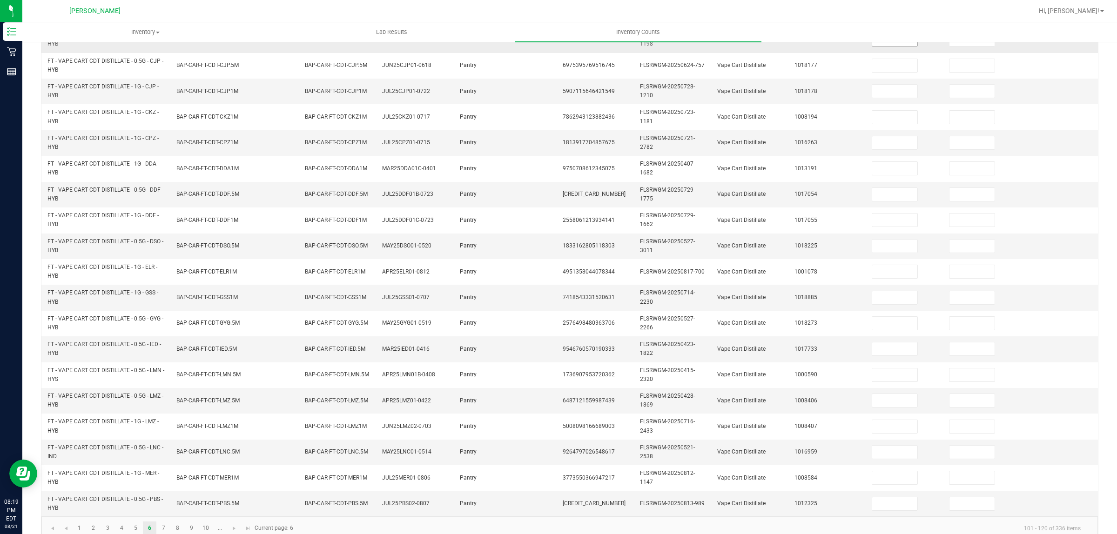
click at [892, 43] on input at bounding box center [894, 39] width 45 height 13
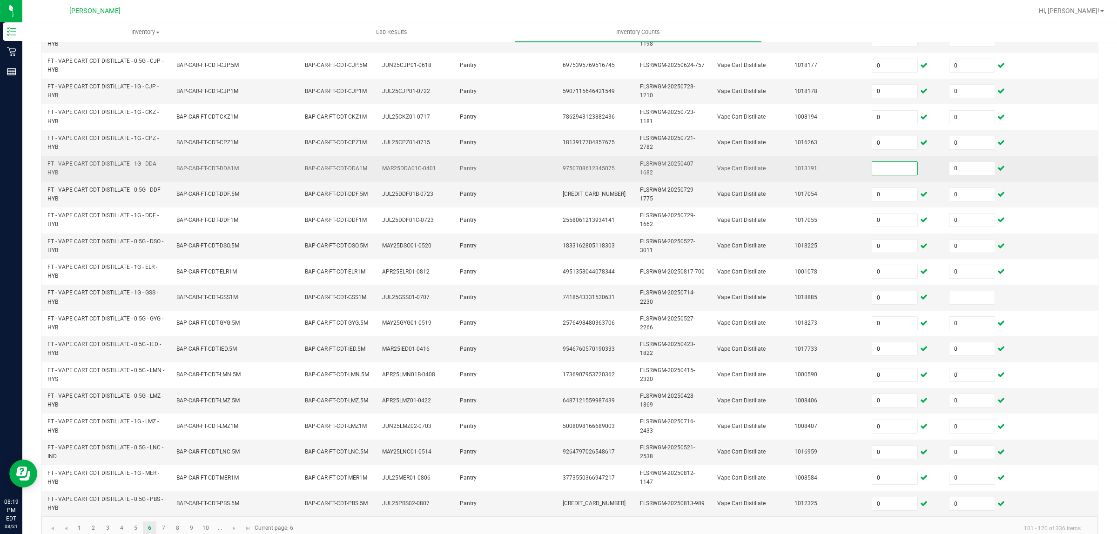
click at [894, 172] on input at bounding box center [894, 168] width 45 height 13
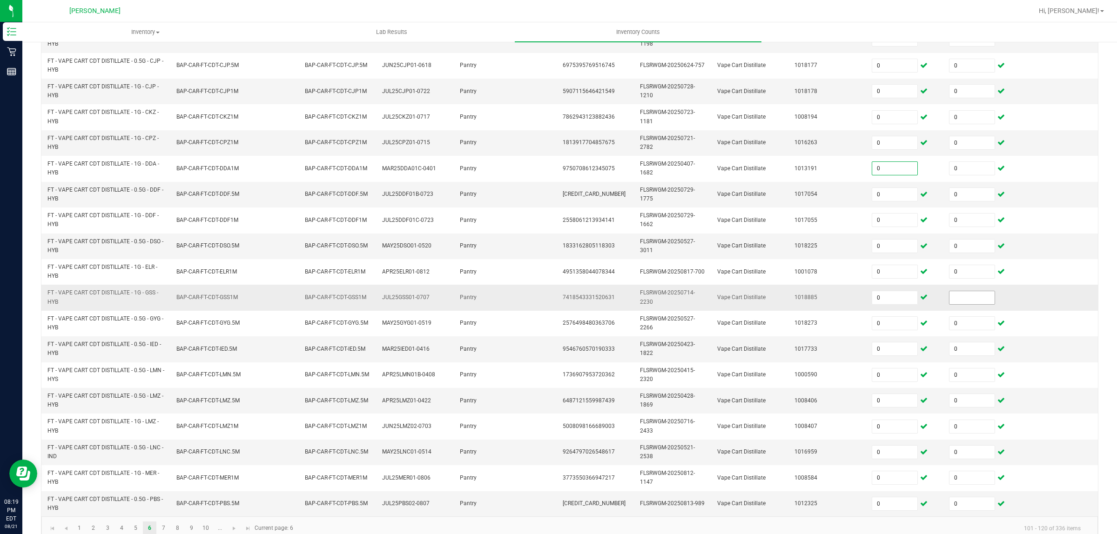
click at [949, 296] on input at bounding box center [971, 297] width 45 height 13
click at [164, 528] on link "7" at bounding box center [163, 529] width 13 height 14
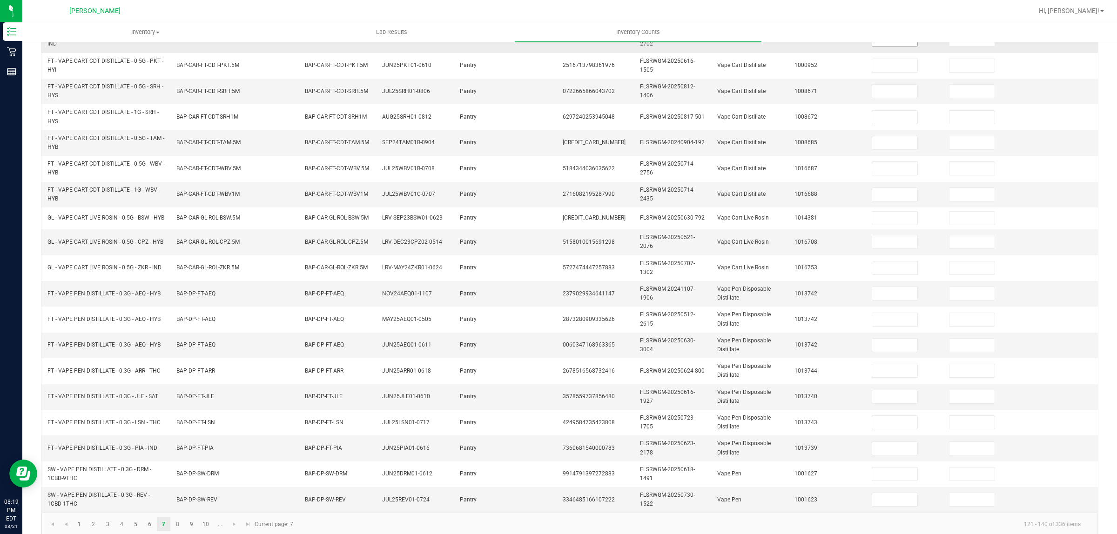
click at [896, 43] on input at bounding box center [894, 39] width 45 height 13
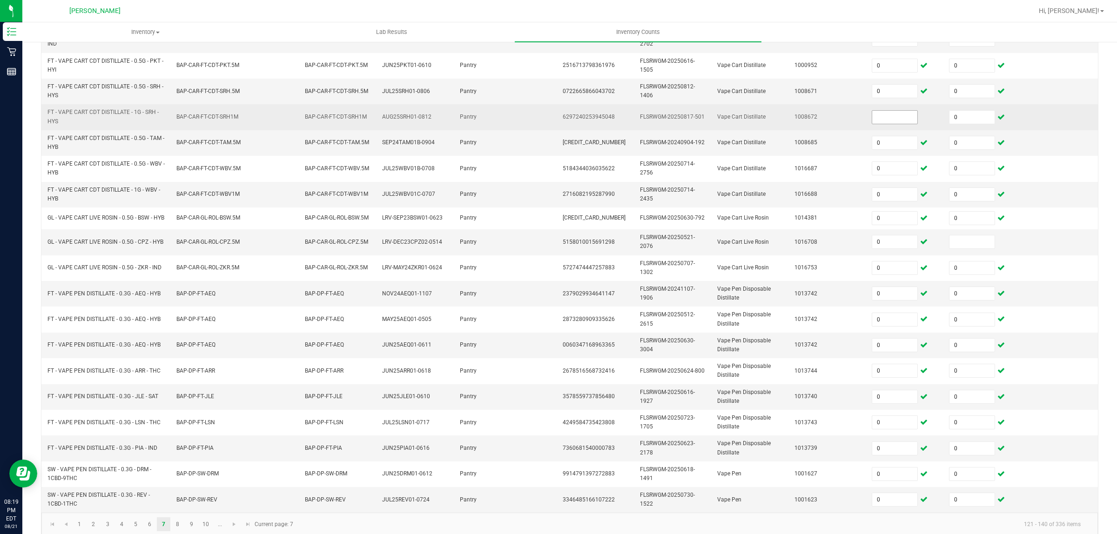
click at [892, 117] on input at bounding box center [894, 117] width 45 height 13
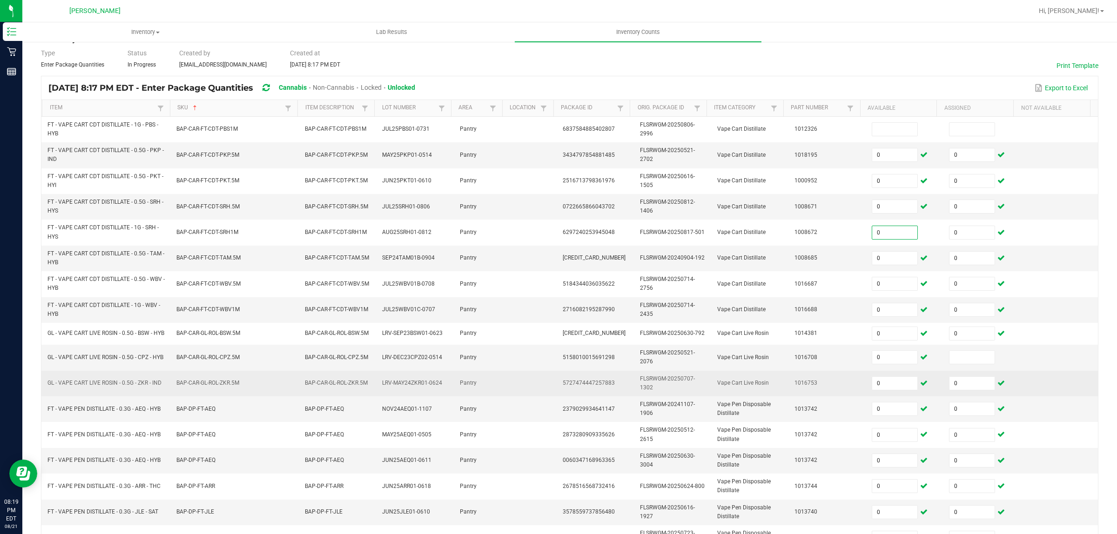
scroll to position [33, 0]
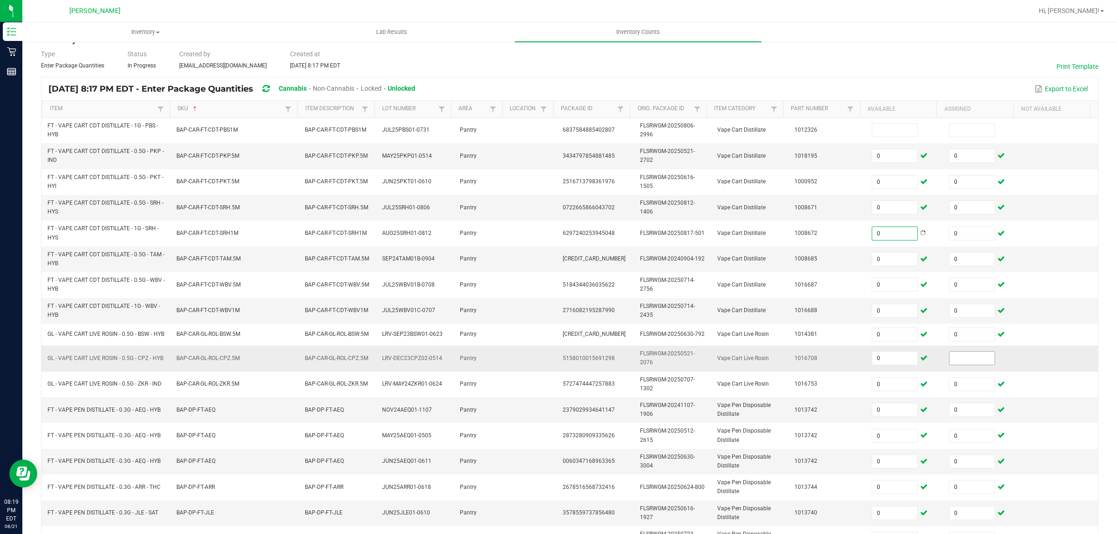
click at [952, 364] on input at bounding box center [971, 358] width 45 height 13
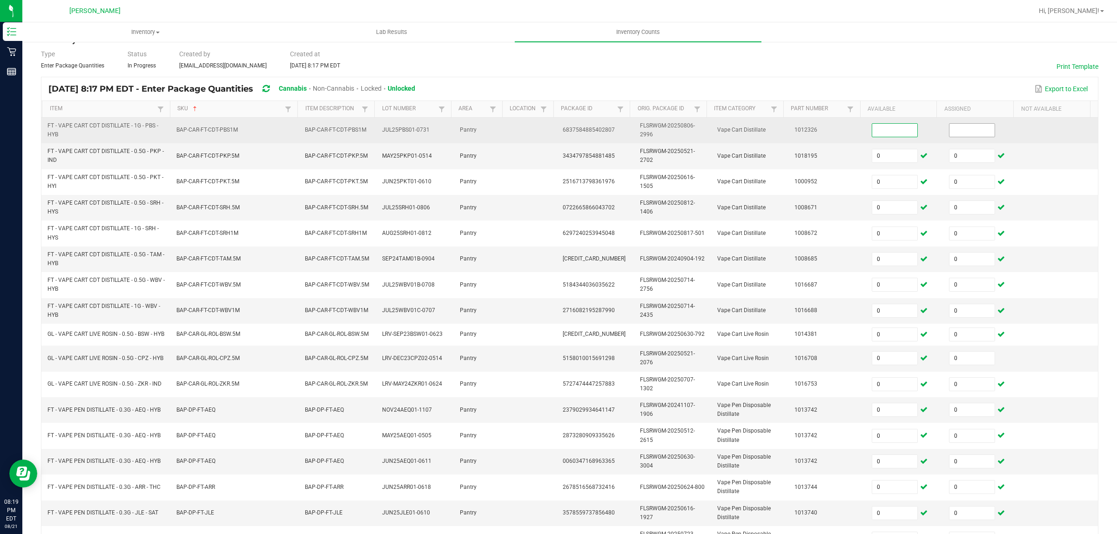
drag, startPoint x: 894, startPoint y: 134, endPoint x: 942, endPoint y: 134, distance: 48.4
click at [894, 135] on input at bounding box center [894, 130] width 45 height 13
click at [959, 129] on input at bounding box center [971, 130] width 45 height 13
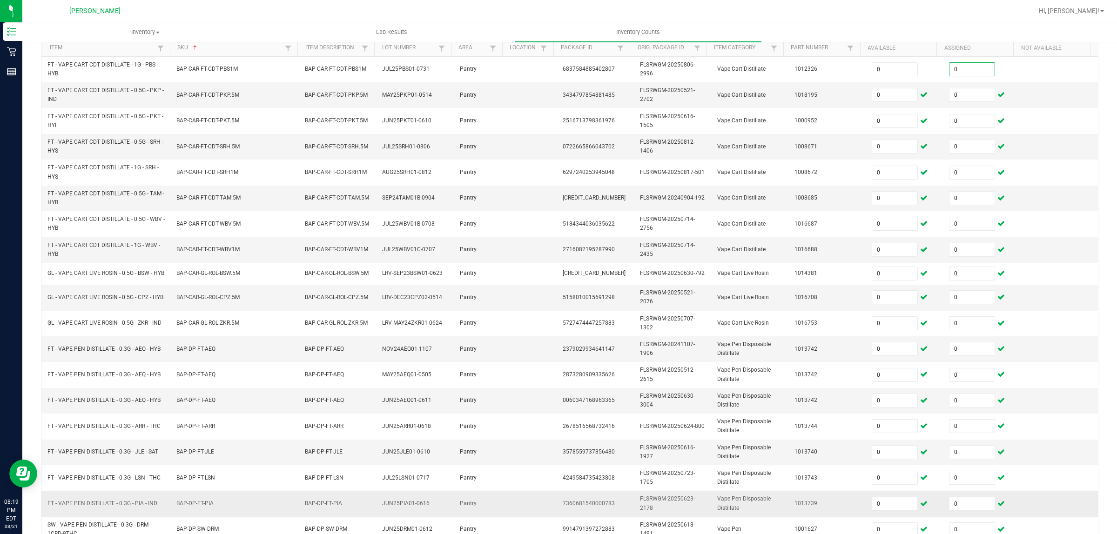
scroll to position [167, 0]
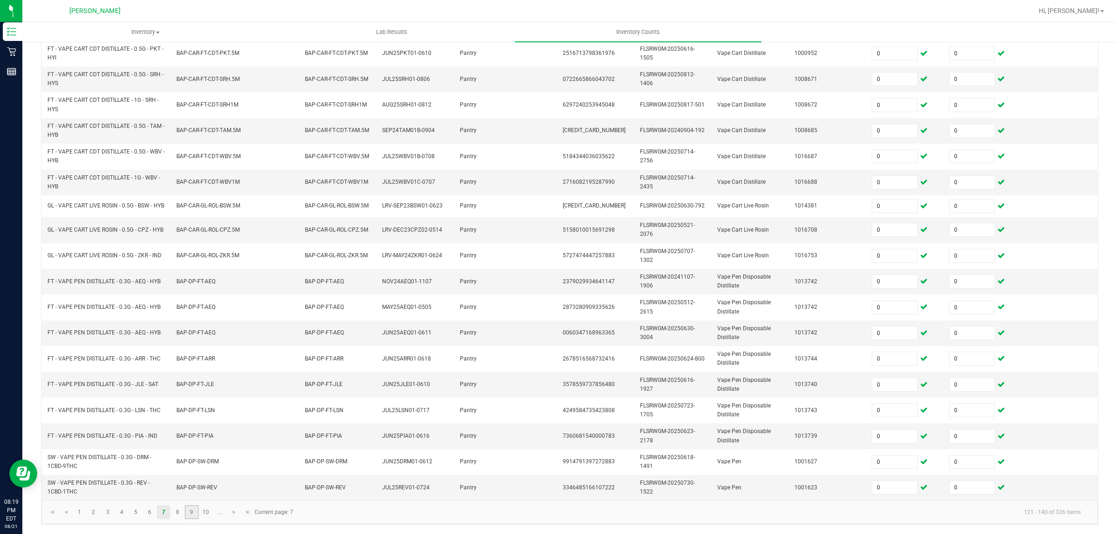
click at [189, 517] on link "9" at bounding box center [191, 512] width 13 height 14
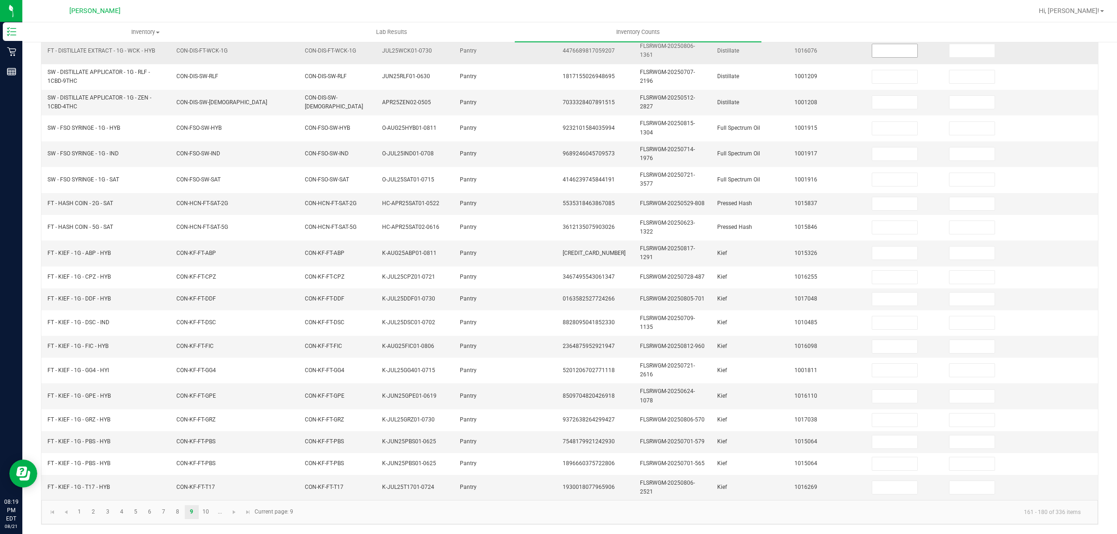
click at [872, 47] on input at bounding box center [894, 50] width 45 height 13
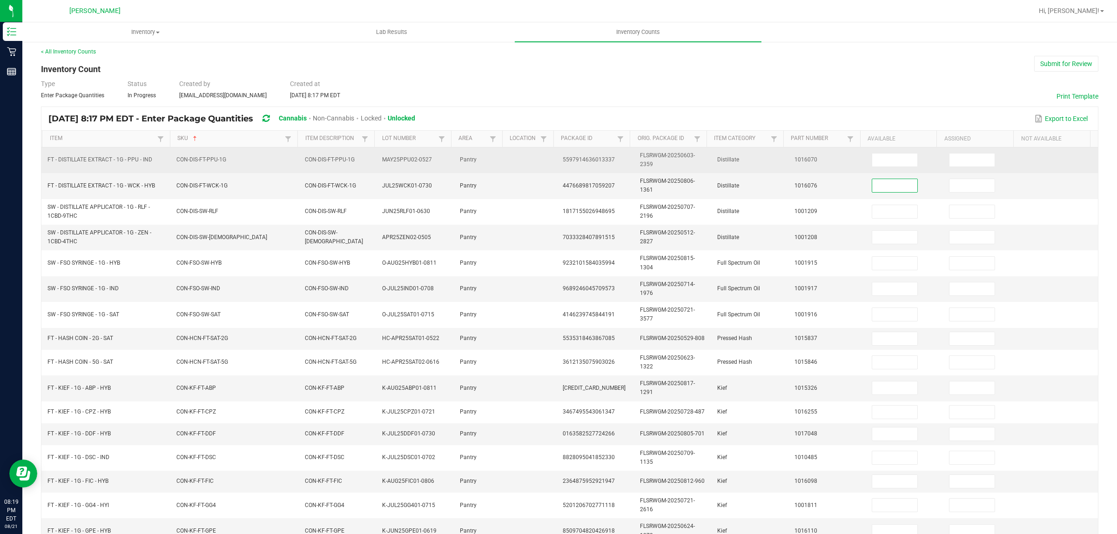
scroll to position [0, 0]
click at [885, 166] on input at bounding box center [894, 162] width 45 height 13
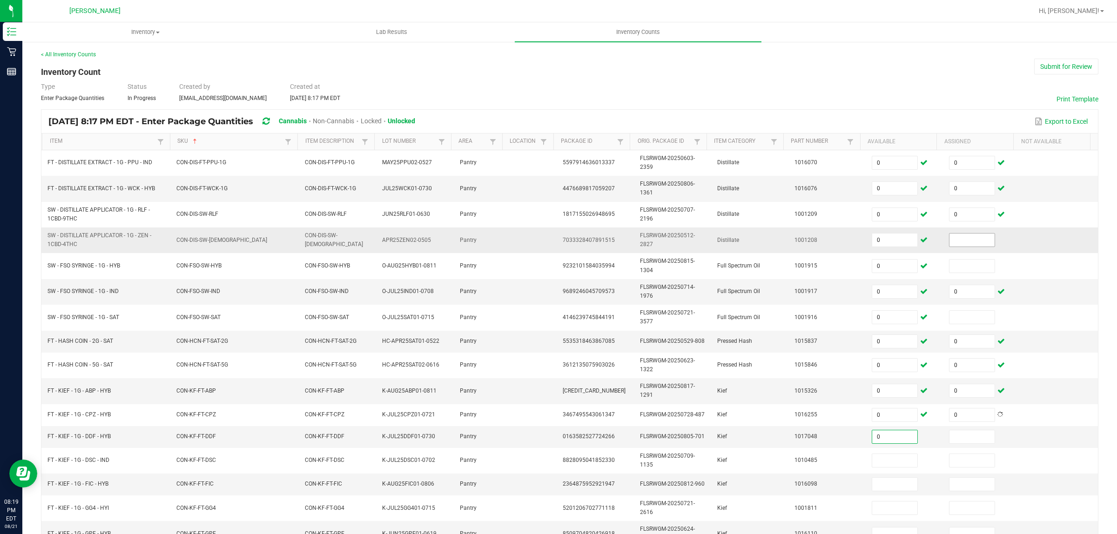
click at [968, 241] on input at bounding box center [971, 240] width 45 height 13
drag, startPoint x: 955, startPoint y: 268, endPoint x: 967, endPoint y: 282, distance: 18.2
click at [957, 267] on input at bounding box center [971, 266] width 45 height 13
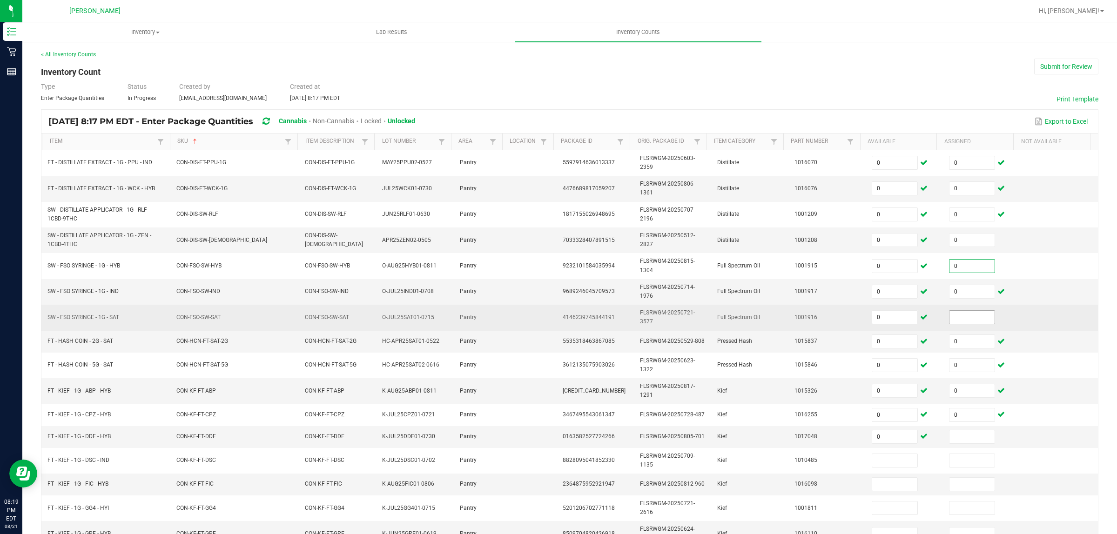
click at [972, 322] on input at bounding box center [971, 317] width 45 height 13
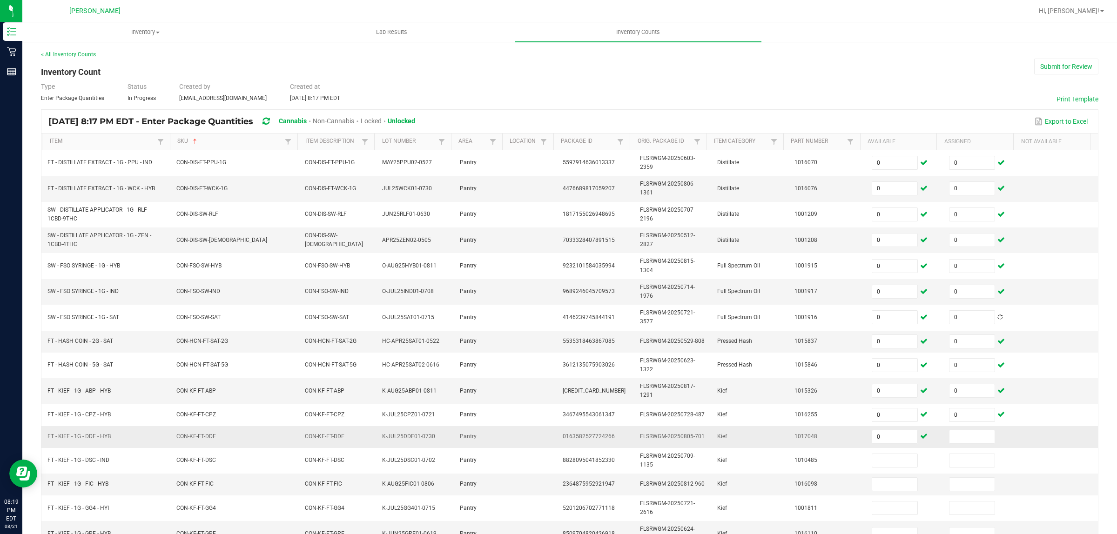
click at [964, 431] on td at bounding box center [981, 437] width 77 height 22
click at [971, 442] on input at bounding box center [971, 436] width 45 height 13
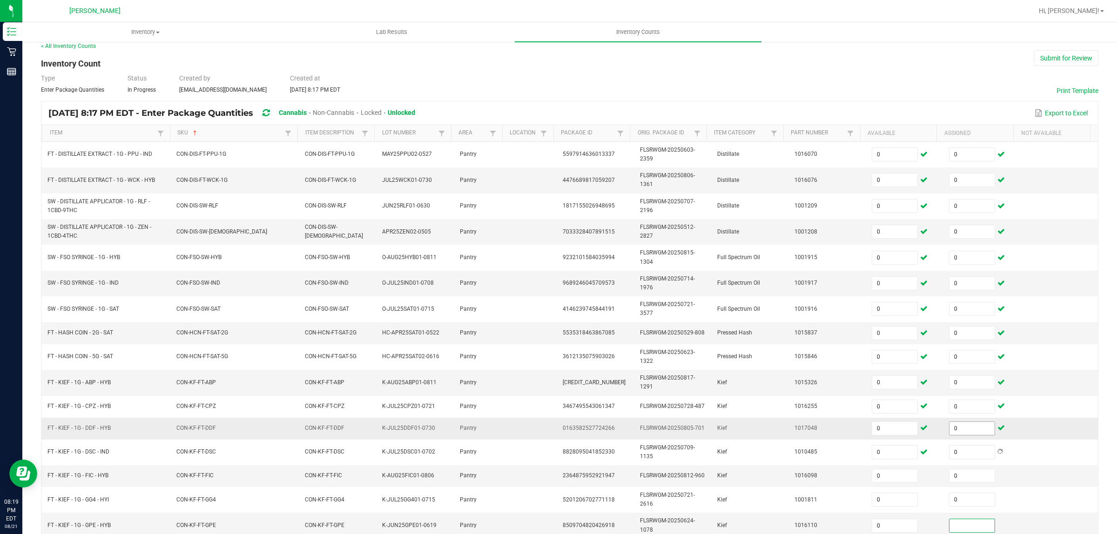
scroll to position [141, 0]
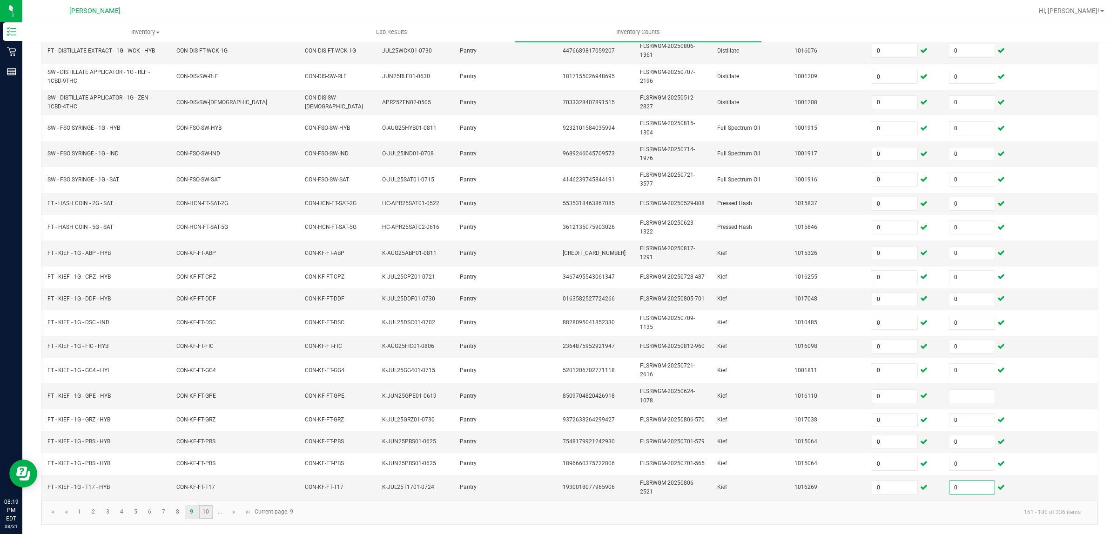
click at [206, 512] on link "10" at bounding box center [205, 512] width 13 height 14
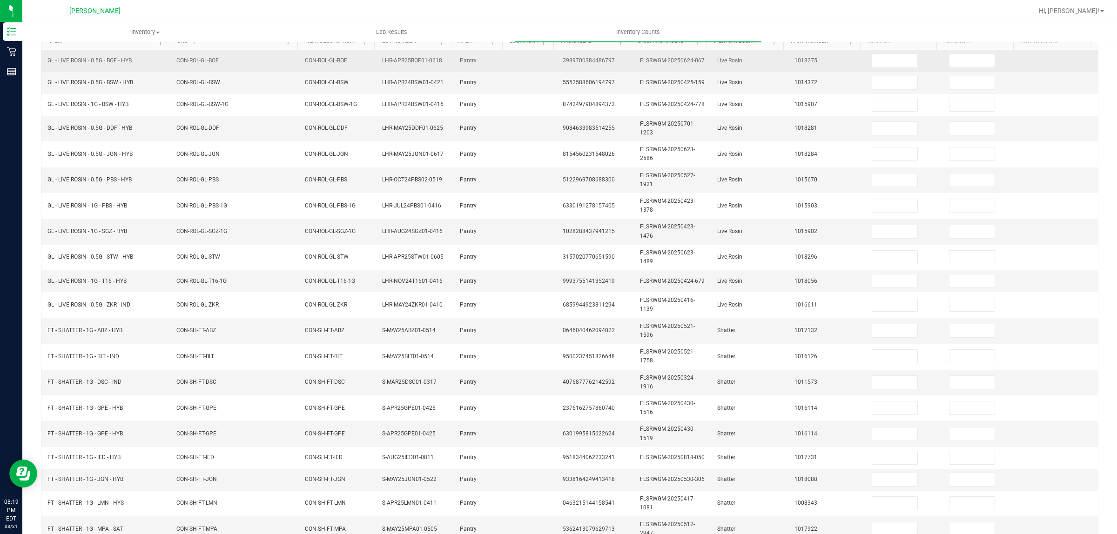
scroll to position [83, 0]
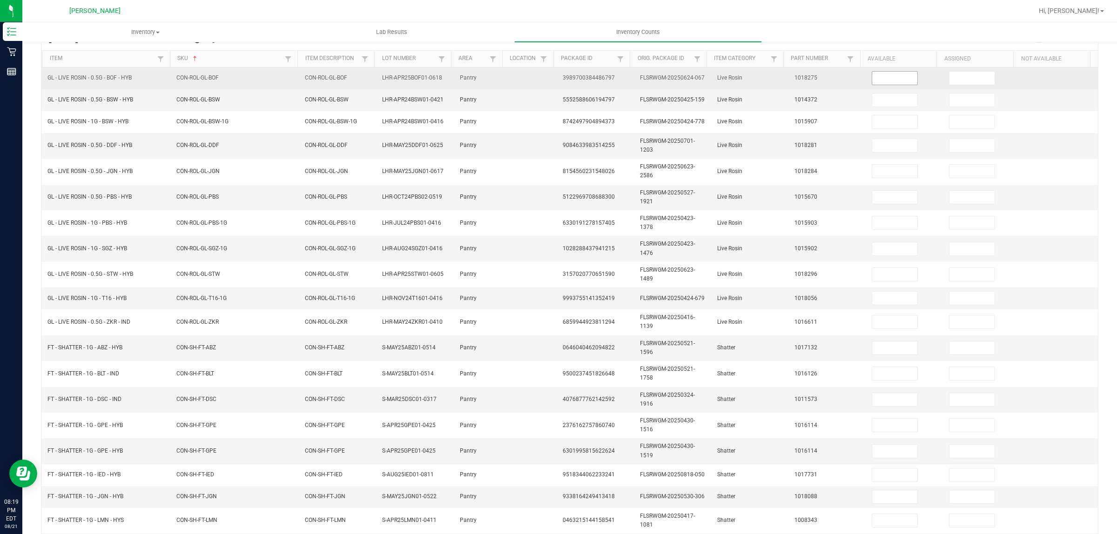
click at [891, 85] on span at bounding box center [894, 78] width 46 height 14
click at [891, 74] on input at bounding box center [894, 78] width 45 height 13
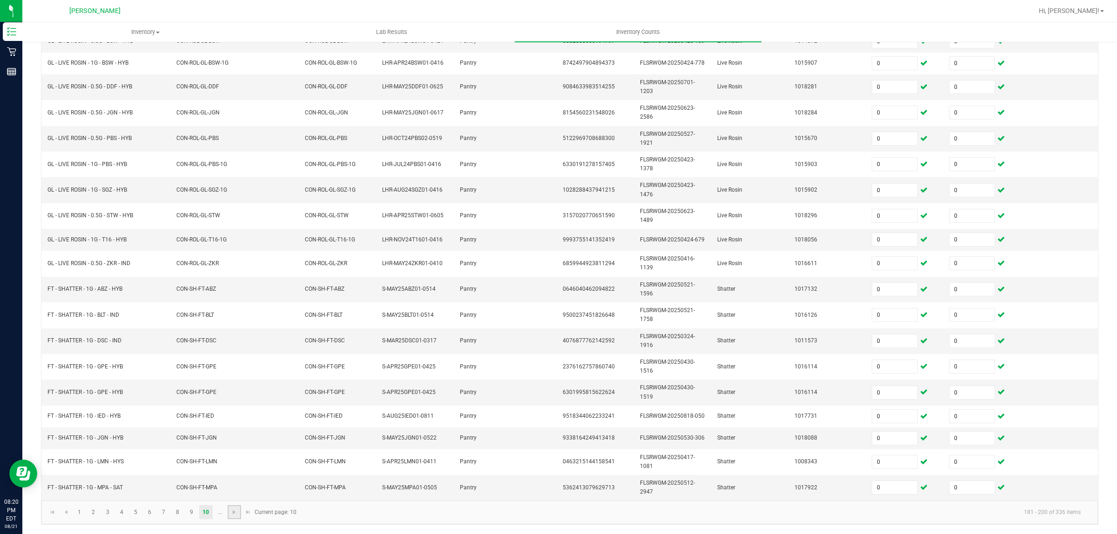
click at [233, 508] on link at bounding box center [234, 512] width 13 height 14
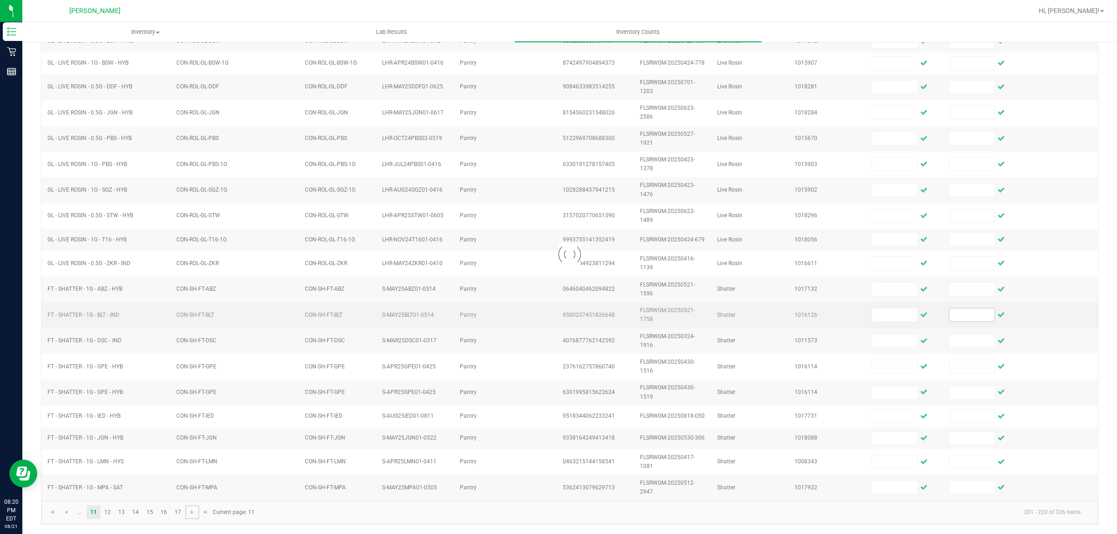
scroll to position [138, 0]
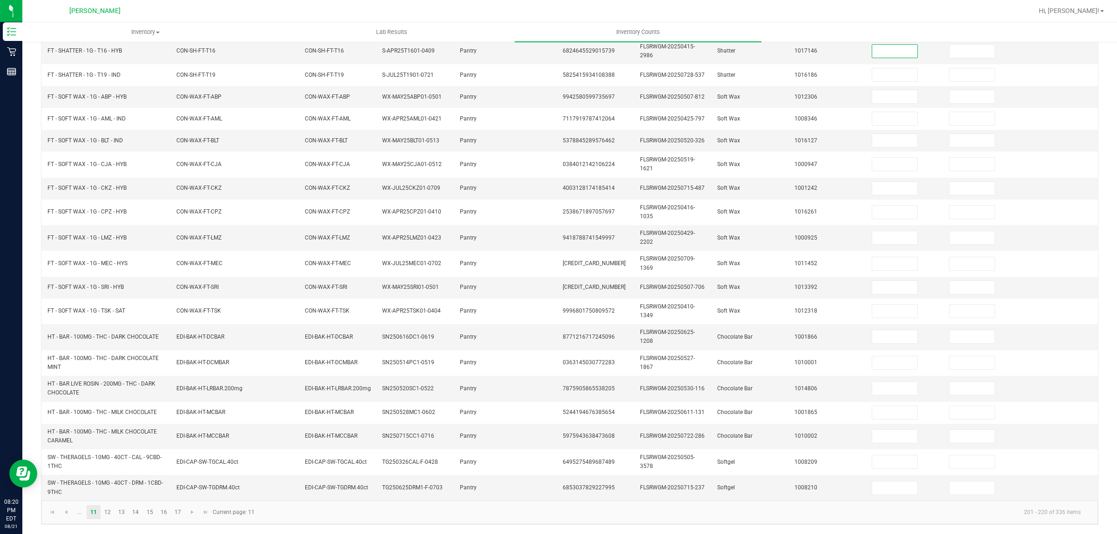
drag, startPoint x: 877, startPoint y: 44, endPoint x: 884, endPoint y: 41, distance: 7.3
click at [880, 45] on input at bounding box center [894, 51] width 45 height 13
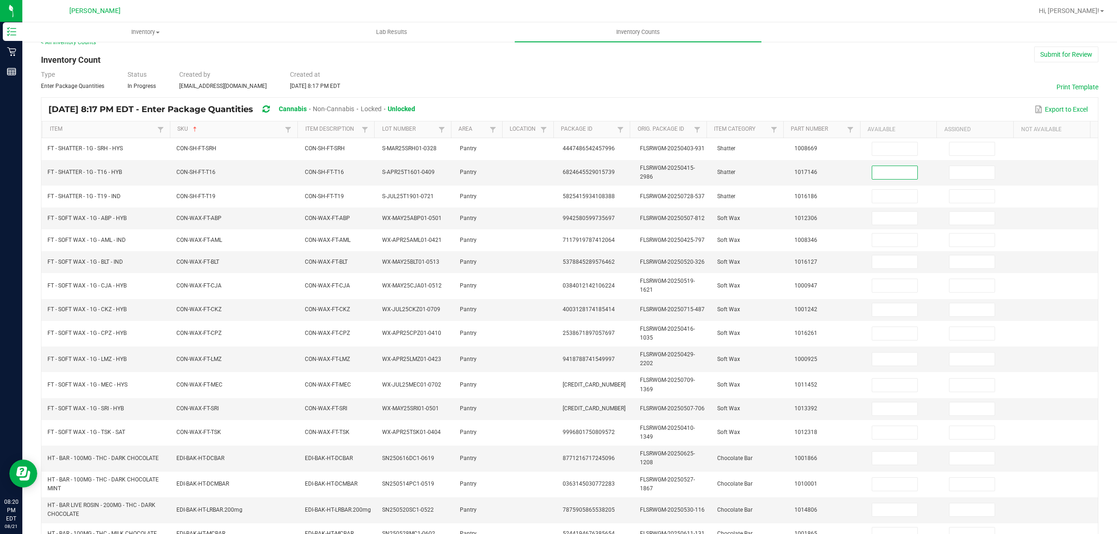
scroll to position [0, 0]
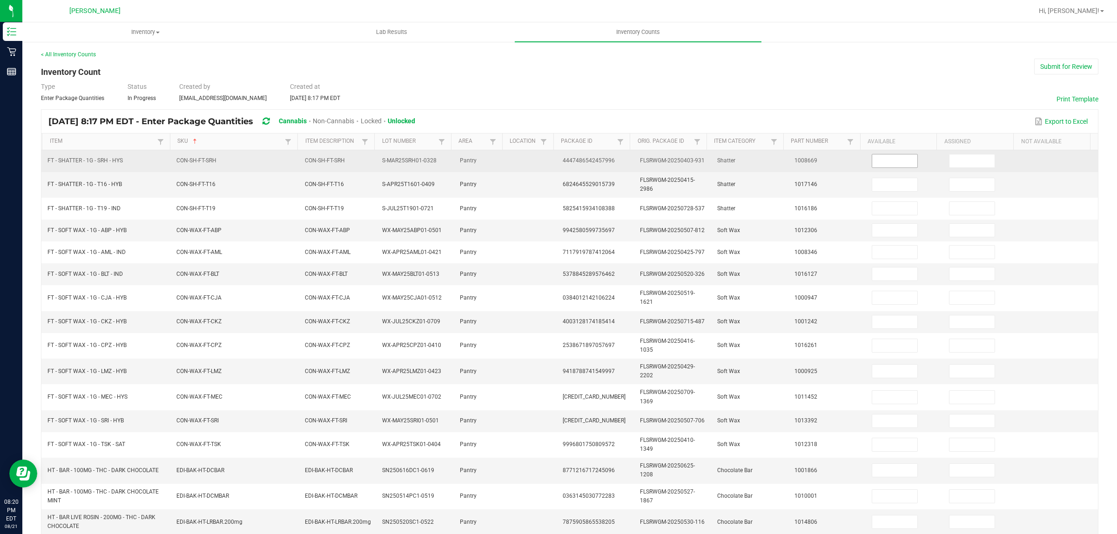
click at [871, 154] on span at bounding box center [894, 161] width 46 height 14
click at [891, 164] on input at bounding box center [894, 160] width 45 height 13
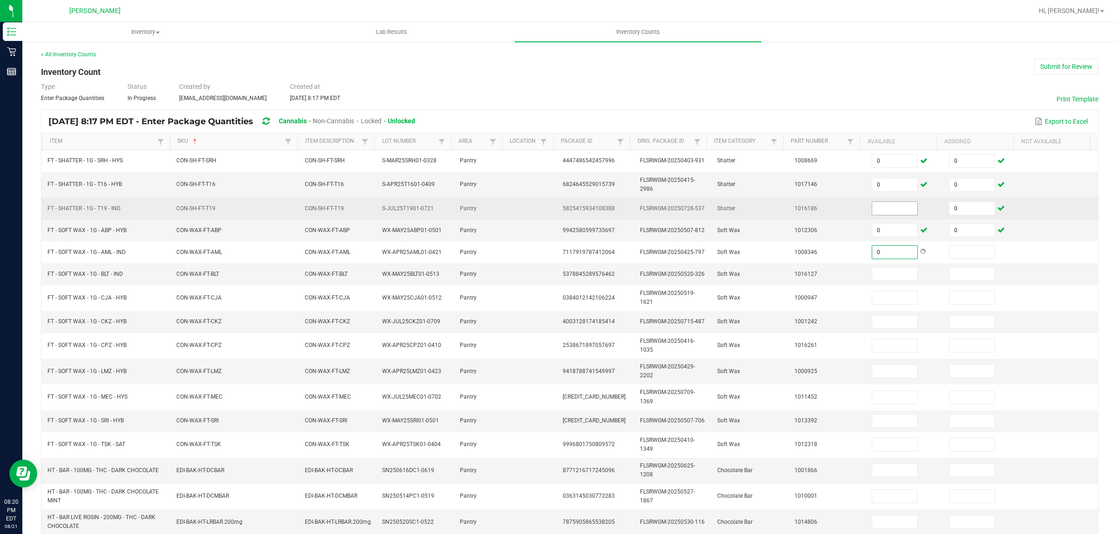
click at [885, 215] on input at bounding box center [894, 208] width 45 height 13
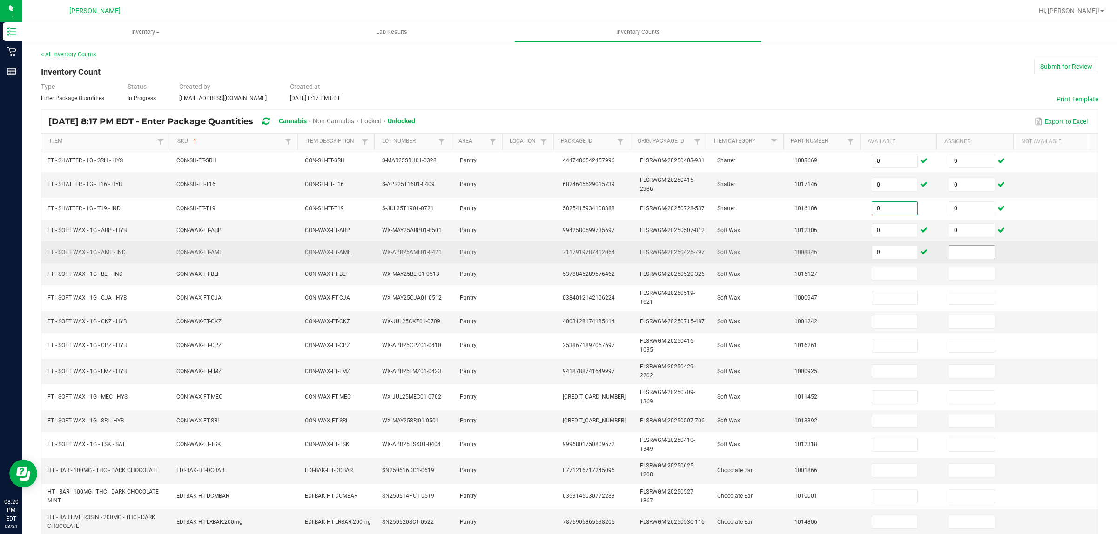
click at [955, 255] on input at bounding box center [971, 252] width 45 height 13
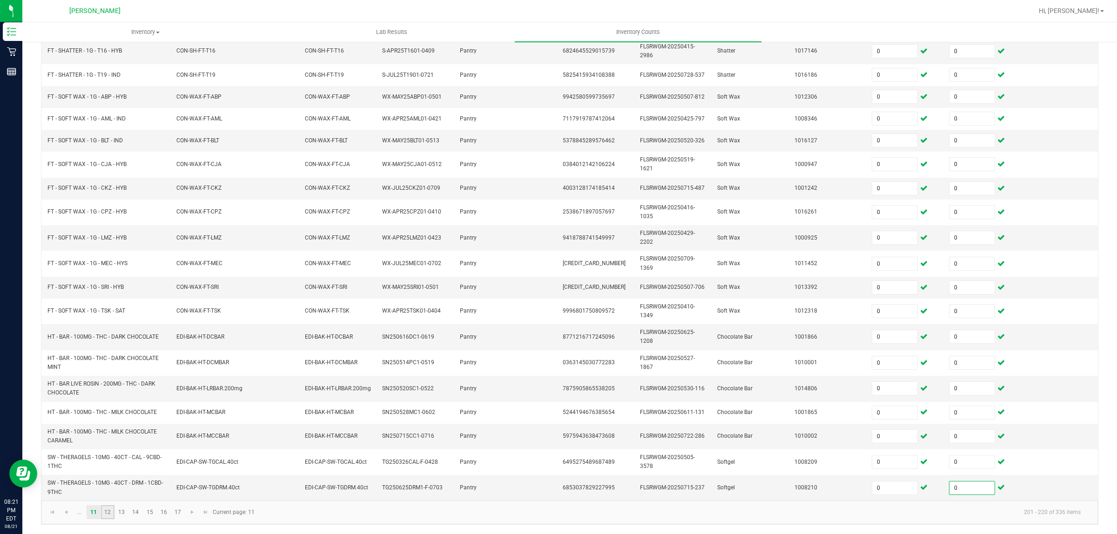
click at [109, 515] on link "12" at bounding box center [107, 512] width 13 height 14
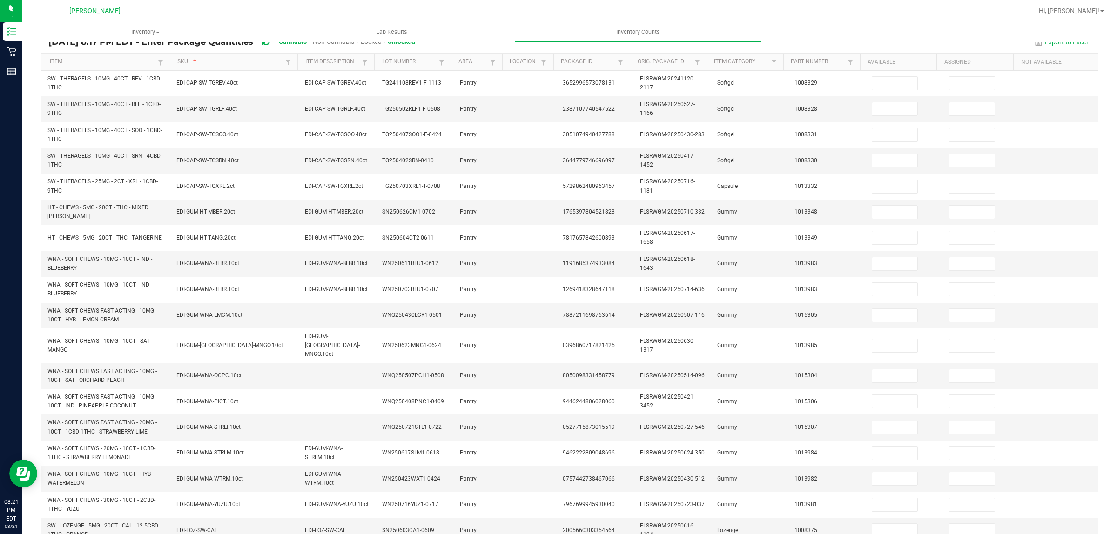
scroll to position [21, 0]
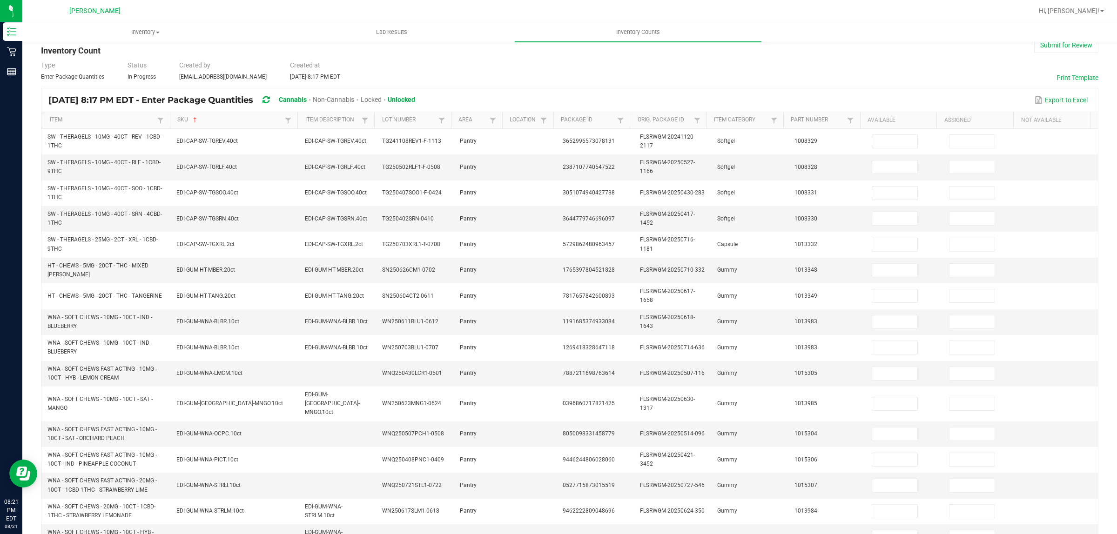
drag, startPoint x: 882, startPoint y: 141, endPoint x: 941, endPoint y: 125, distance: 61.2
click at [882, 137] on input at bounding box center [894, 141] width 45 height 13
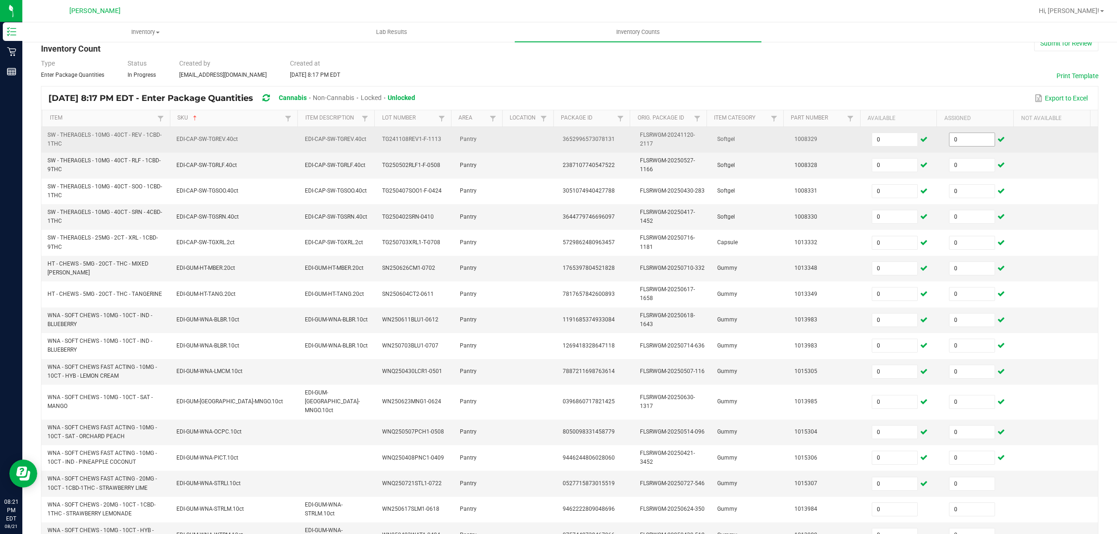
scroll to position [167, 0]
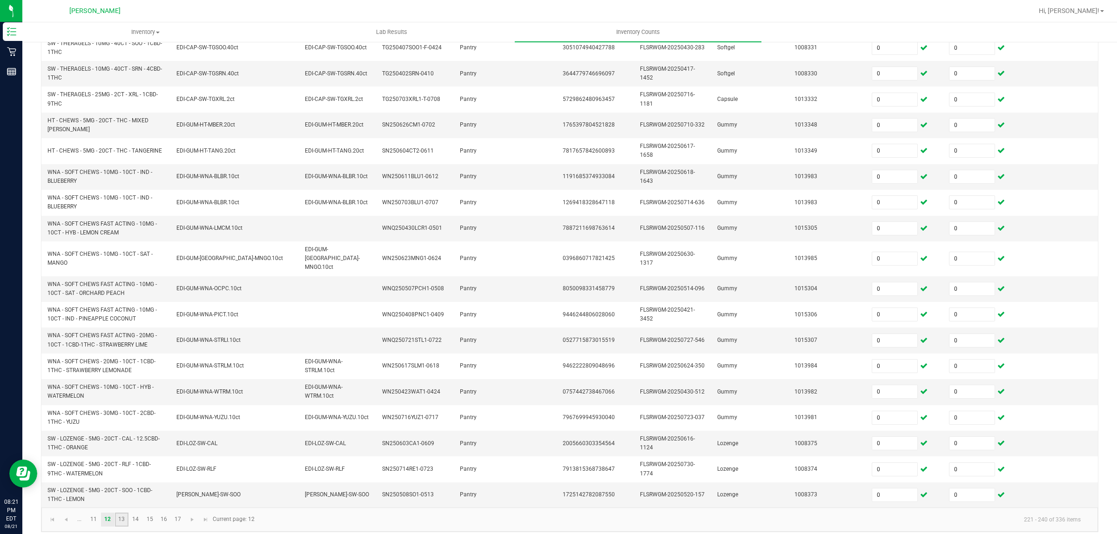
click at [122, 517] on link "13" at bounding box center [121, 520] width 13 height 14
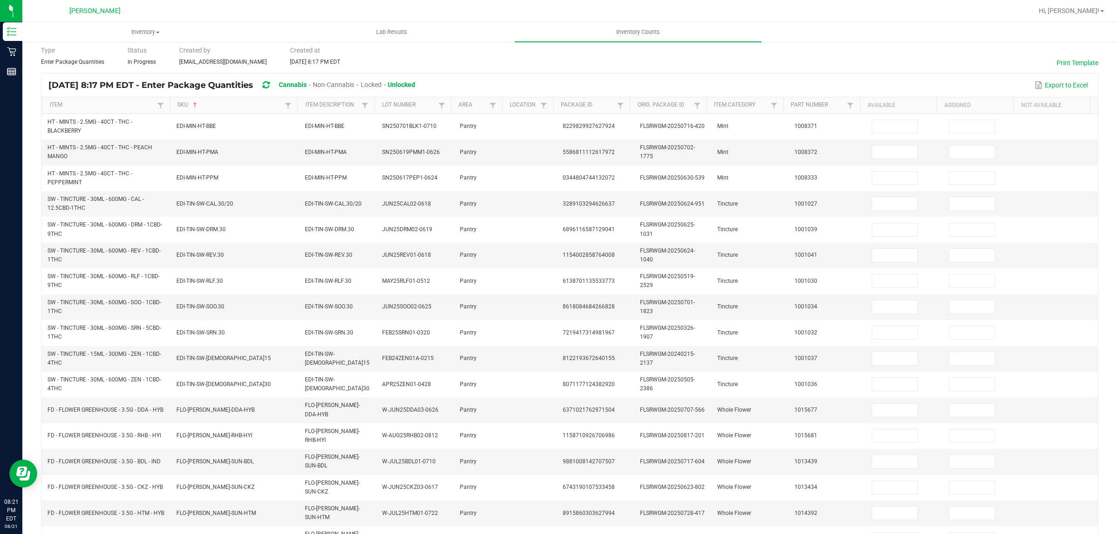
scroll to position [36, 0]
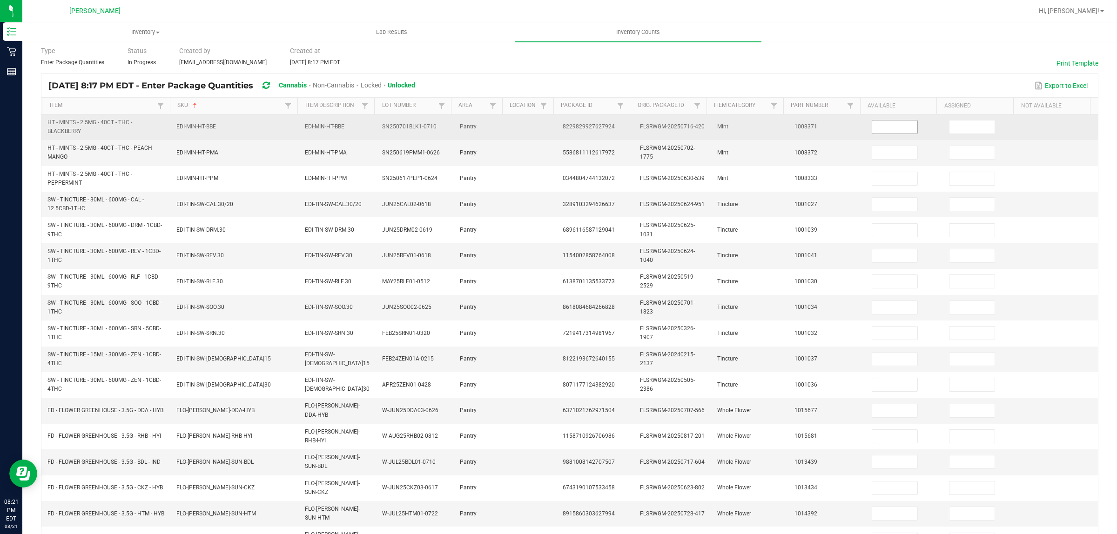
click at [882, 125] on input at bounding box center [894, 127] width 45 height 13
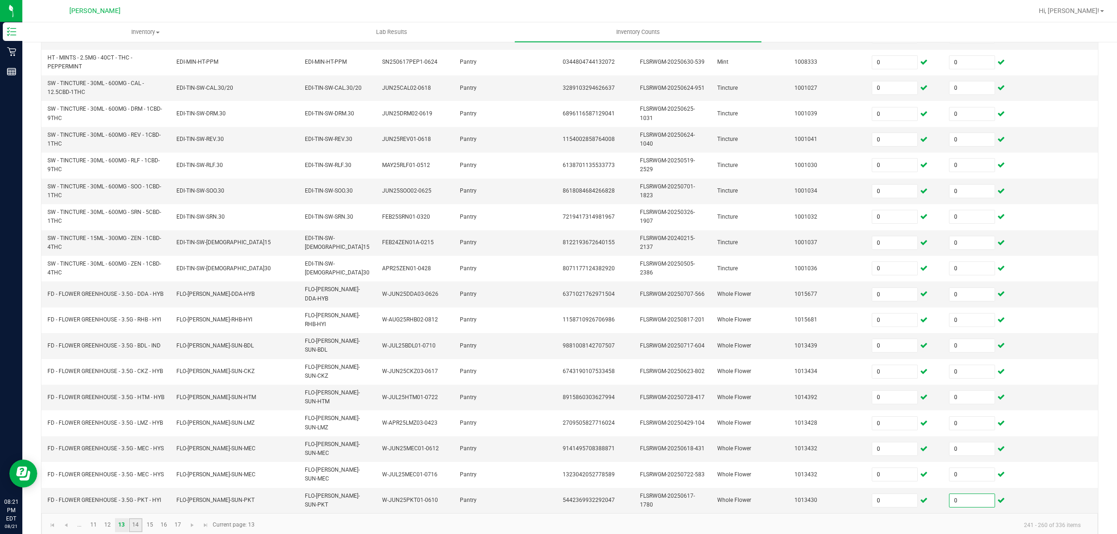
click at [142, 518] on link "14" at bounding box center [135, 525] width 13 height 14
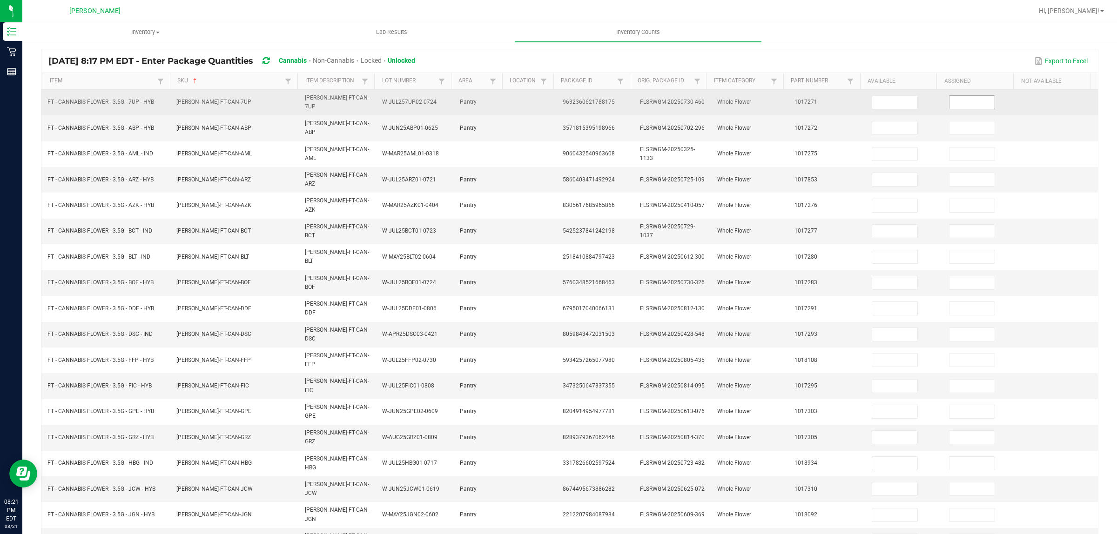
scroll to position [0, 0]
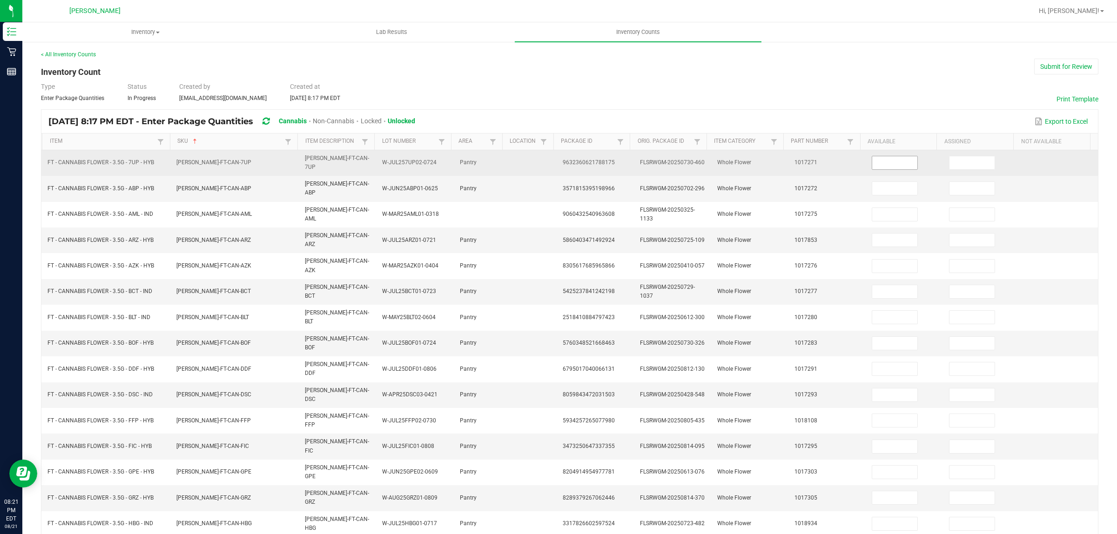
click at [874, 157] on input at bounding box center [894, 162] width 45 height 13
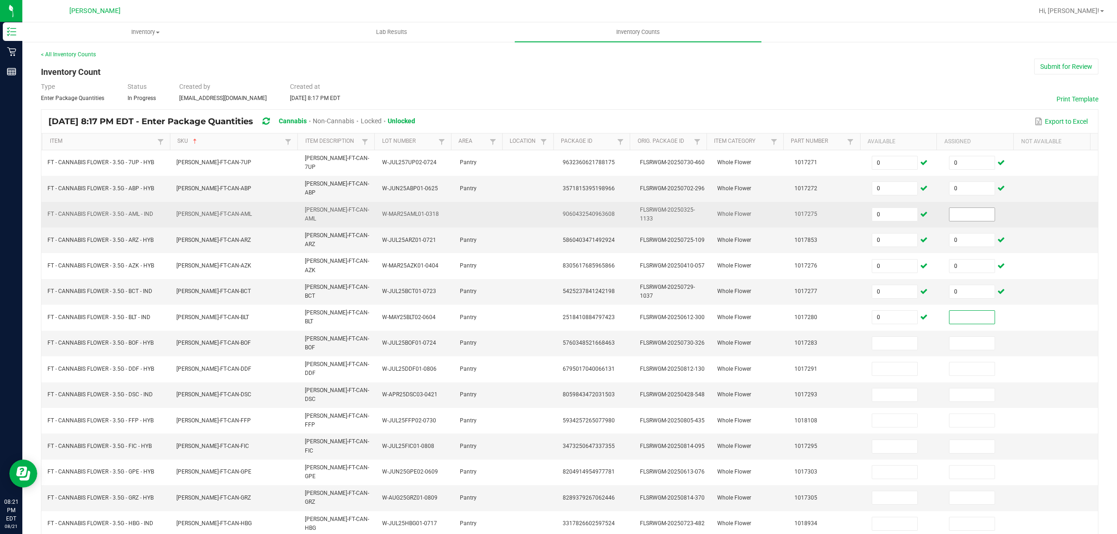
click at [949, 208] on input at bounding box center [971, 214] width 45 height 13
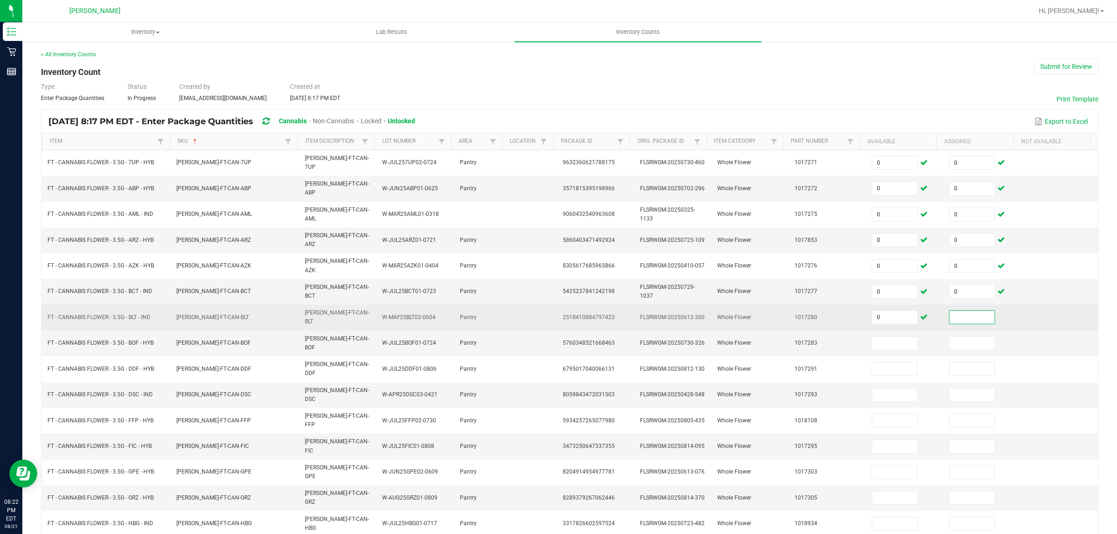
click at [968, 311] on input at bounding box center [971, 317] width 45 height 13
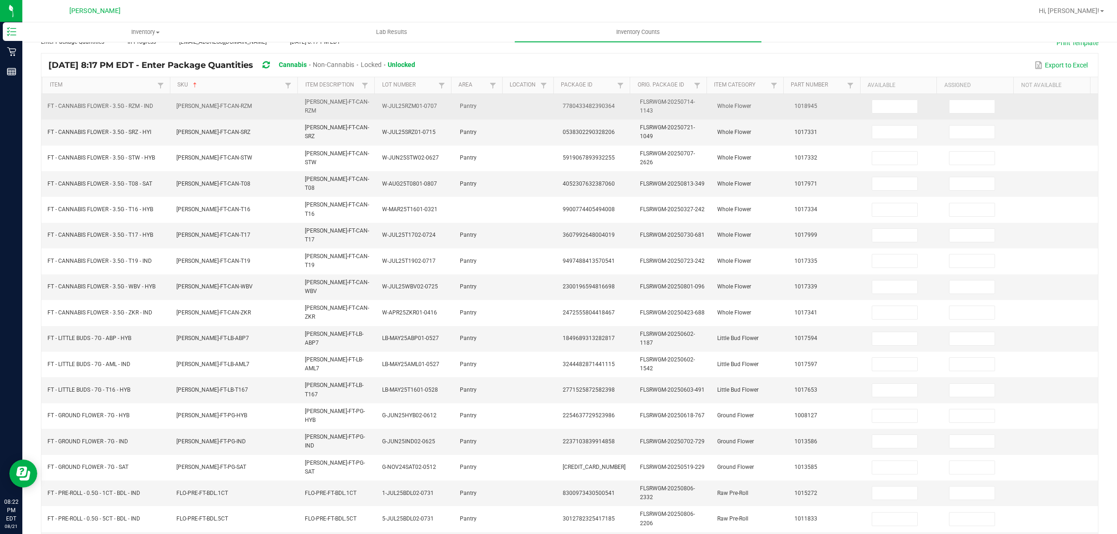
scroll to position [0, 0]
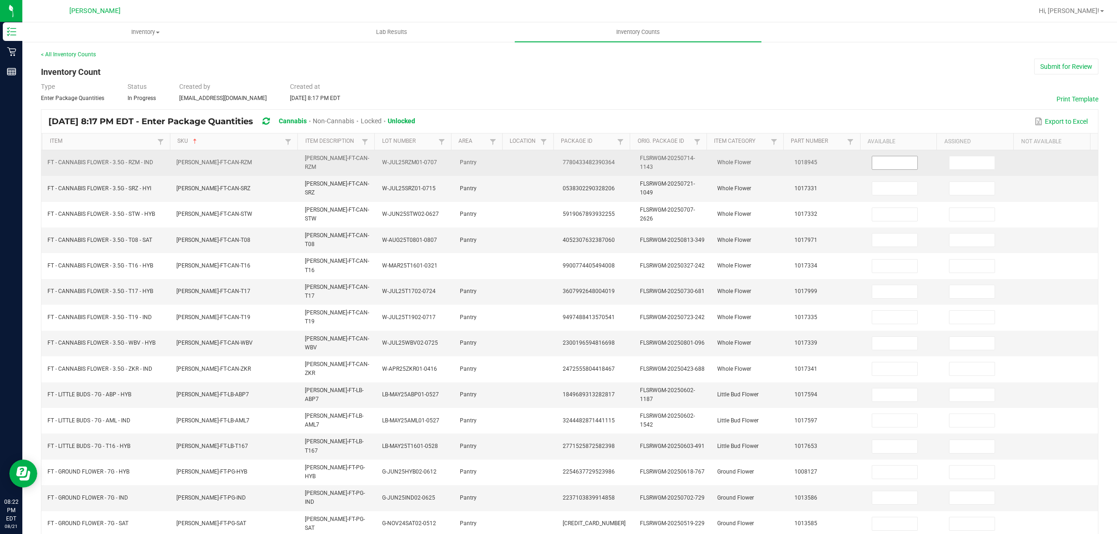
click at [891, 164] on input at bounding box center [894, 162] width 45 height 13
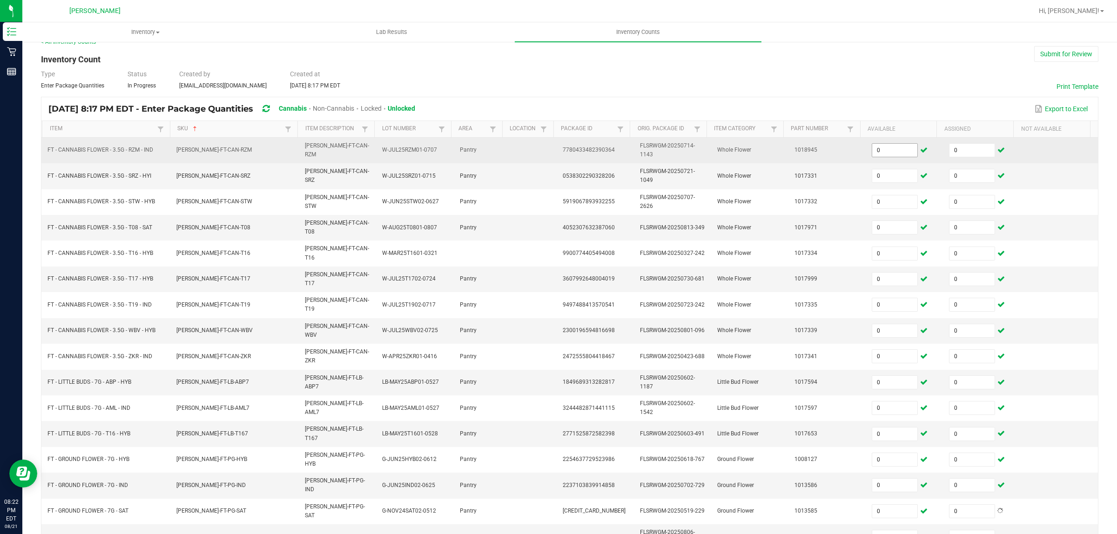
scroll to position [119, 0]
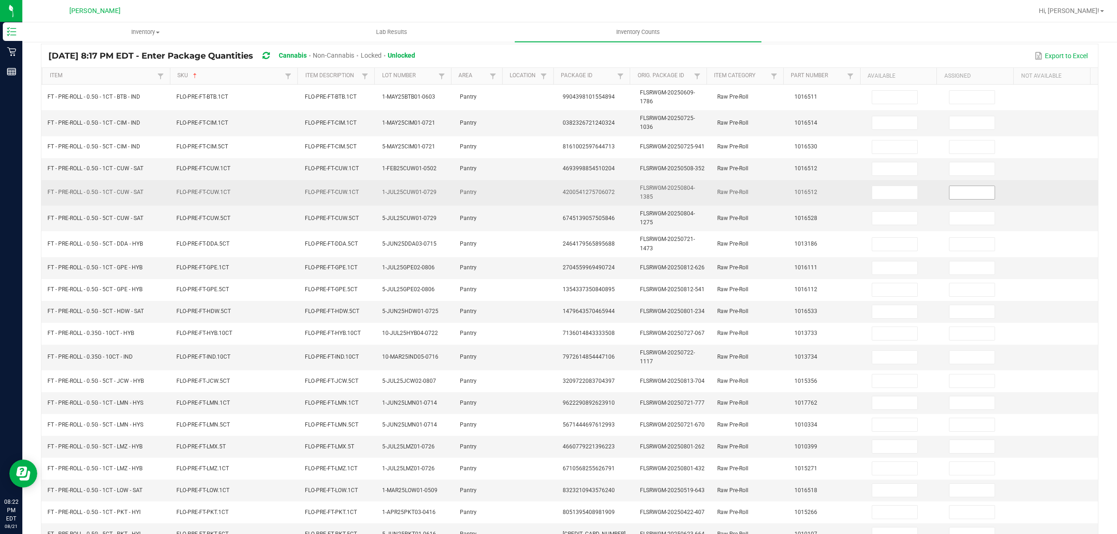
scroll to position [0, 0]
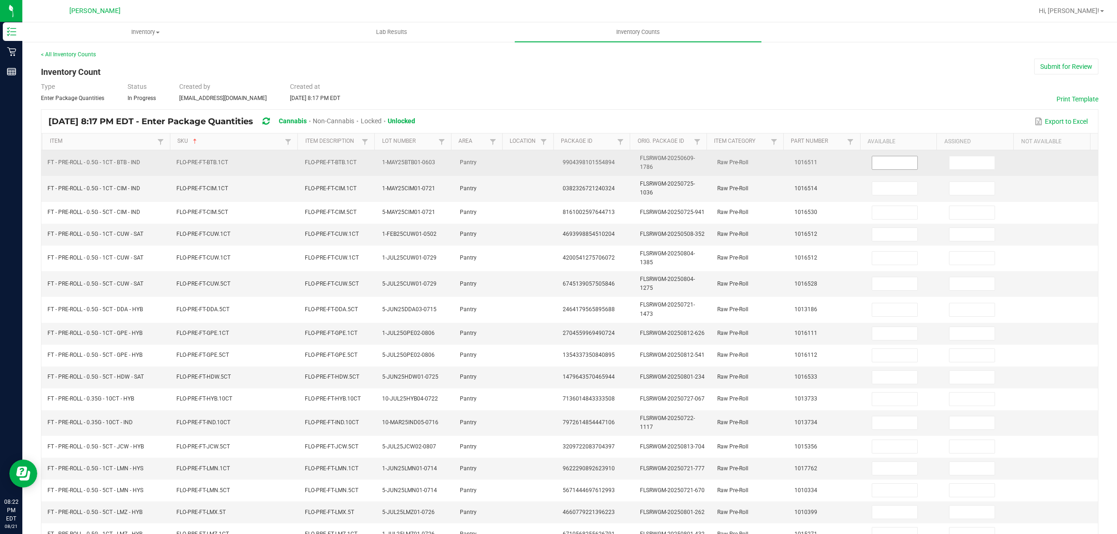
click at [895, 166] on input at bounding box center [894, 162] width 45 height 13
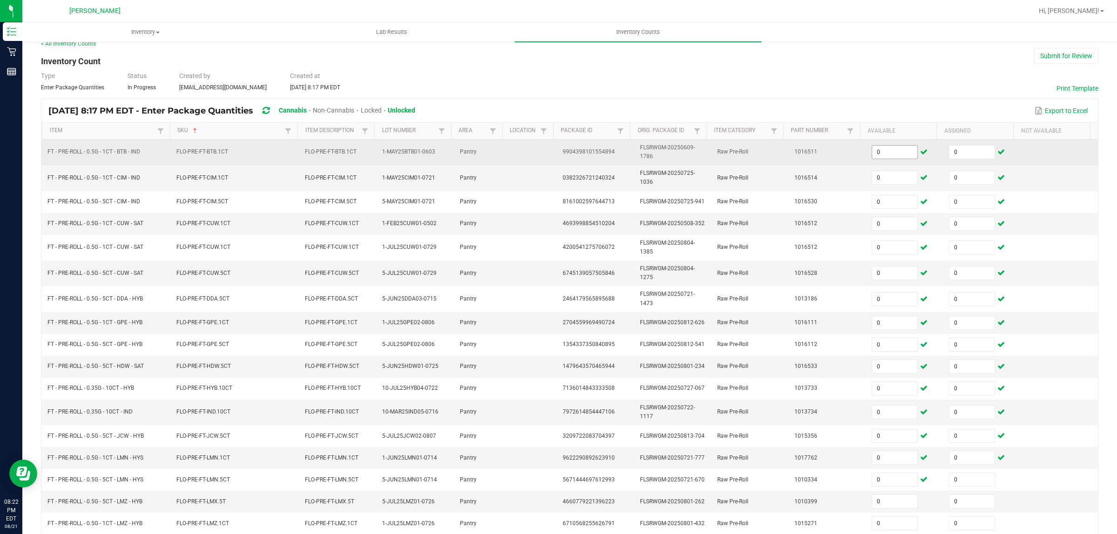
scroll to position [115, 0]
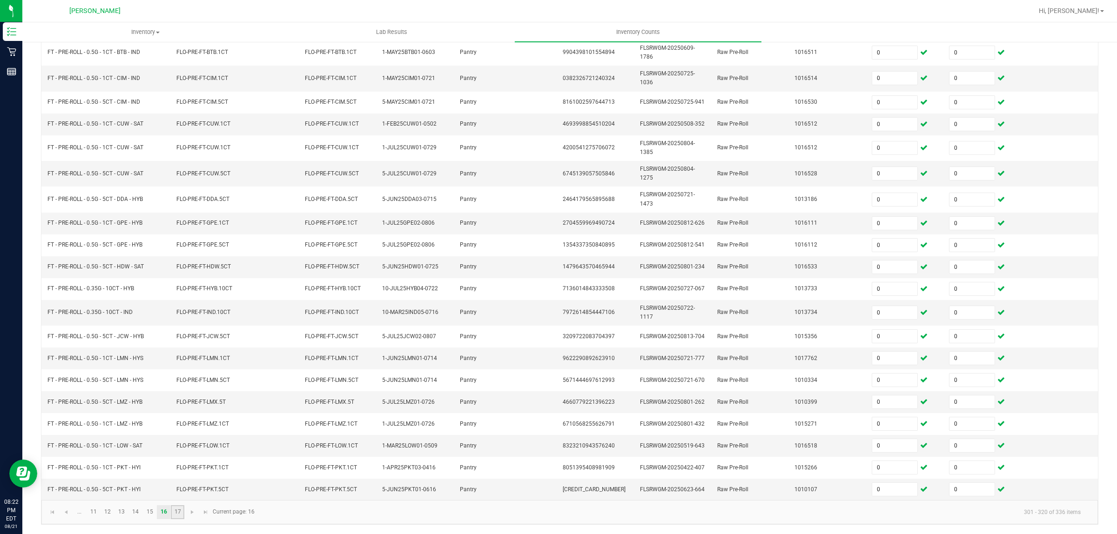
click at [175, 516] on link "17" at bounding box center [177, 512] width 13 height 14
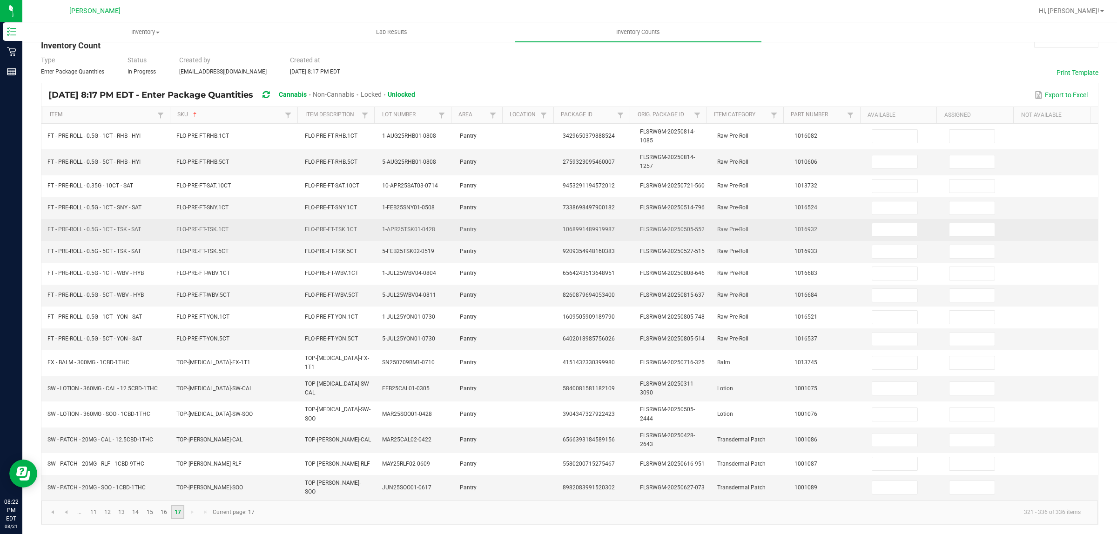
scroll to position [23, 0]
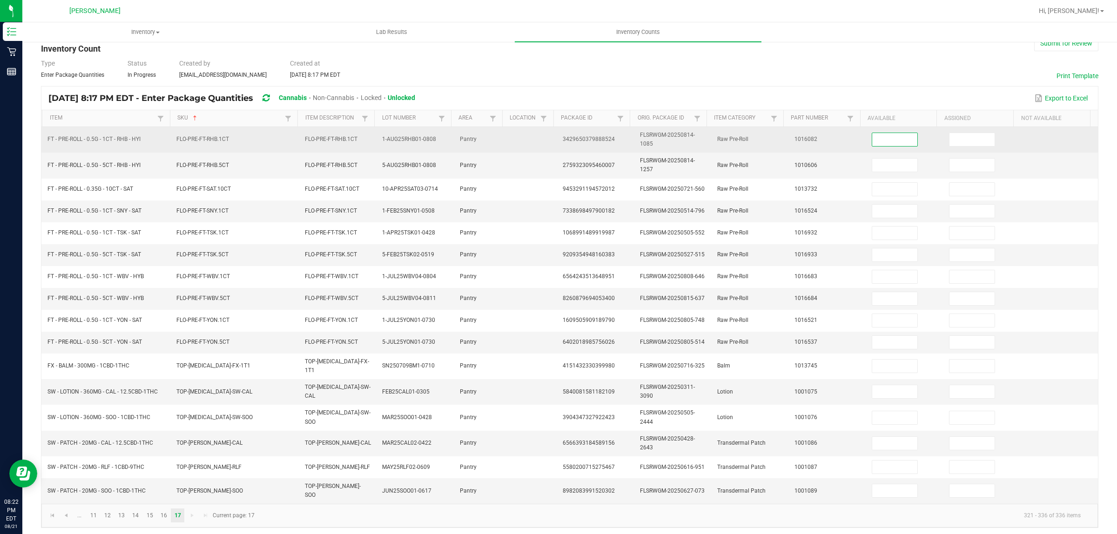
click at [872, 137] on input at bounding box center [894, 139] width 45 height 13
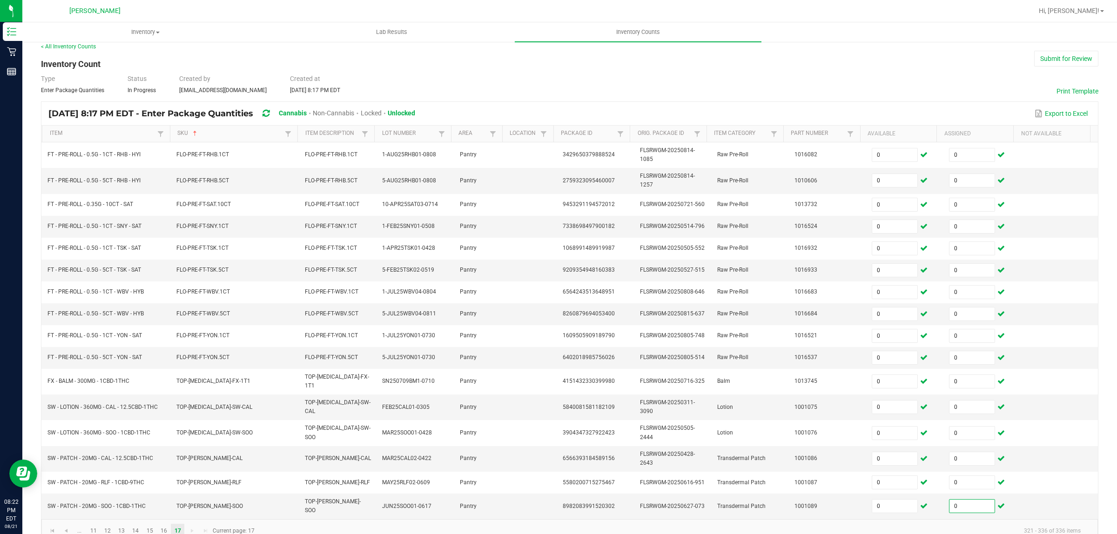
scroll to position [0, 0]
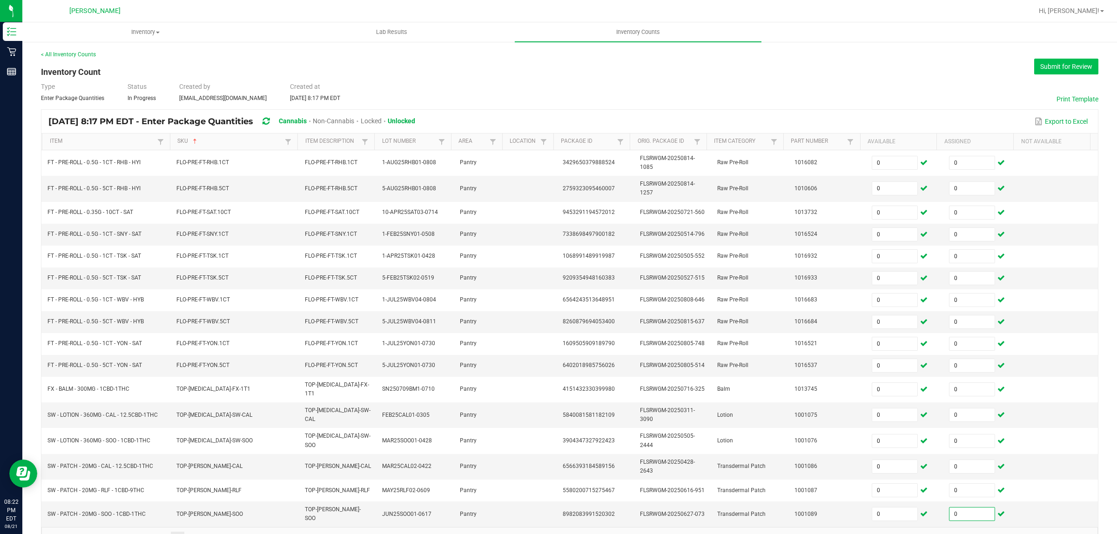
click at [1043, 59] on button "Submit for Review" at bounding box center [1066, 67] width 64 height 16
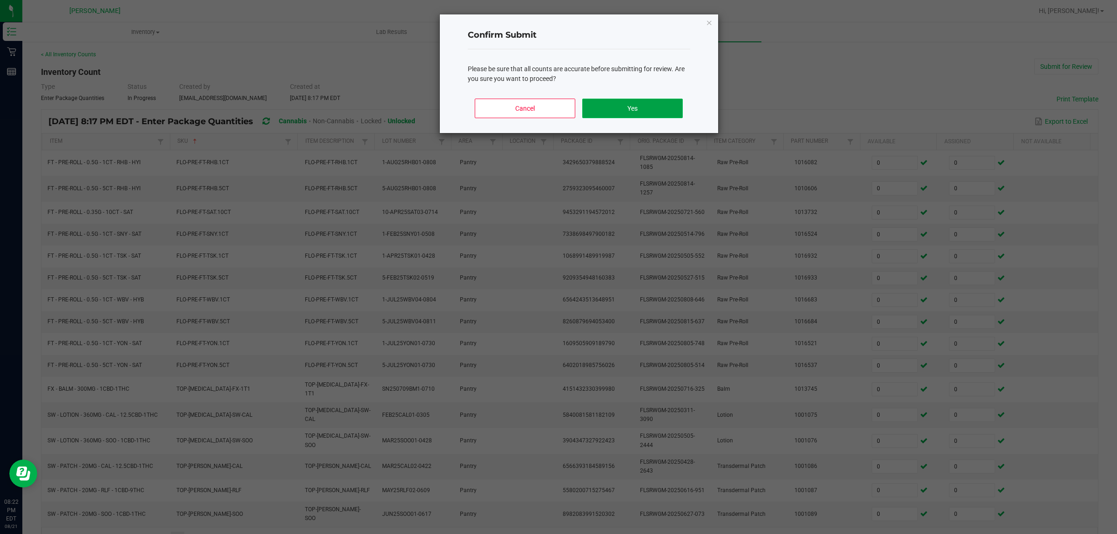
click at [657, 108] on button "Yes" at bounding box center [632, 109] width 100 height 20
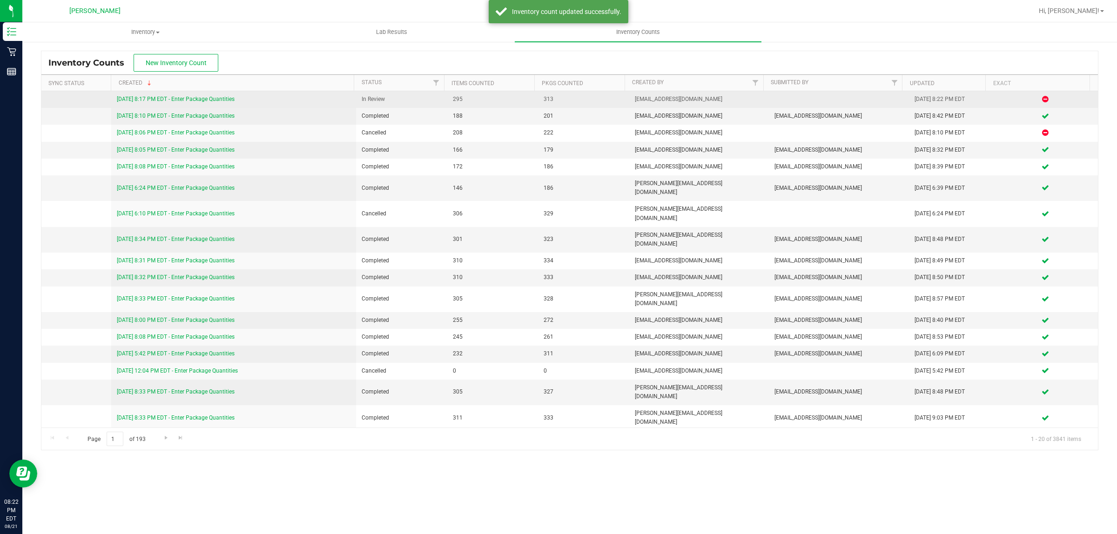
click at [225, 99] on link "[DATE] 8:17 PM EDT - Enter Package Quantities" at bounding box center [176, 99] width 118 height 7
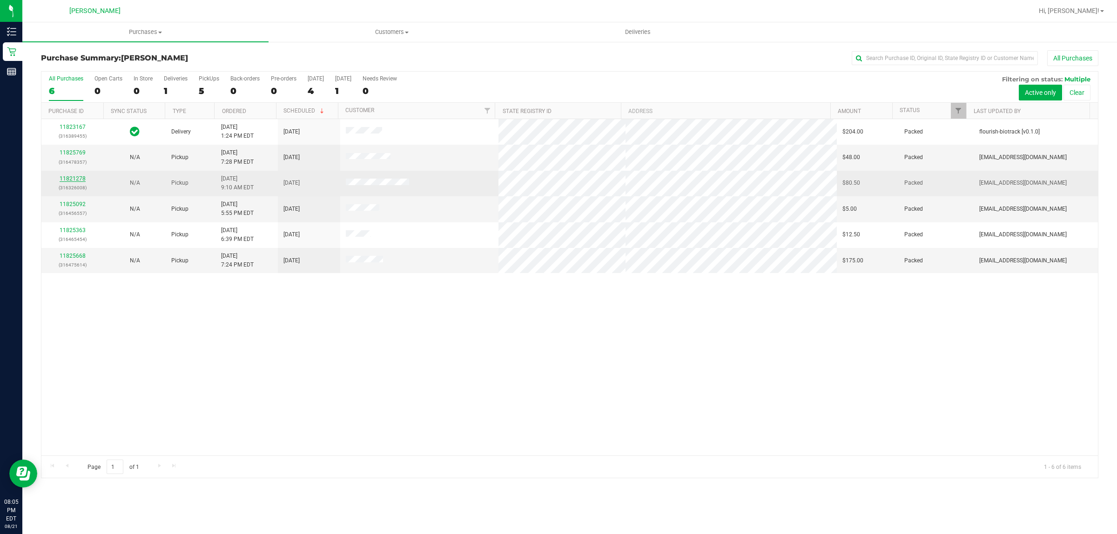
click at [73, 177] on link "11821278" at bounding box center [73, 178] width 26 height 7
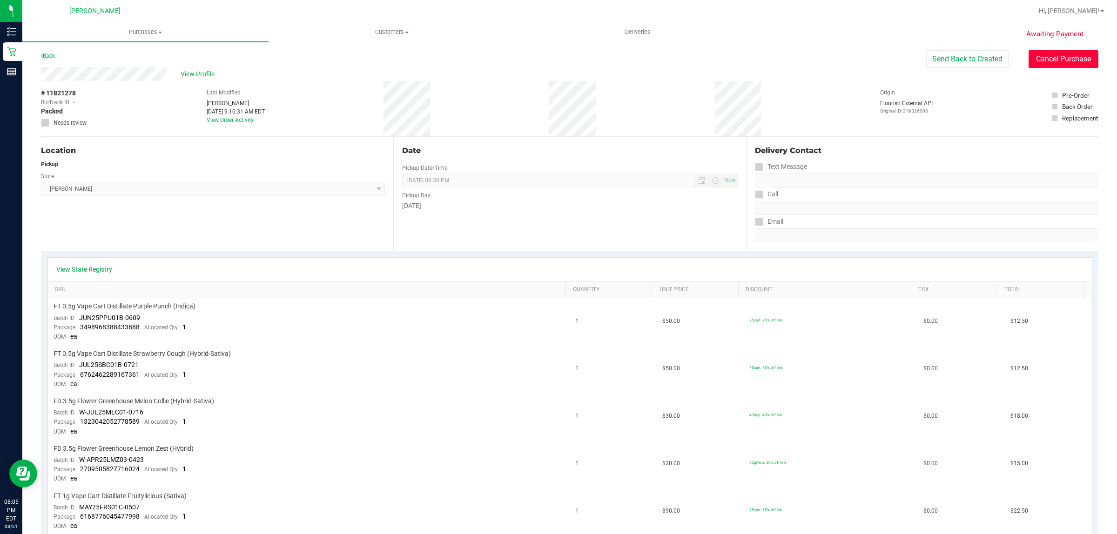
click at [1071, 58] on button "Cancel Purchase" at bounding box center [1063, 59] width 70 height 18
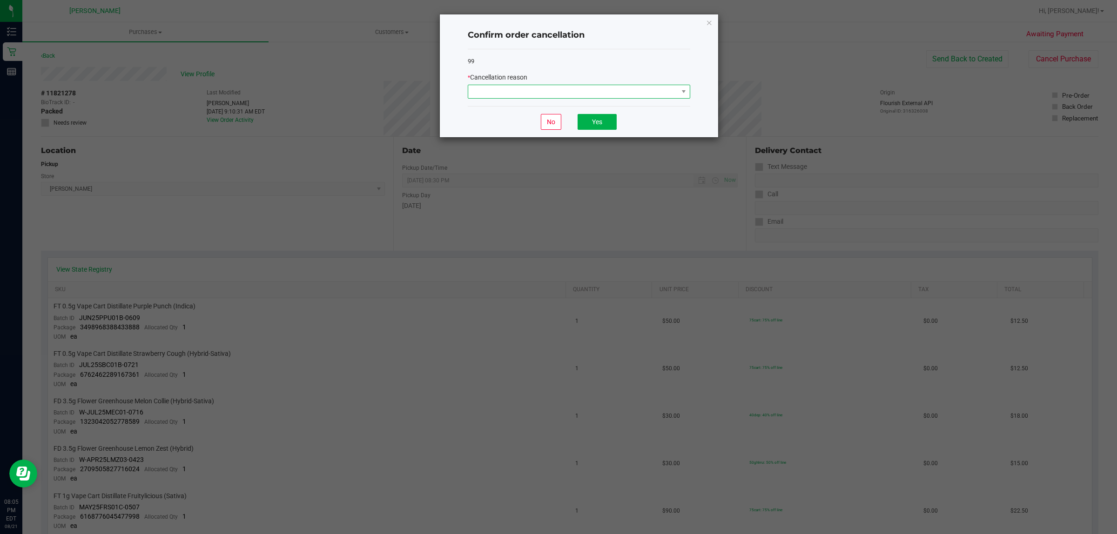
click at [670, 96] on span at bounding box center [573, 91] width 210 height 13
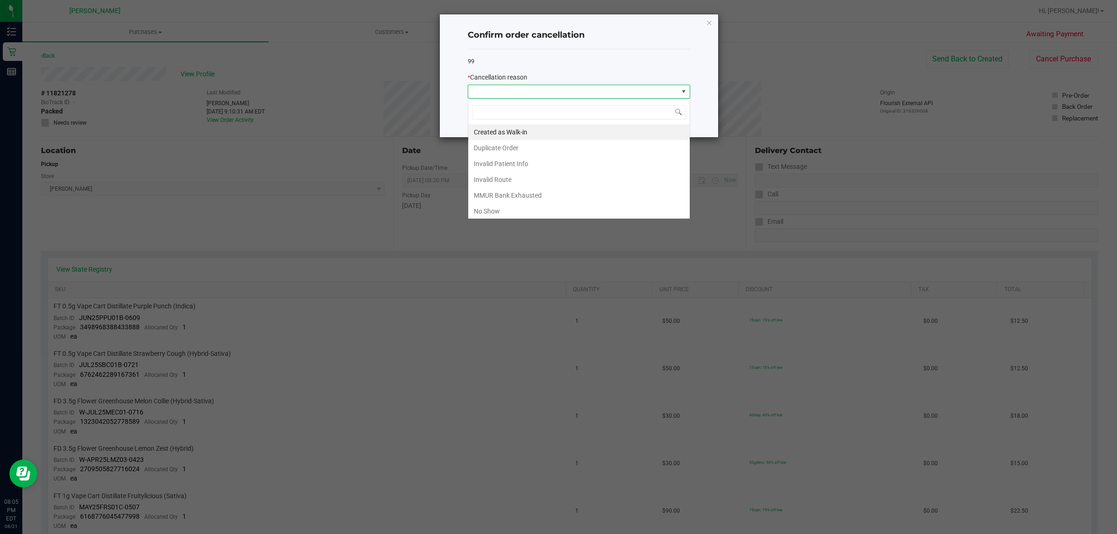
scroll to position [14, 222]
click at [570, 207] on li "No Show" at bounding box center [578, 211] width 221 height 16
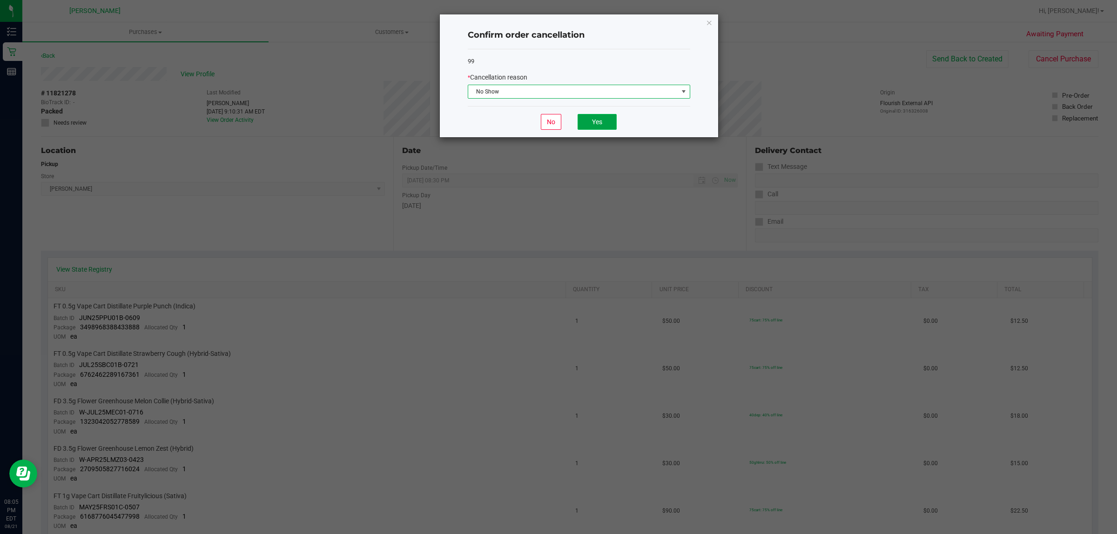
click at [589, 124] on button "Yes" at bounding box center [596, 122] width 39 height 16
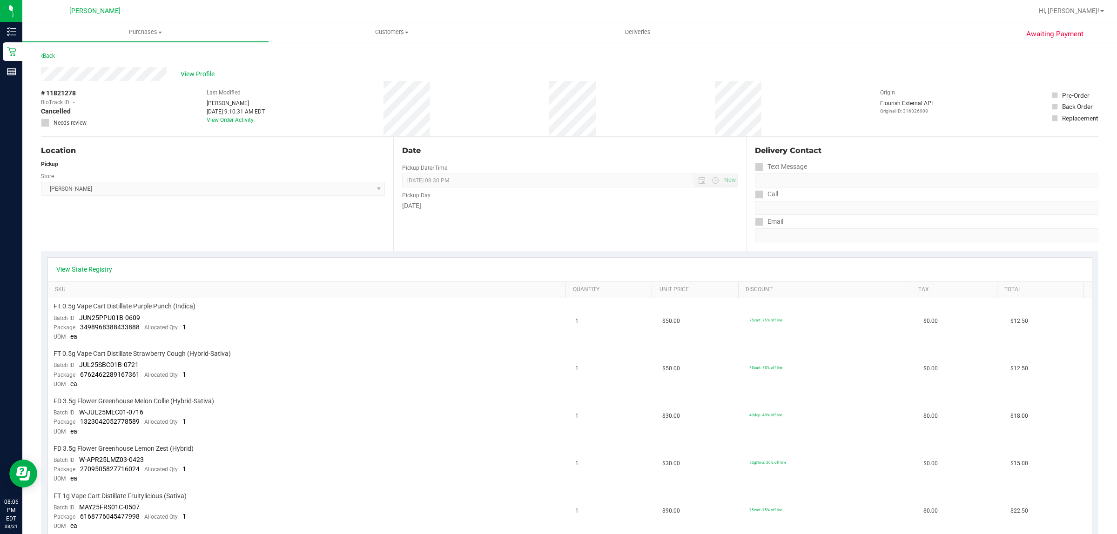
click at [38, 49] on div "Awaiting Payment Back View Profile # 11821278 BioTrack ID: - Cancelled Needs re…" at bounding box center [569, 492] width 1094 height 903
click at [46, 56] on link "Back" at bounding box center [48, 56] width 14 height 7
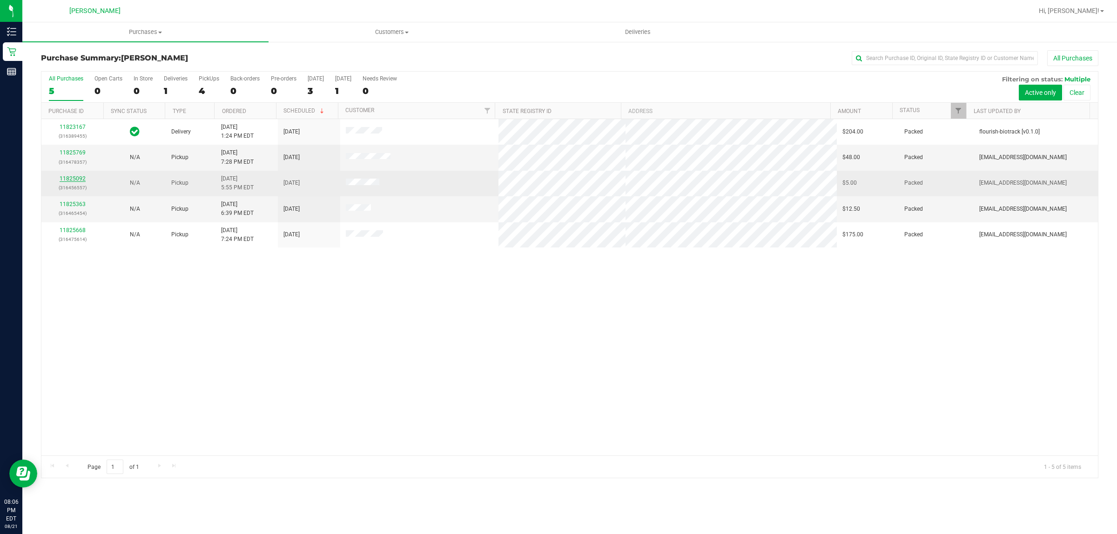
click at [77, 178] on link "11825092" at bounding box center [73, 178] width 26 height 7
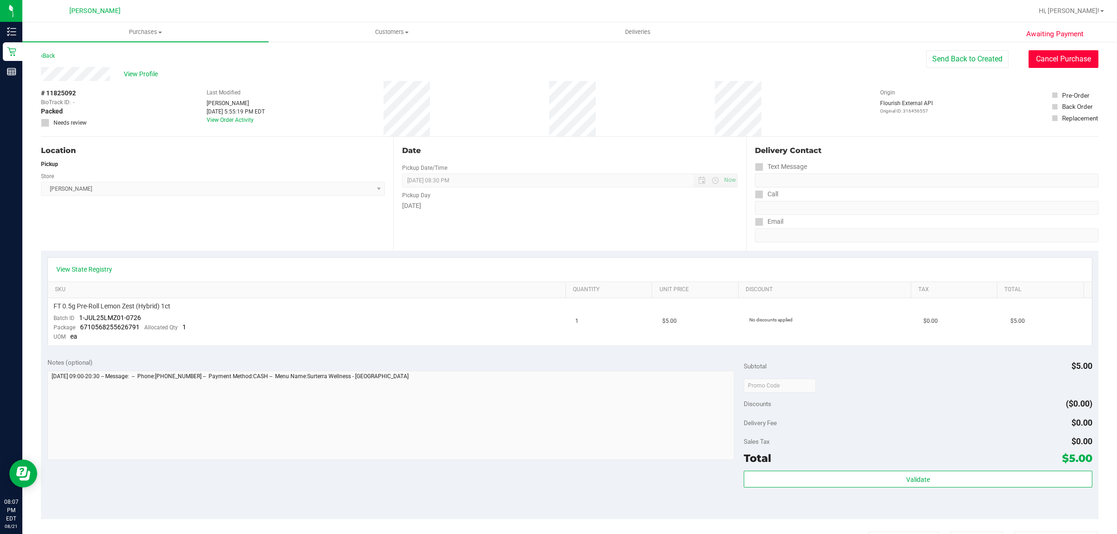
click at [1036, 61] on button "Cancel Purchase" at bounding box center [1063, 59] width 70 height 18
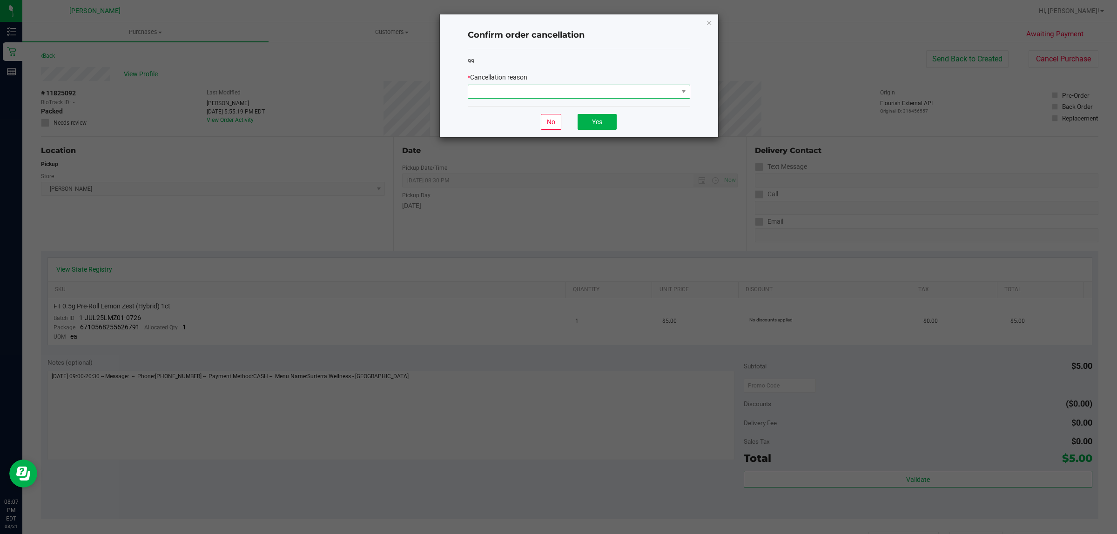
click at [610, 89] on span at bounding box center [573, 91] width 210 height 13
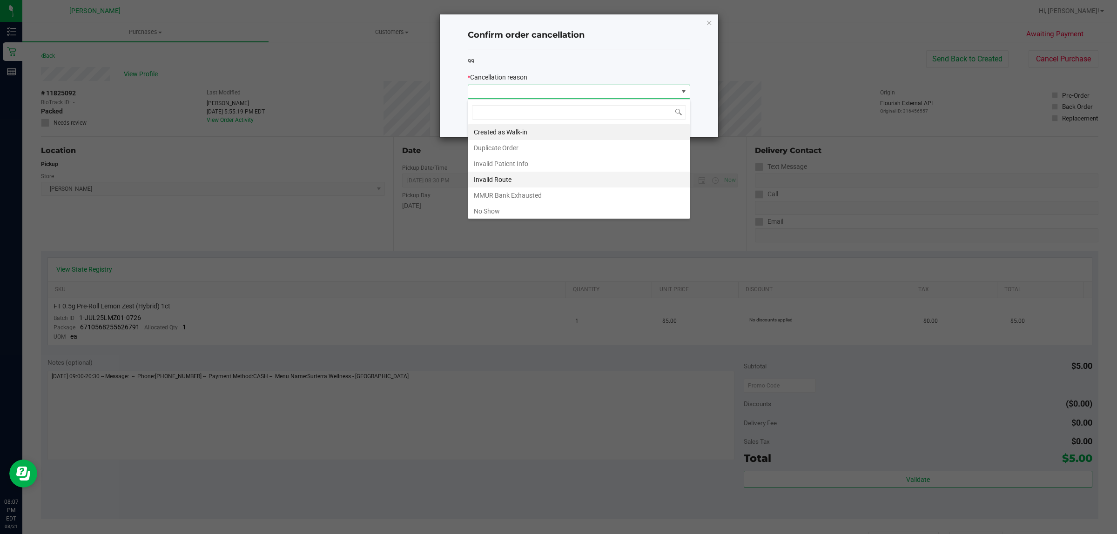
scroll to position [14, 222]
click at [545, 211] on li "No Show" at bounding box center [578, 211] width 221 height 16
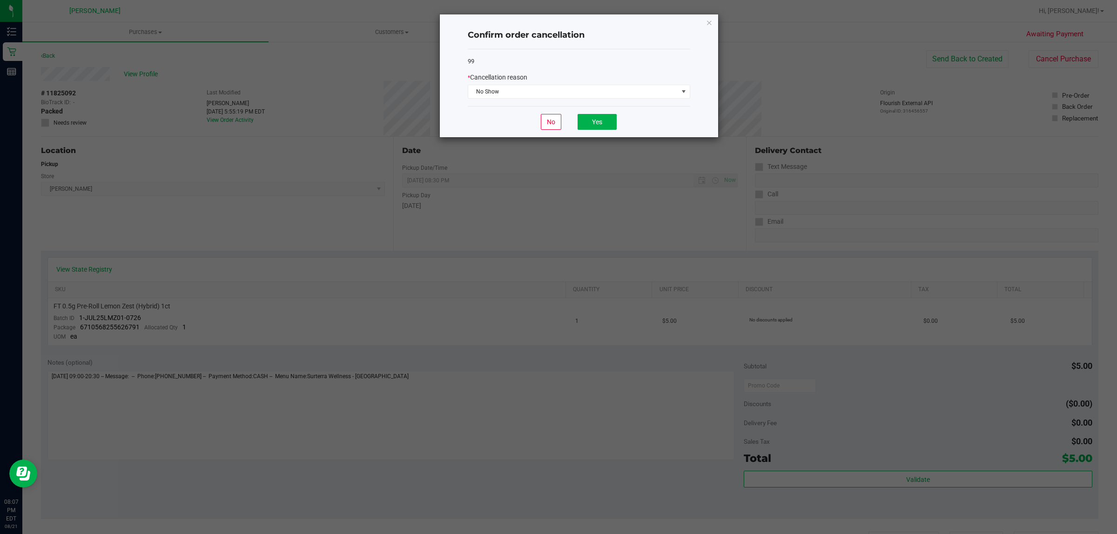
click at [606, 112] on div "No Yes" at bounding box center [579, 121] width 222 height 31
click at [607, 114] on button "Yes" at bounding box center [596, 122] width 39 height 16
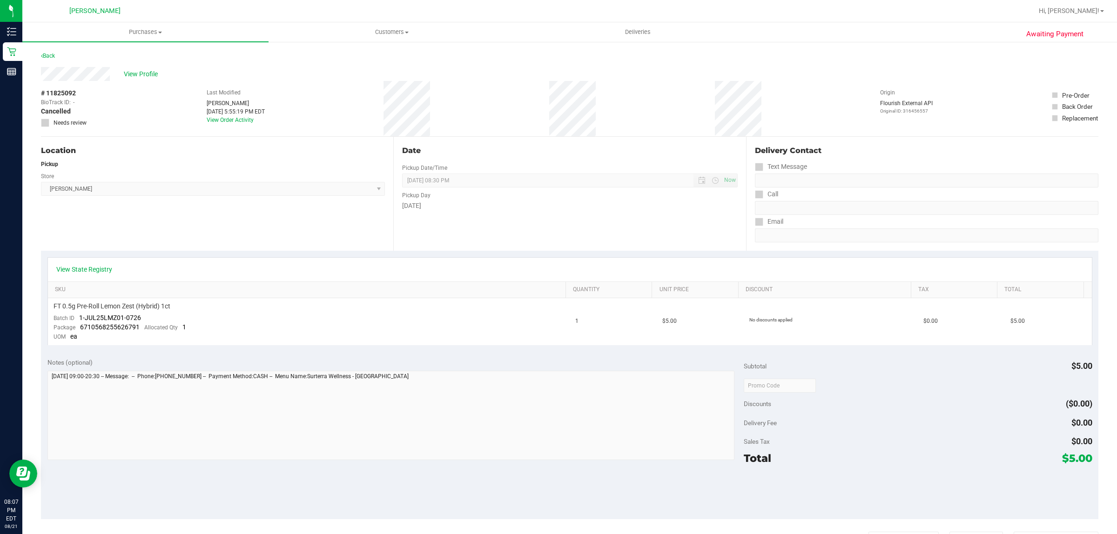
click at [55, 58] on div "Back" at bounding box center [48, 55] width 14 height 11
click at [54, 58] on link "Back" at bounding box center [48, 56] width 14 height 7
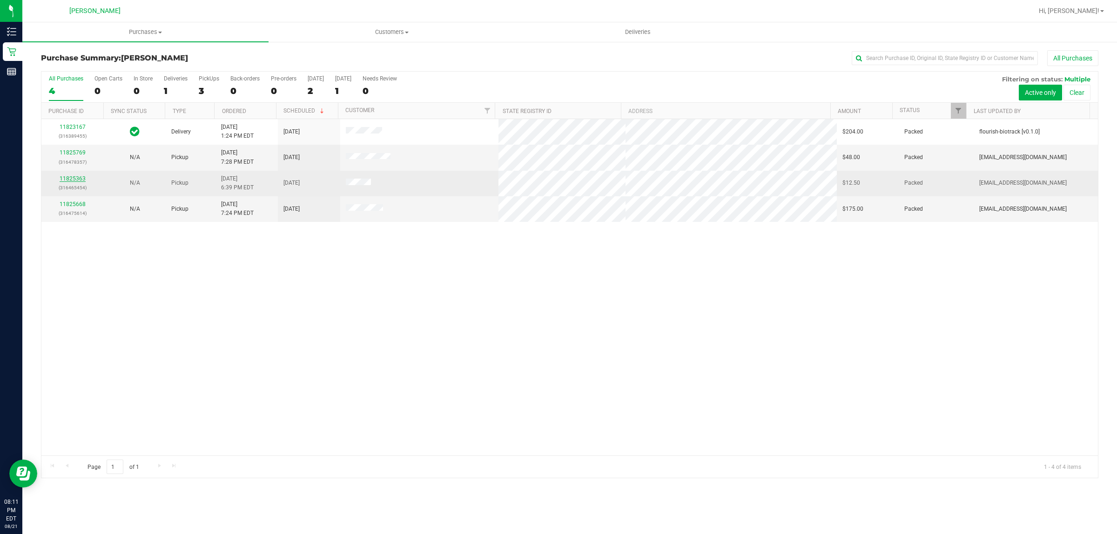
click at [76, 180] on link "11825363" at bounding box center [73, 178] width 26 height 7
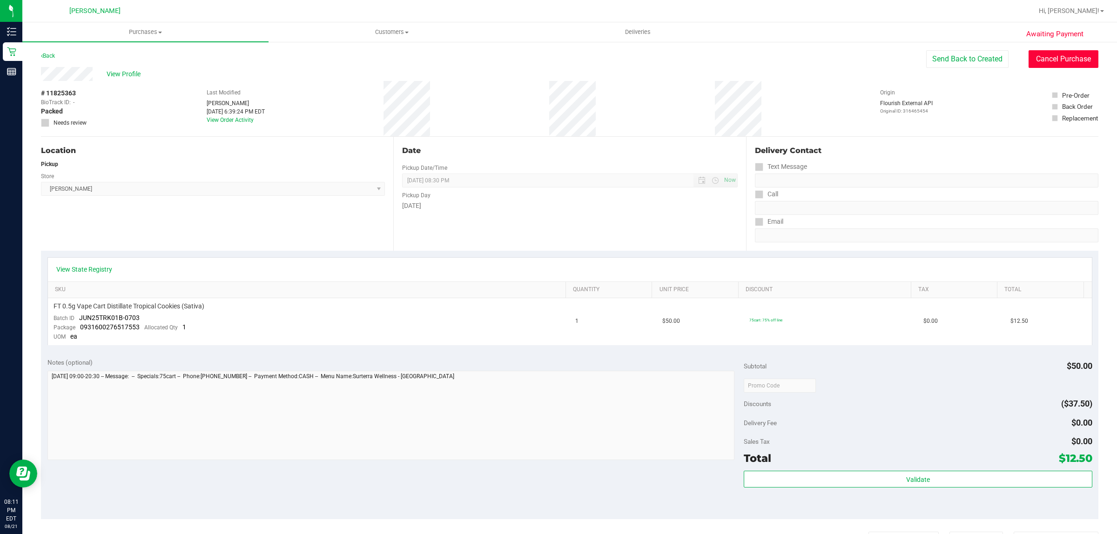
click at [1060, 59] on button "Cancel Purchase" at bounding box center [1063, 59] width 70 height 18
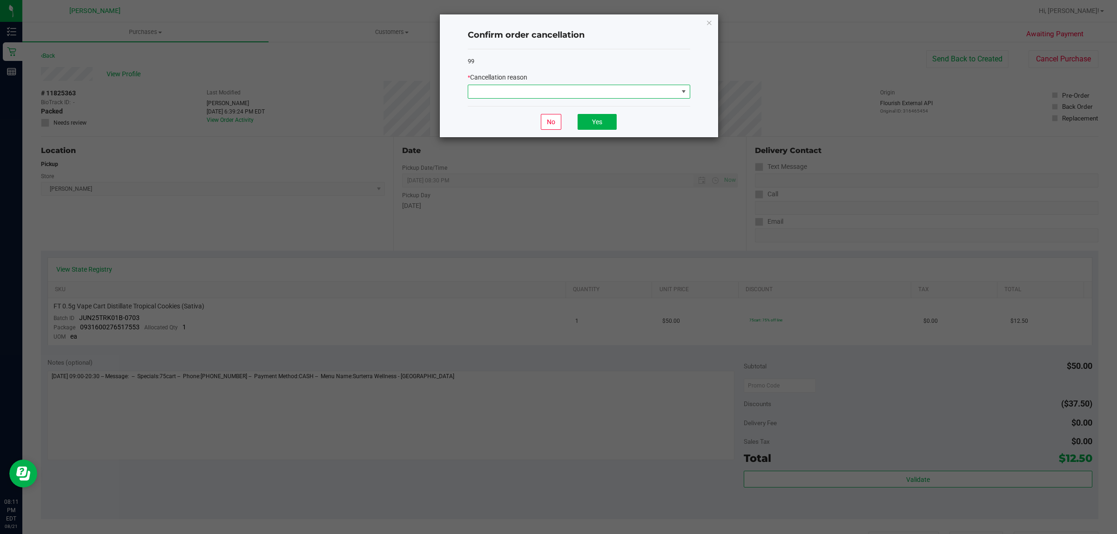
click at [548, 94] on span at bounding box center [573, 91] width 210 height 13
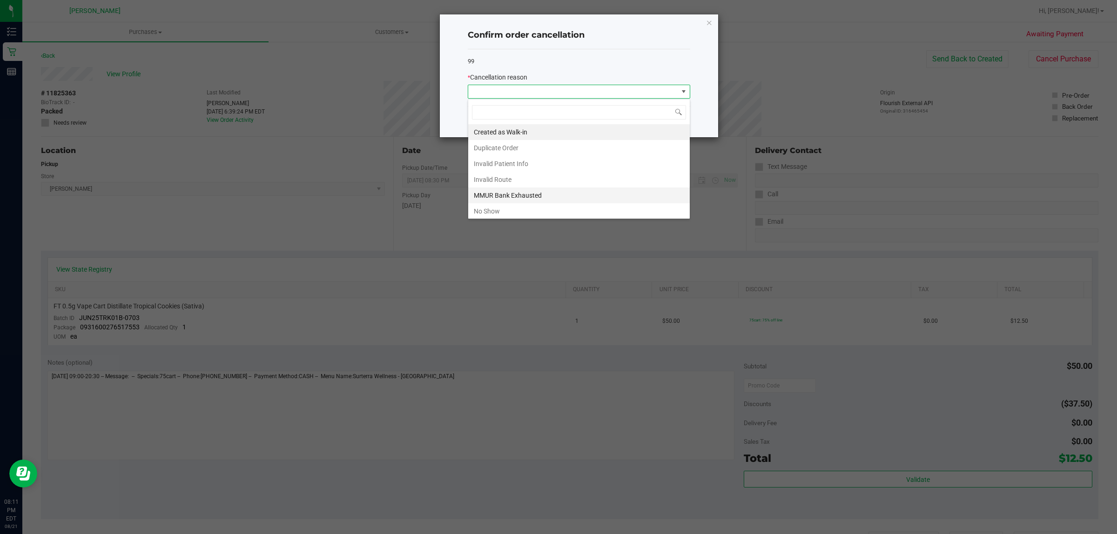
scroll to position [14, 222]
click at [554, 210] on li "No Show" at bounding box center [578, 211] width 221 height 16
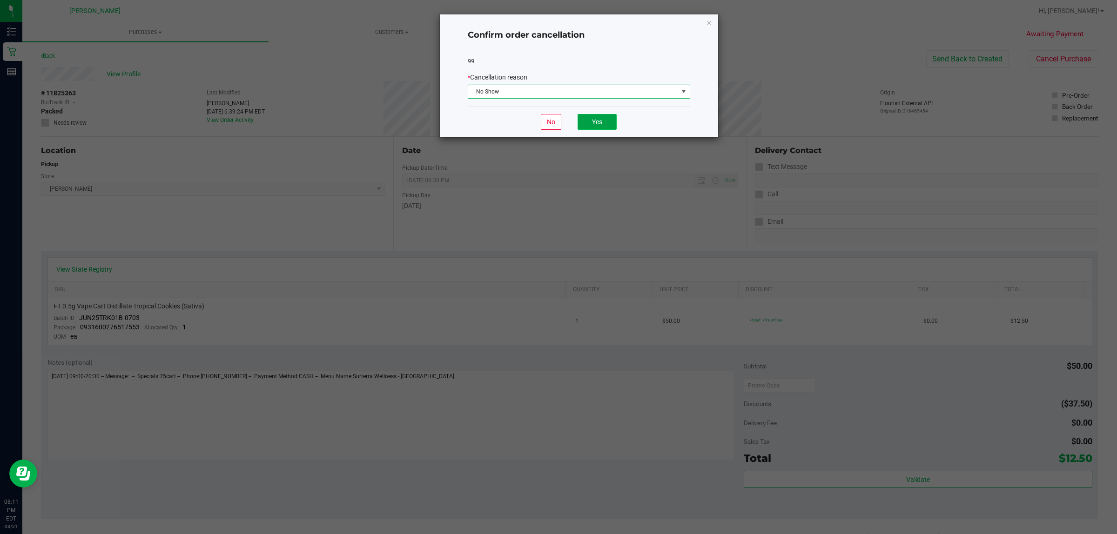
click at [589, 120] on button "Yes" at bounding box center [596, 122] width 39 height 16
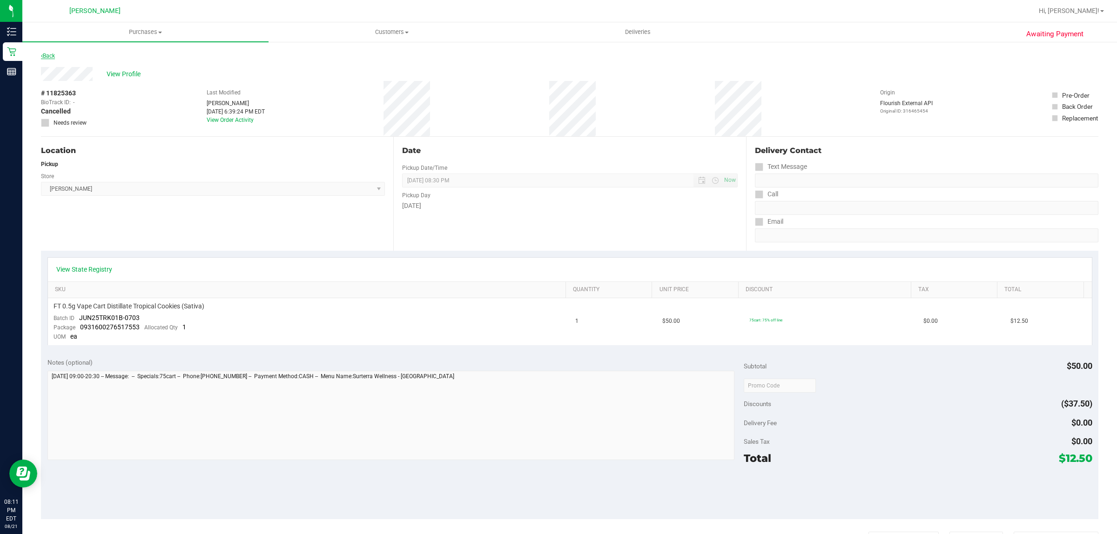
click at [49, 57] on link "Back" at bounding box center [48, 56] width 14 height 7
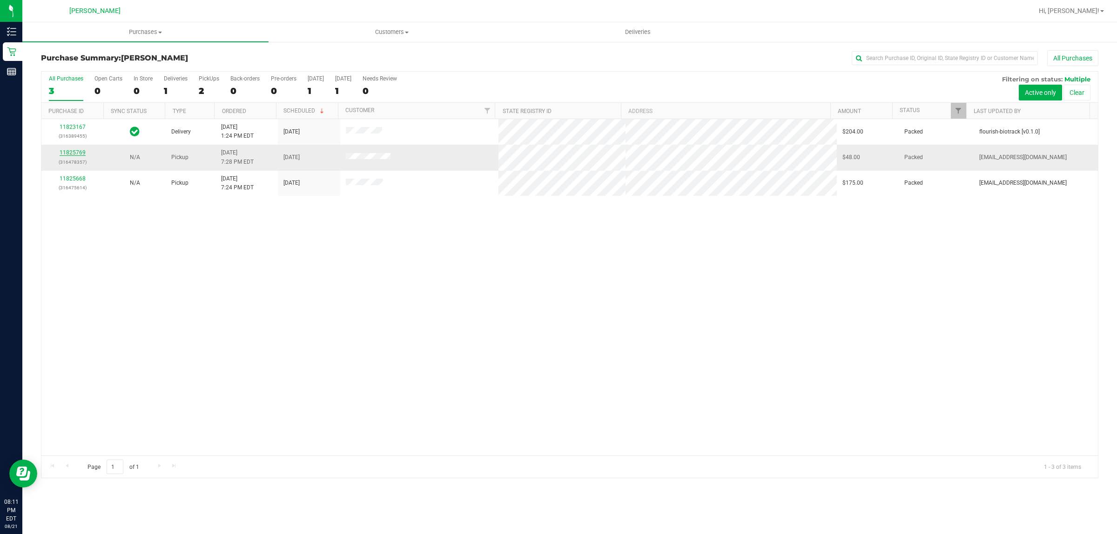
click at [70, 152] on link "11825769" at bounding box center [73, 152] width 26 height 7
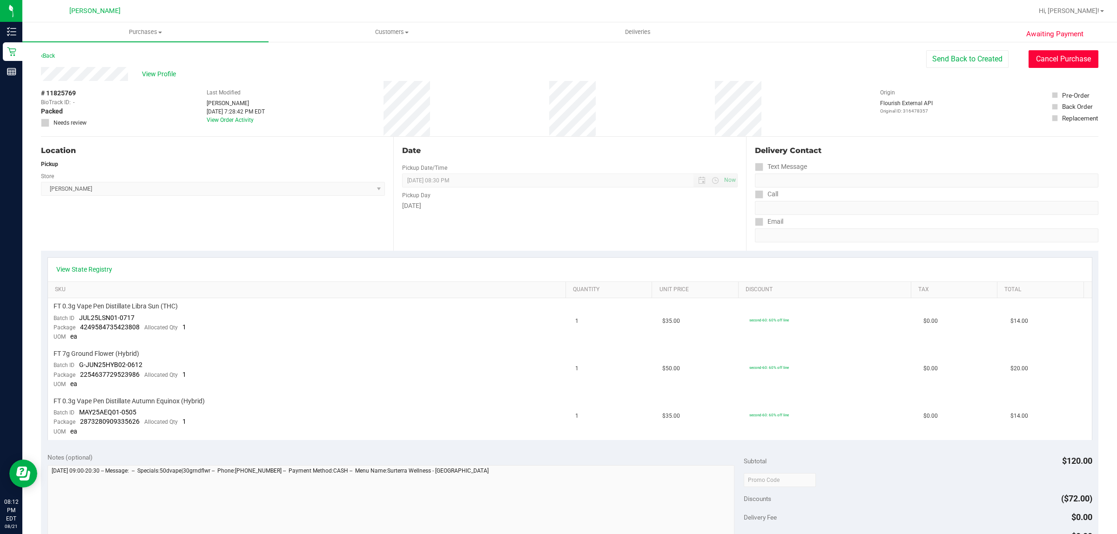
click at [1038, 60] on button "Cancel Purchase" at bounding box center [1063, 59] width 70 height 18
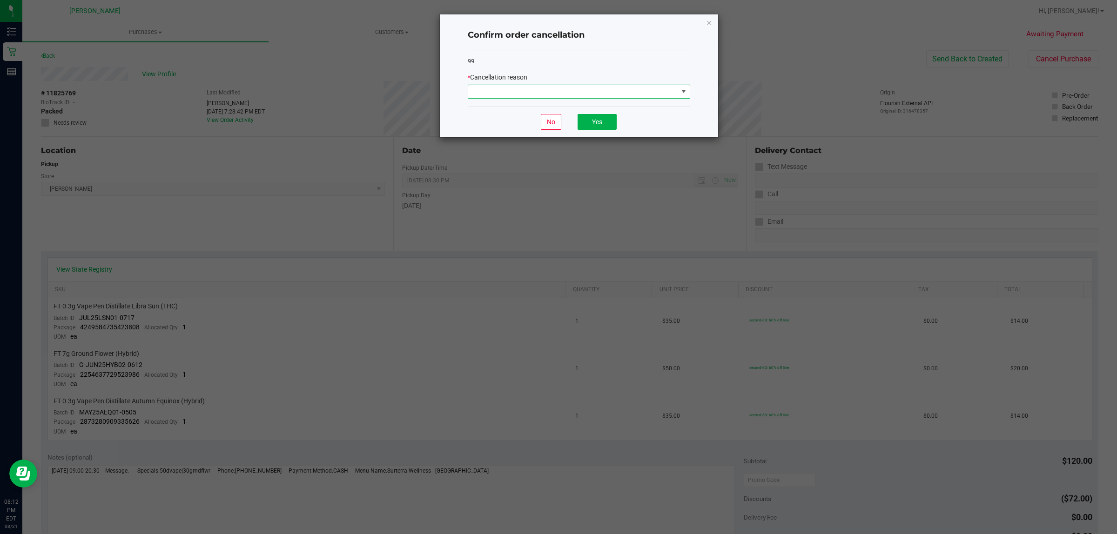
click at [671, 91] on span at bounding box center [573, 91] width 210 height 13
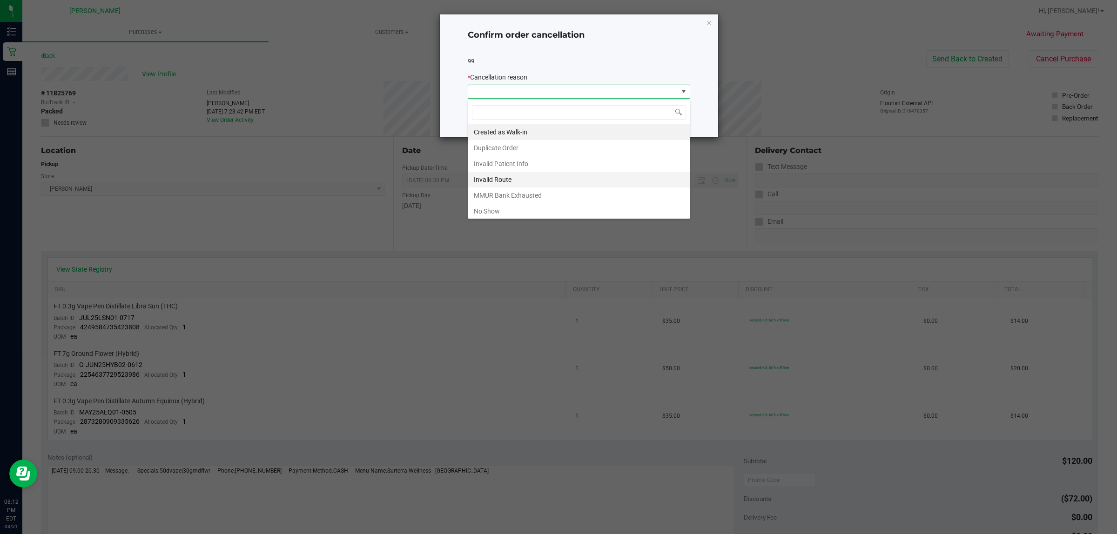
scroll to position [14, 222]
click at [595, 203] on li "MMUR Bank Exhausted" at bounding box center [578, 196] width 221 height 16
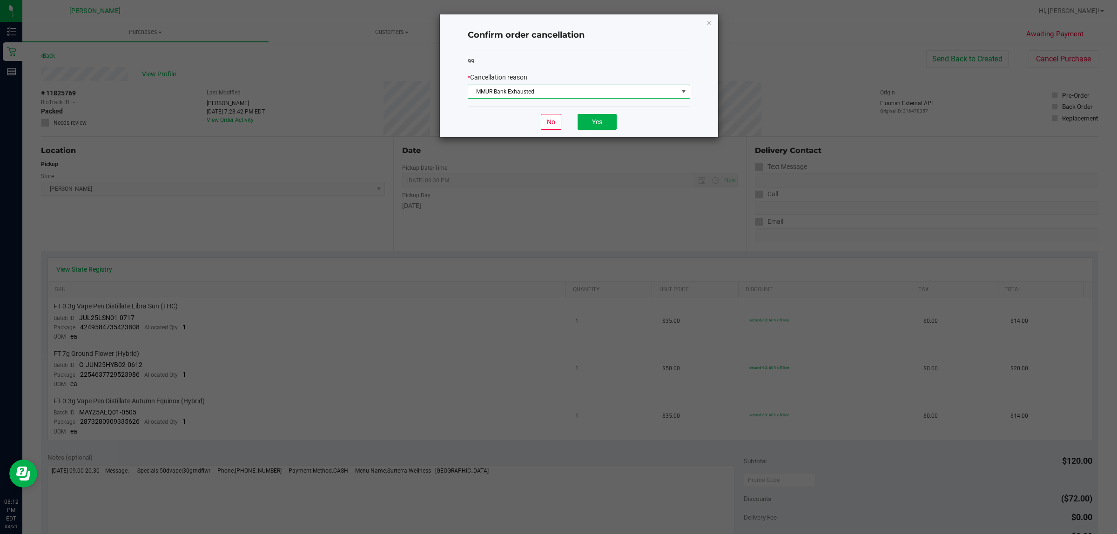
click at [549, 85] on span "MMUR Bank Exhausted" at bounding box center [573, 91] width 210 height 13
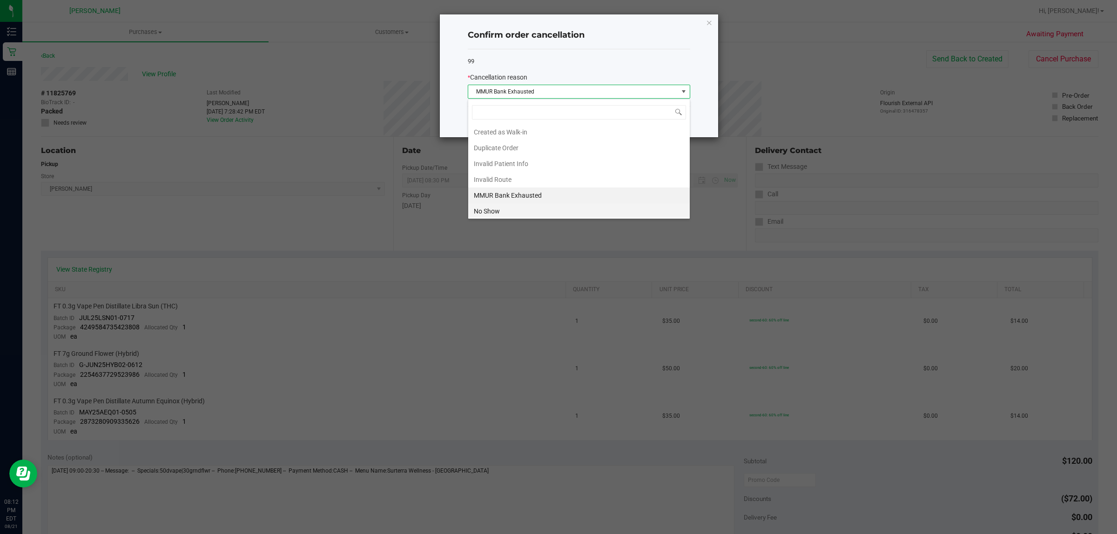
click at [528, 208] on li "No Show" at bounding box center [578, 211] width 221 height 16
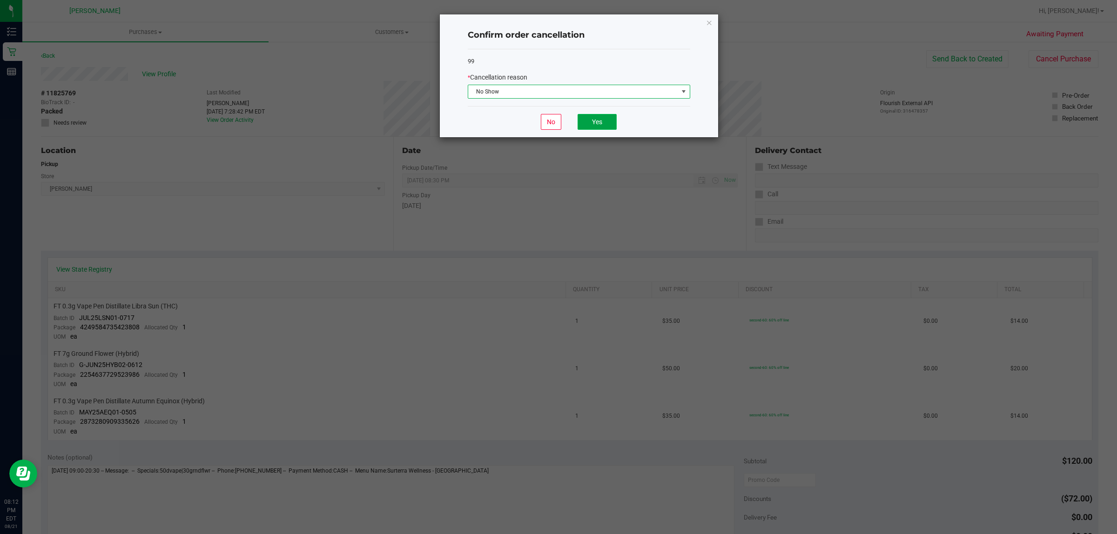
click at [602, 122] on button "Yes" at bounding box center [596, 122] width 39 height 16
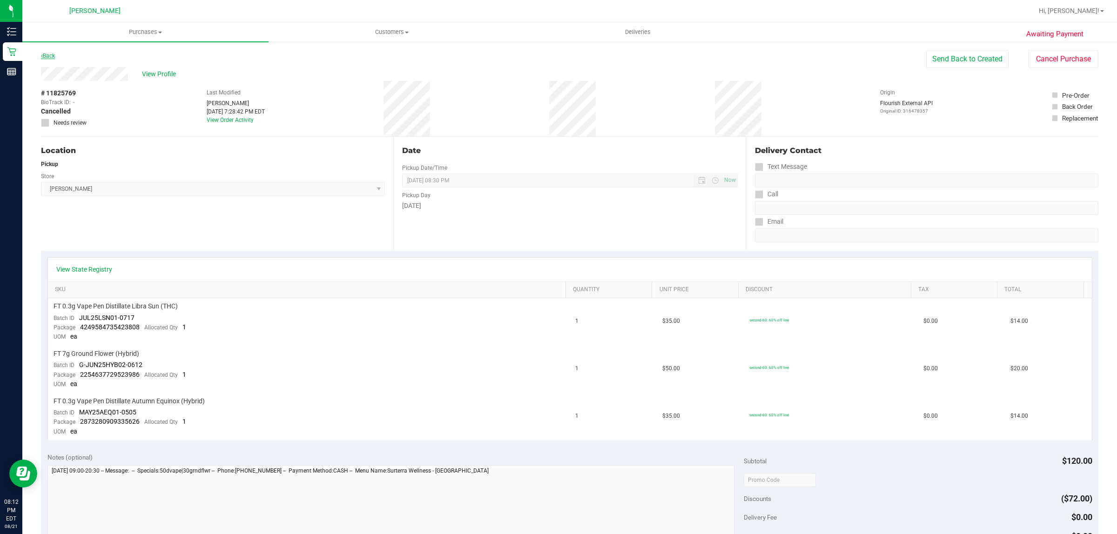
click at [52, 57] on link "Back" at bounding box center [48, 56] width 14 height 7
click at [1051, 66] on button "Cancel Purchase" at bounding box center [1063, 59] width 70 height 18
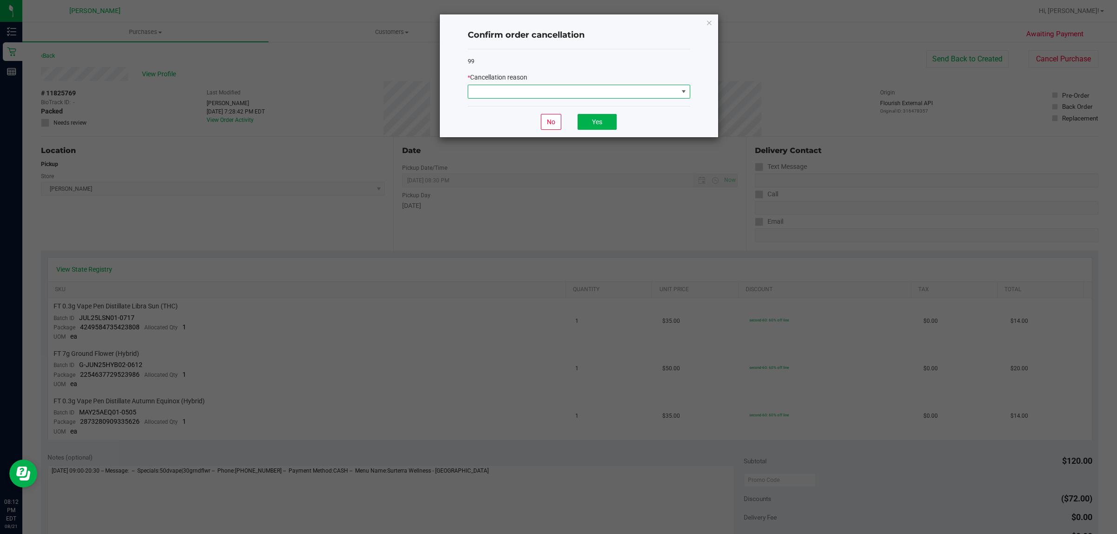
click at [620, 92] on span at bounding box center [573, 91] width 210 height 13
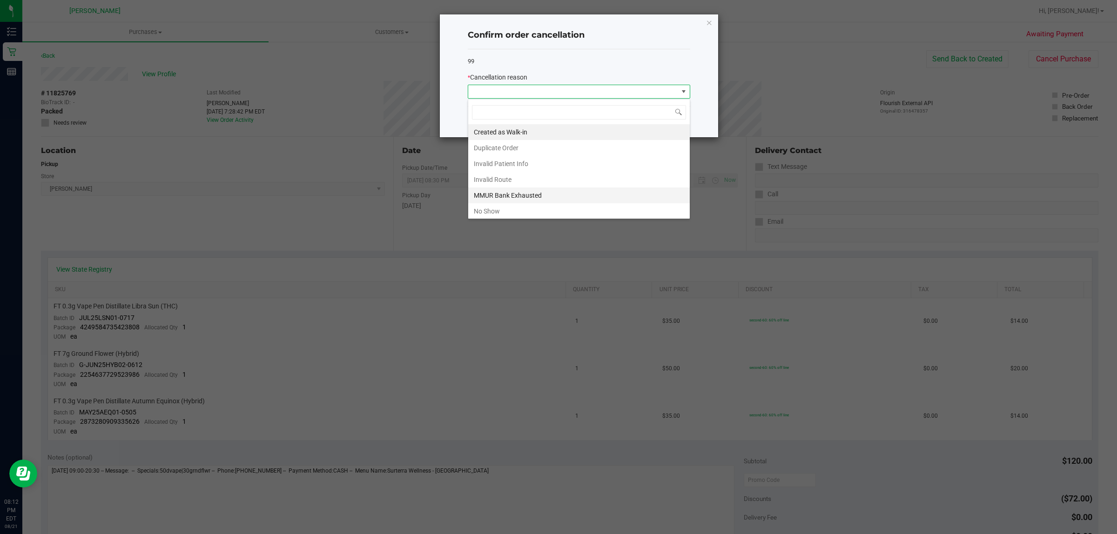
scroll to position [14, 222]
click at [540, 215] on li "No Show" at bounding box center [578, 211] width 221 height 16
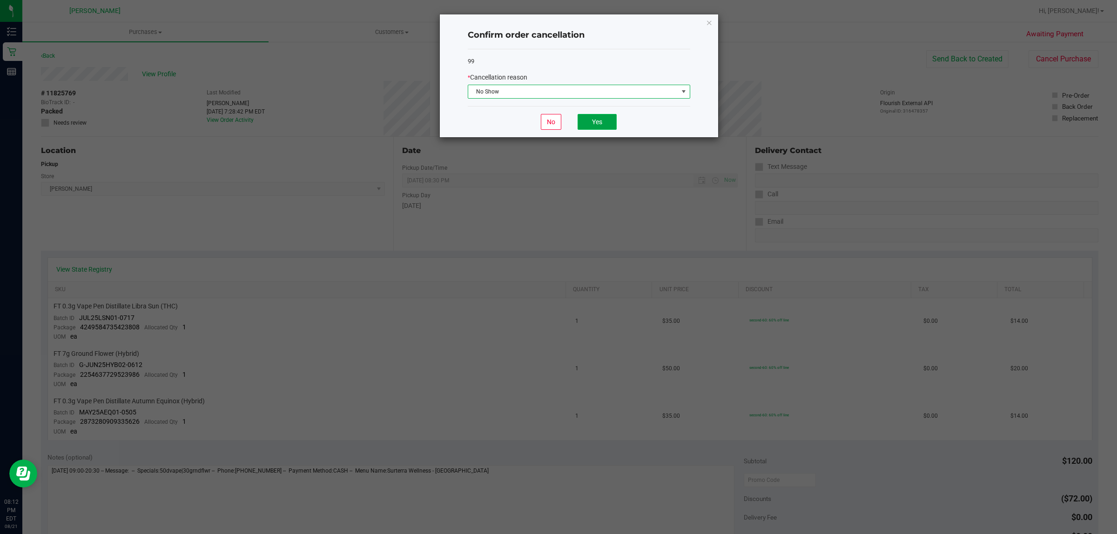
click at [605, 119] on button "Yes" at bounding box center [596, 122] width 39 height 16
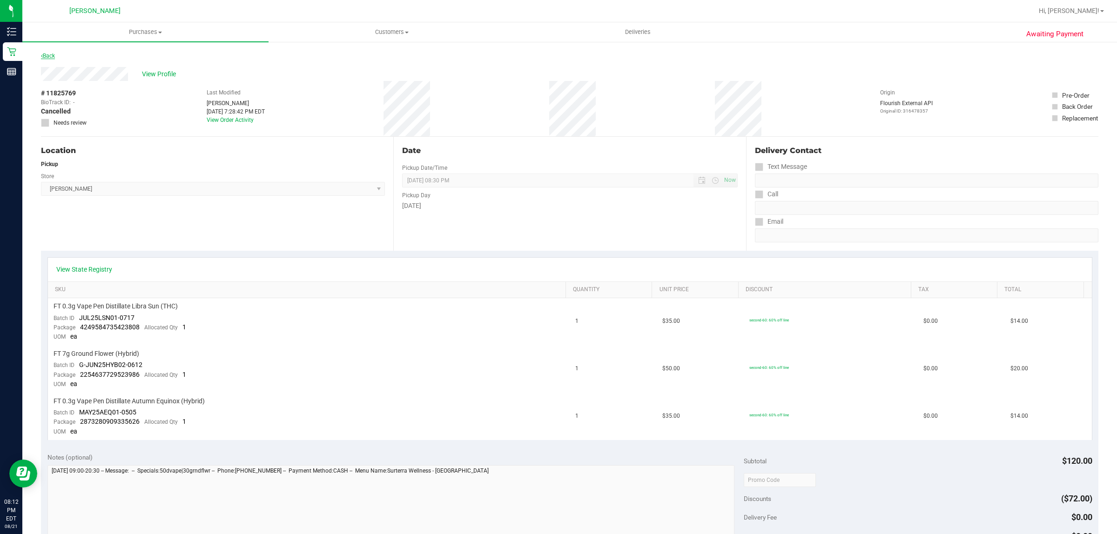
click at [51, 54] on link "Back" at bounding box center [48, 56] width 14 height 7
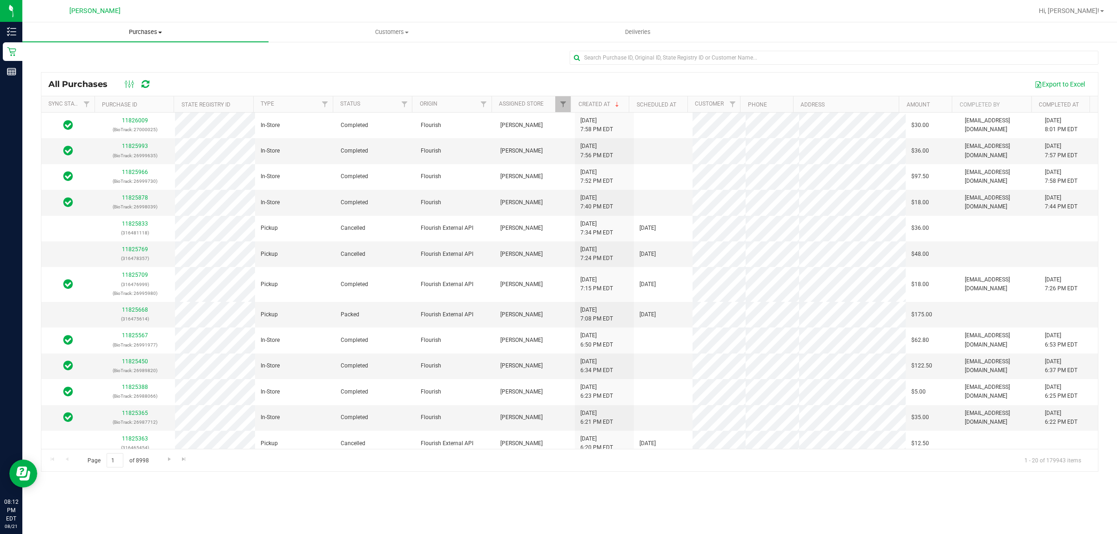
click at [143, 33] on span "Purchases" at bounding box center [145, 32] width 246 height 8
click at [147, 55] on li "Summary of purchases" at bounding box center [145, 56] width 246 height 11
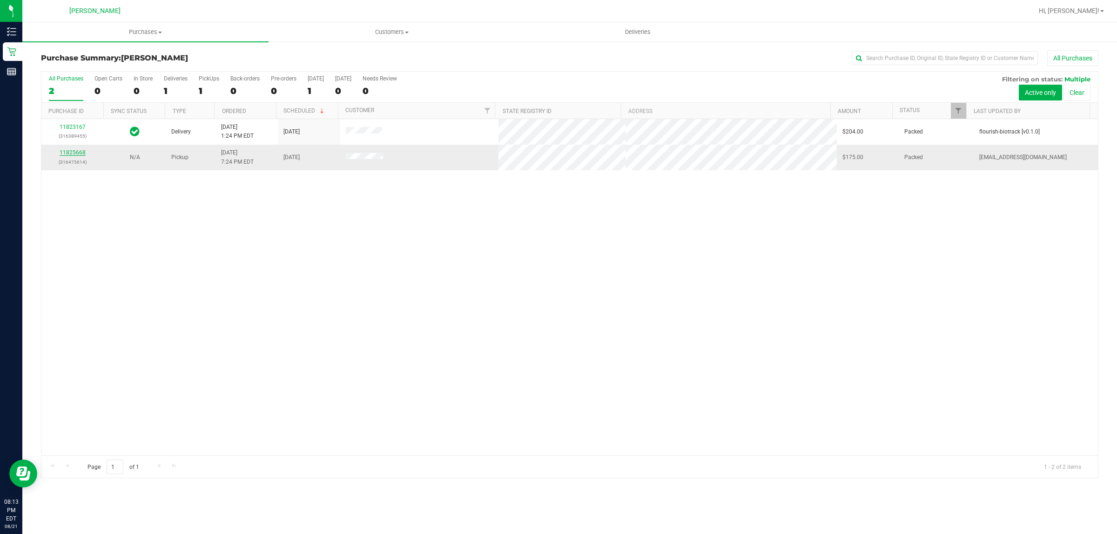
click at [72, 151] on link "11825668" at bounding box center [73, 152] width 26 height 7
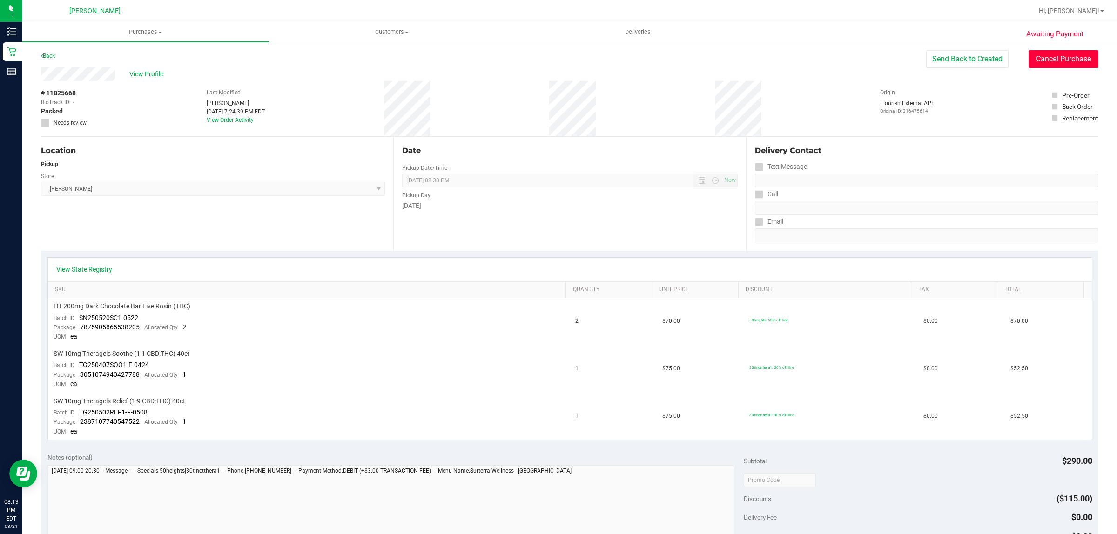
click at [1048, 56] on button "Cancel Purchase" at bounding box center [1063, 59] width 70 height 18
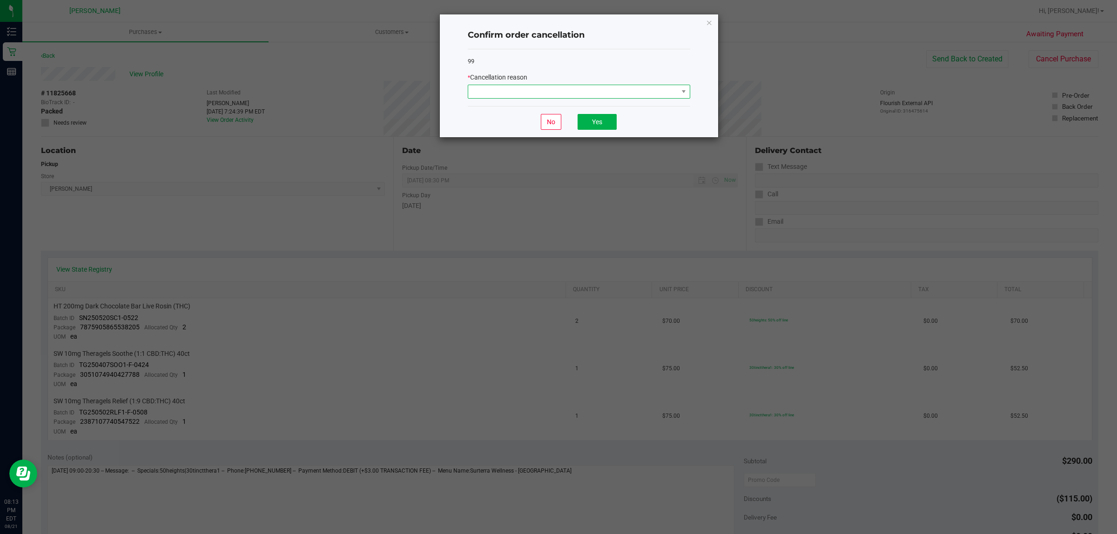
click at [668, 91] on span at bounding box center [573, 91] width 210 height 13
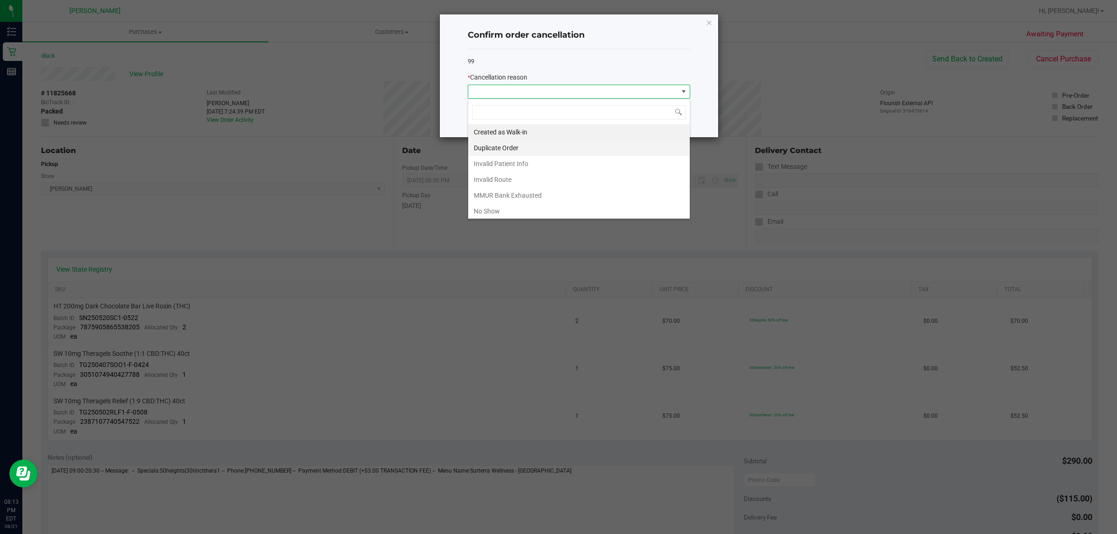
scroll to position [14, 222]
click at [568, 214] on li "No Show" at bounding box center [578, 211] width 221 height 16
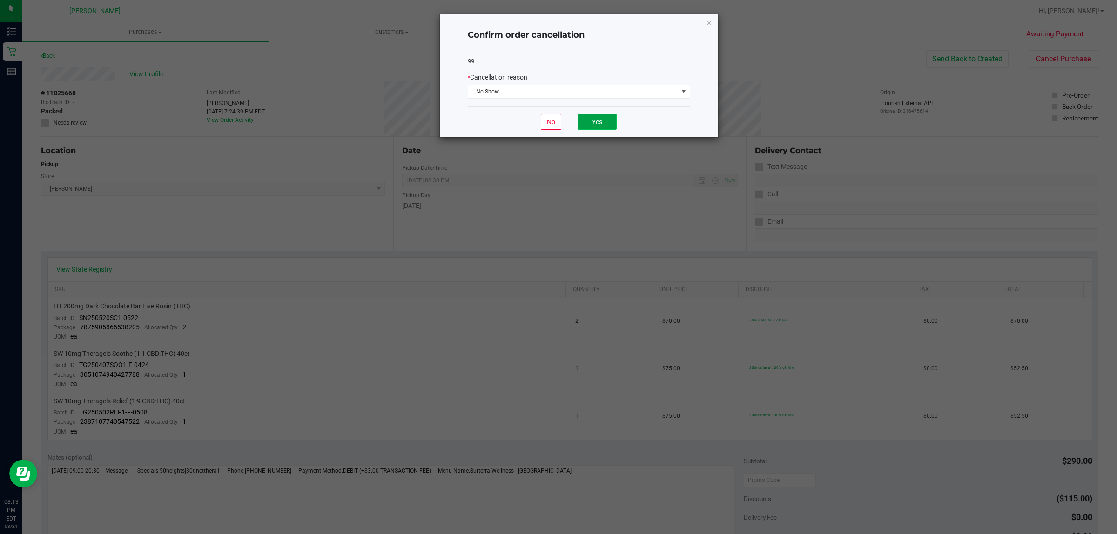
click at [595, 124] on button "Yes" at bounding box center [596, 122] width 39 height 16
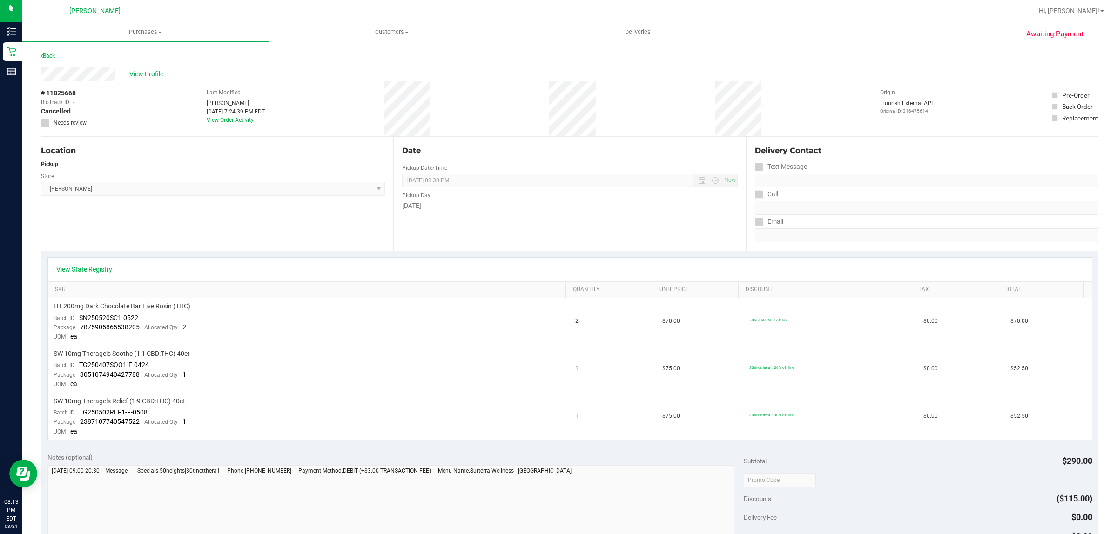
click at [49, 56] on link "Back" at bounding box center [48, 56] width 14 height 7
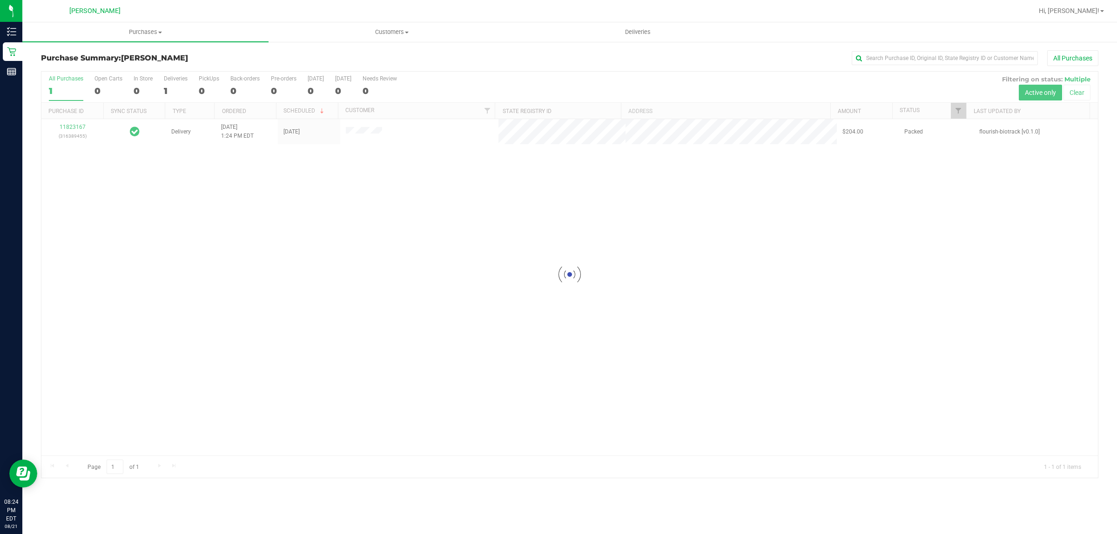
click at [365, 221] on div at bounding box center [569, 275] width 1056 height 406
click at [150, 279] on div "11823167 (316389455) Delivery 8/21/2025 1:24 PM EDT 8/25/2025 $204.00 Packed fl…" at bounding box center [569, 287] width 1056 height 336
